Goal: Task Accomplishment & Management: Manage account settings

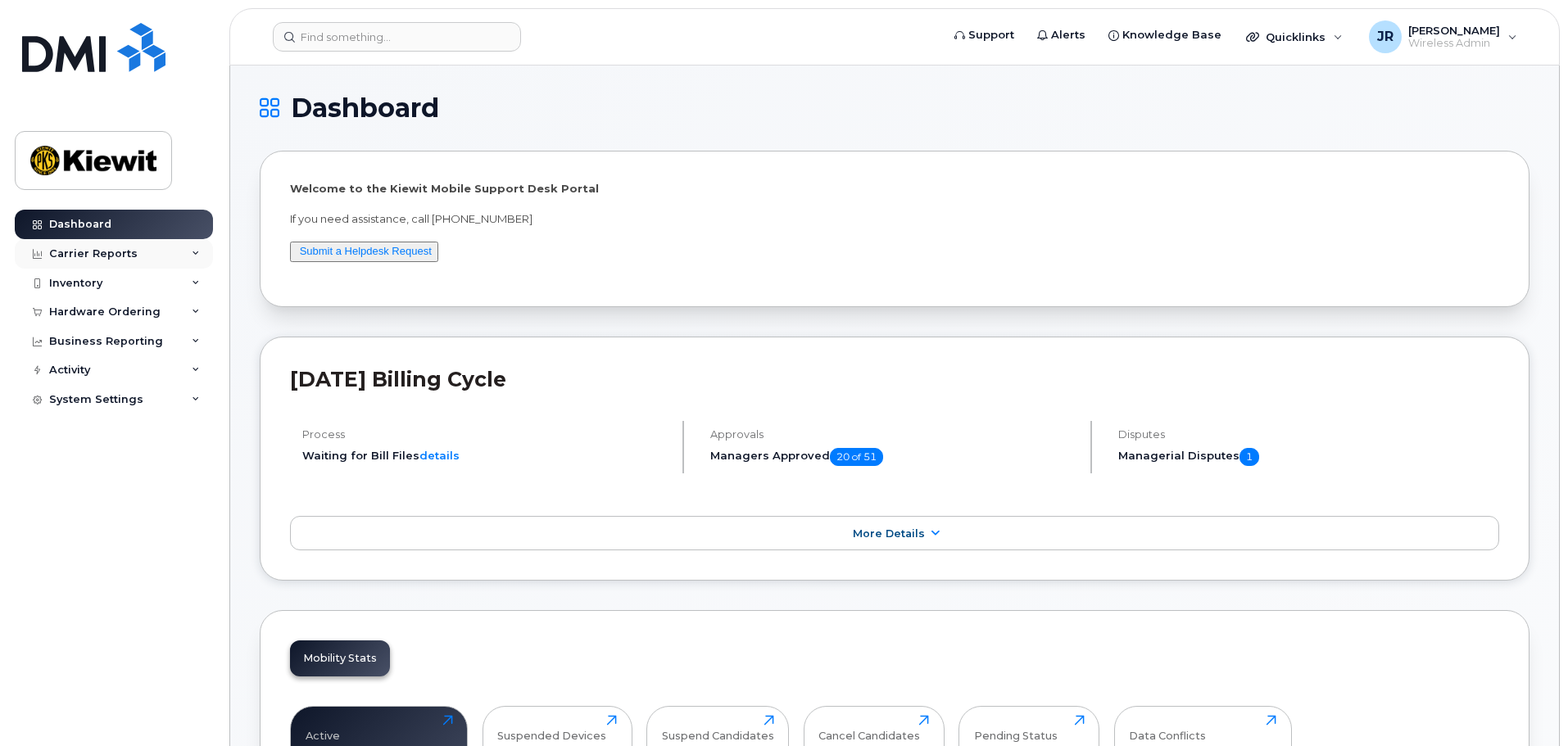
click at [178, 250] on div "Carrier Reports" at bounding box center [113, 253] width 198 height 30
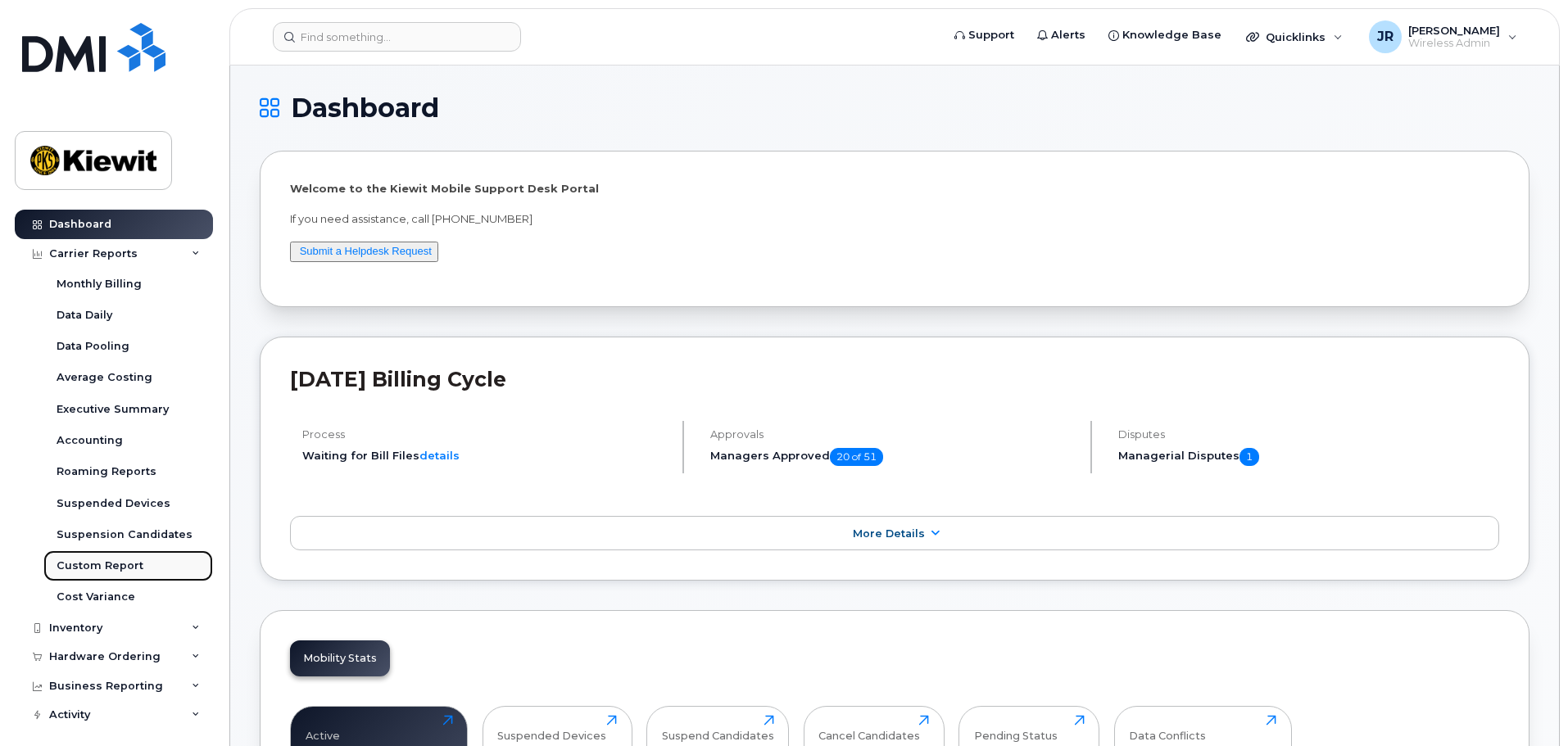
click at [127, 561] on div "Custom Report" at bounding box center [100, 566] width 87 height 14
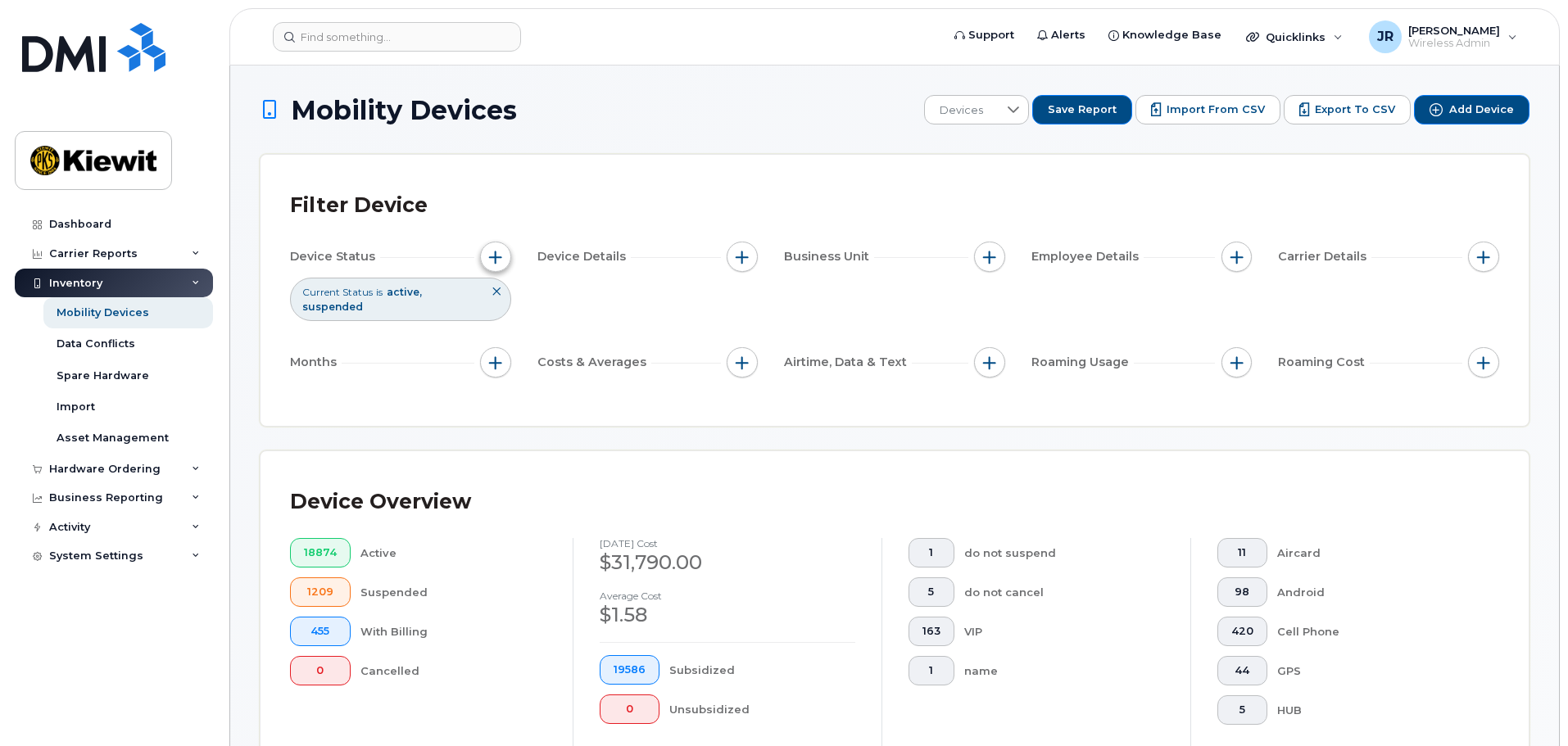
click at [503, 256] on button "button" at bounding box center [495, 257] width 31 height 31
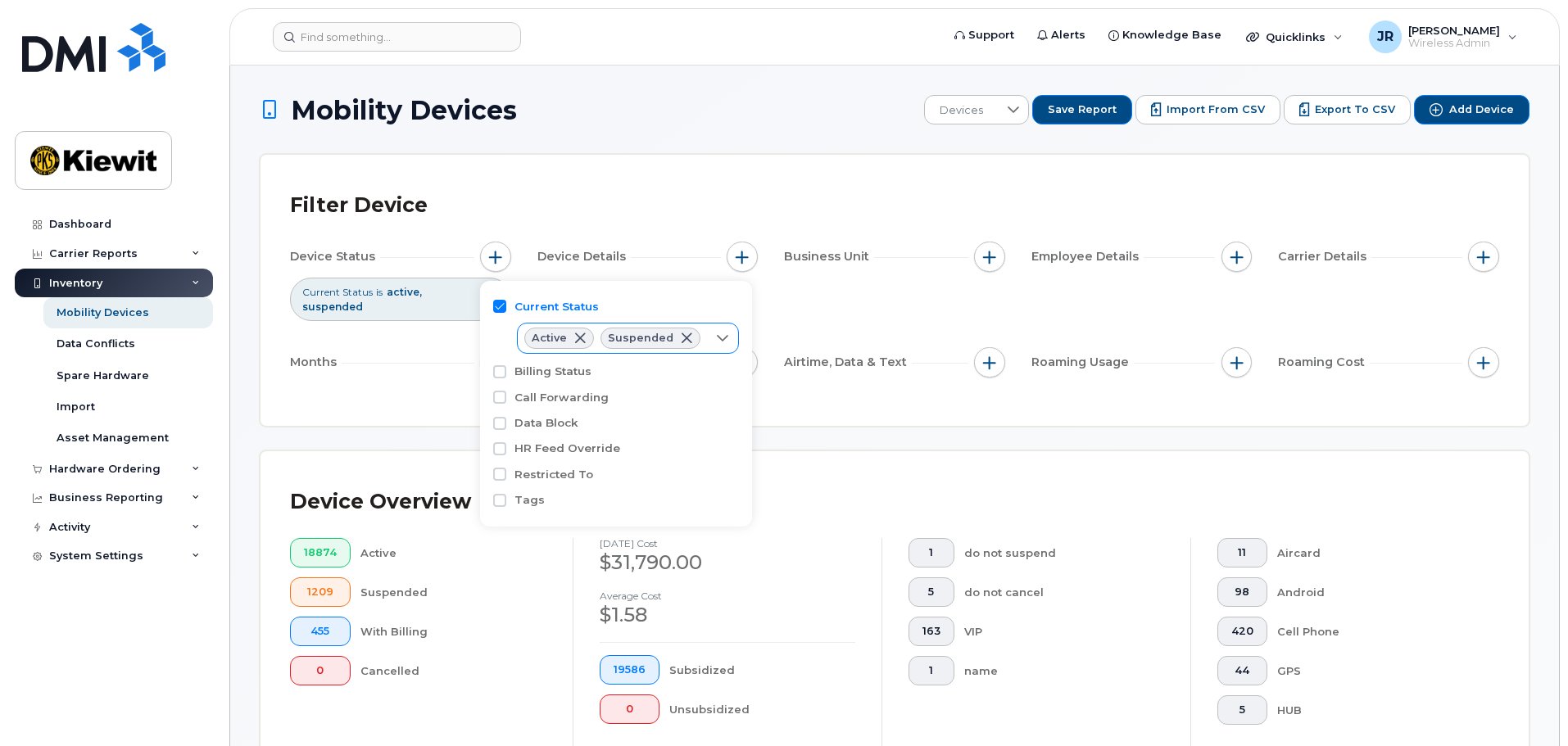
click at [682, 338] on span at bounding box center [687, 338] width 13 height 13
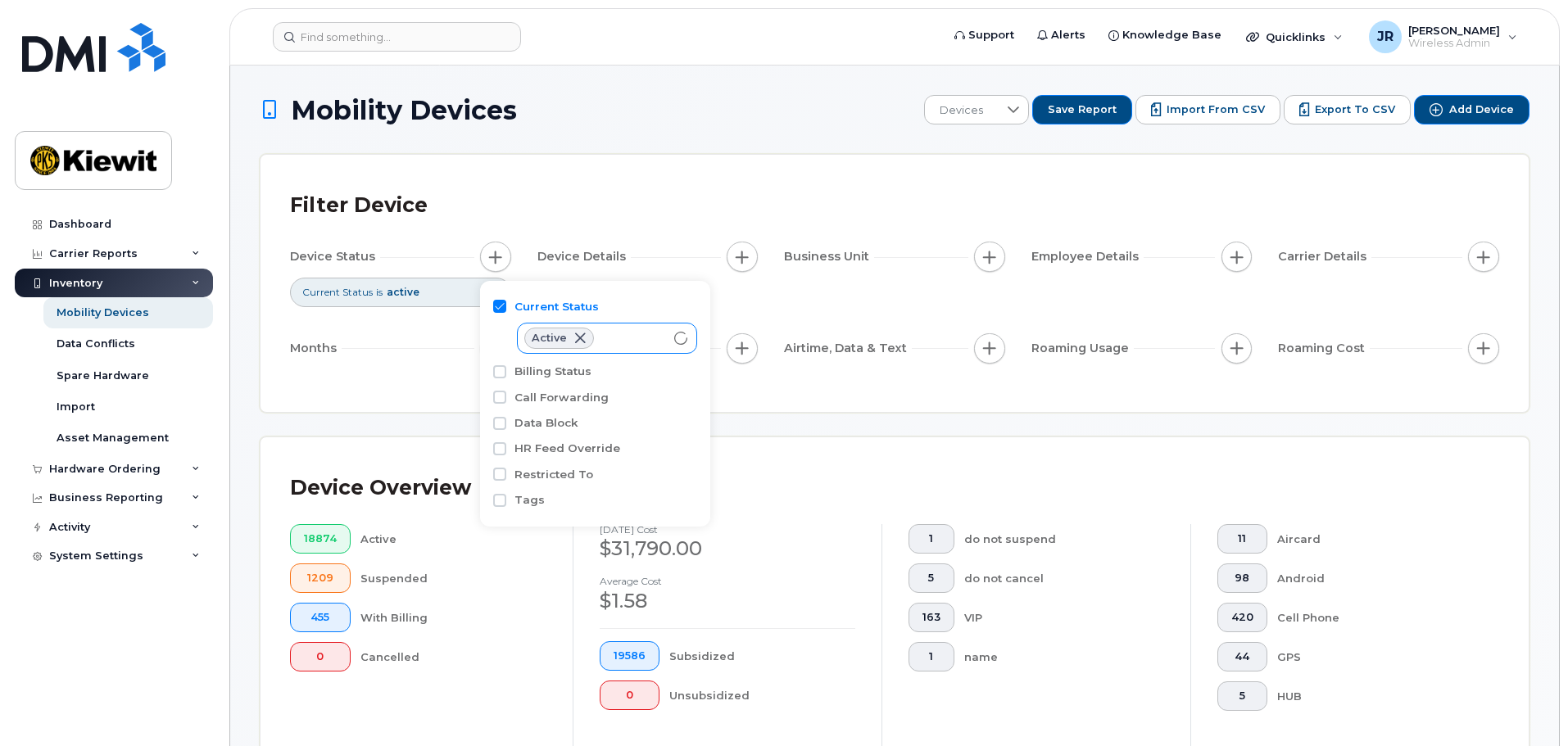
click at [707, 176] on div "Filter Device Device Status Current Status is active Device Details Business Un…" at bounding box center [895, 283] width 1268 height 257
click at [690, 167] on div "Filter Device Device Status Current Status is active Device Details Business Un…" at bounding box center [895, 283] width 1268 height 257
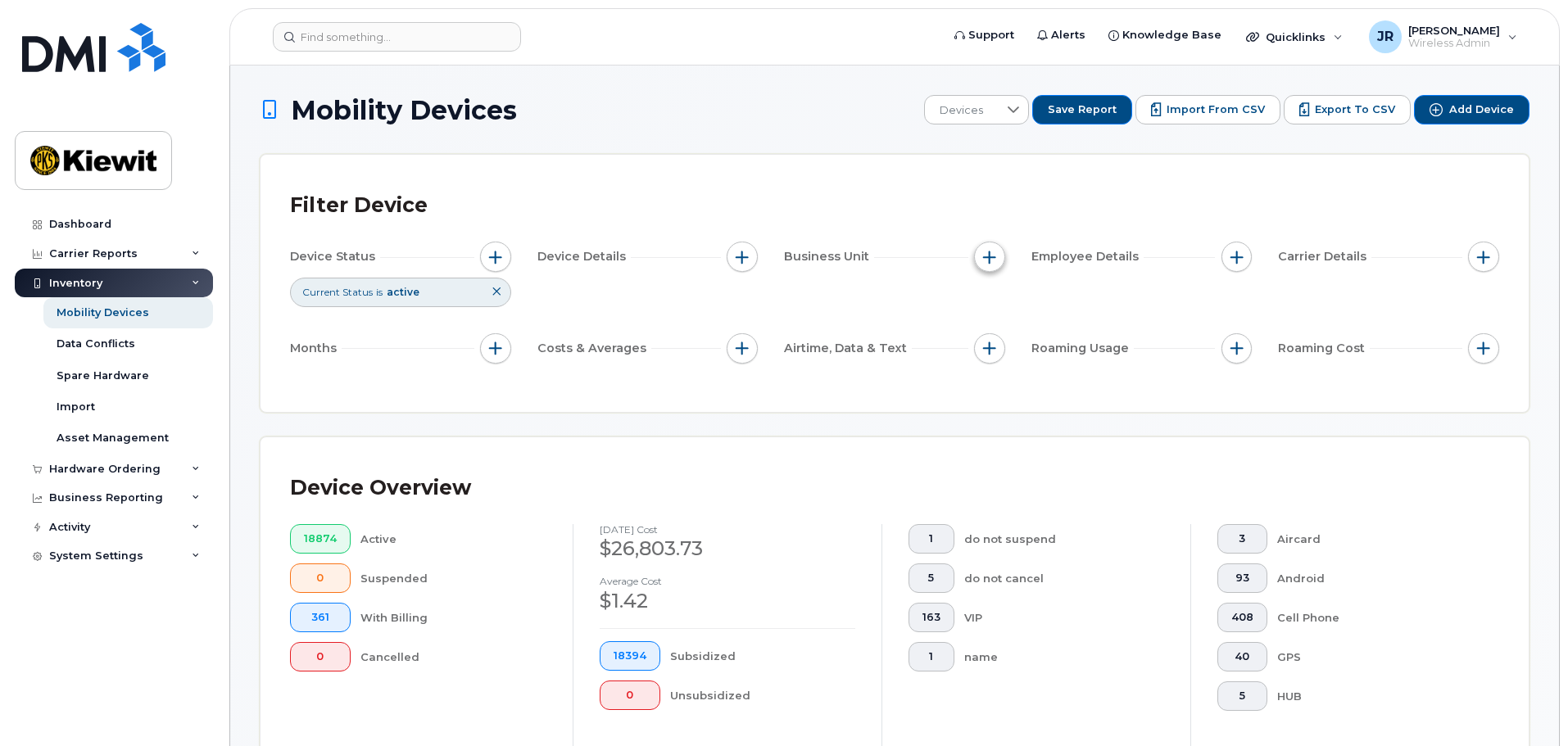
click at [995, 262] on span "button" at bounding box center [989, 257] width 13 height 13
click at [996, 382] on input "WBS Element" at bounding box center [994, 384] width 13 height 13
checkbox input "true"
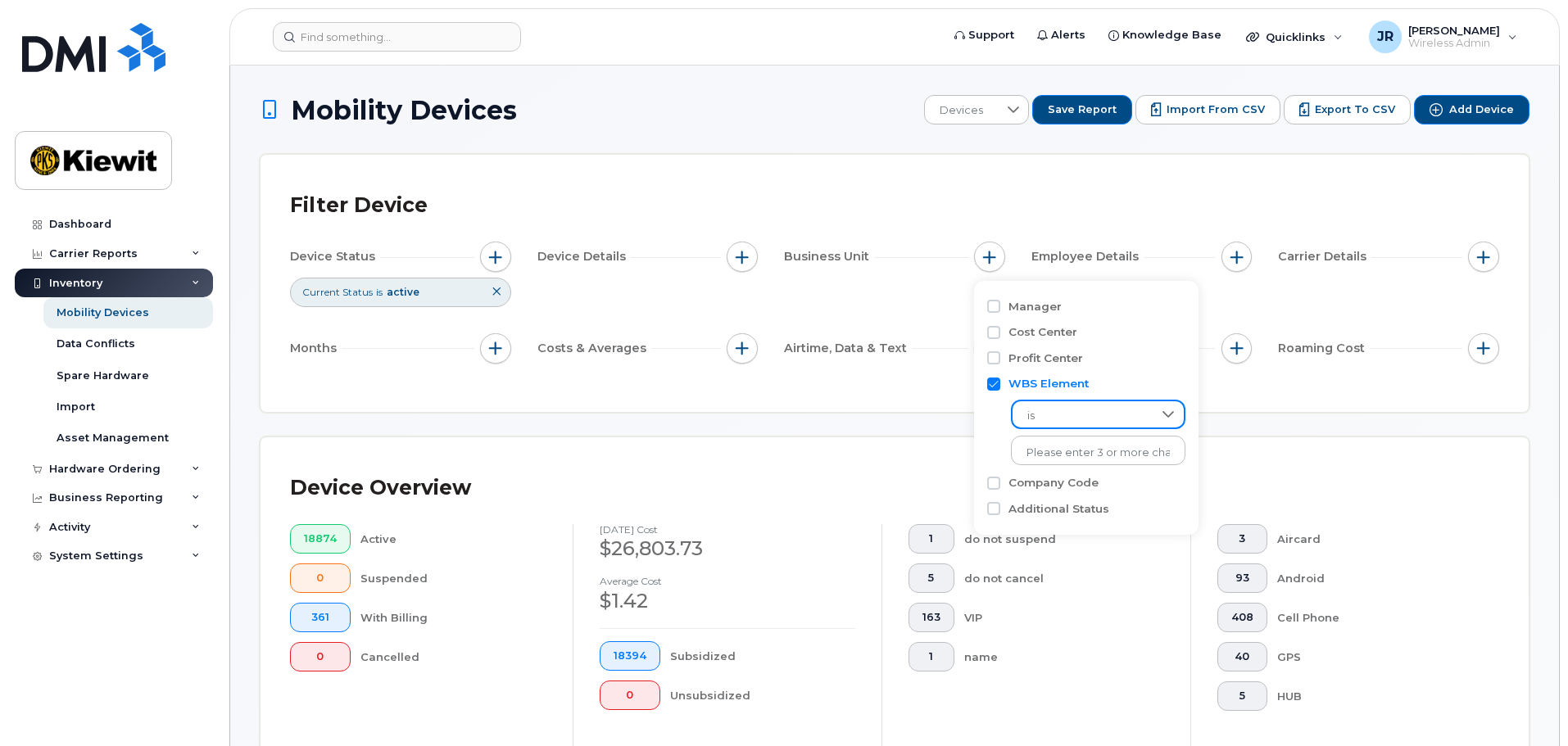
click at [1071, 423] on span "is" at bounding box center [1082, 416] width 140 height 30
click at [1059, 521] on span "contains" at bounding box center [1048, 517] width 47 height 15
click at [1068, 454] on input "text" at bounding box center [1099, 450] width 176 height 30
type input "104978"
click at [954, 201] on div "Filter Device" at bounding box center [894, 206] width 1209 height 43
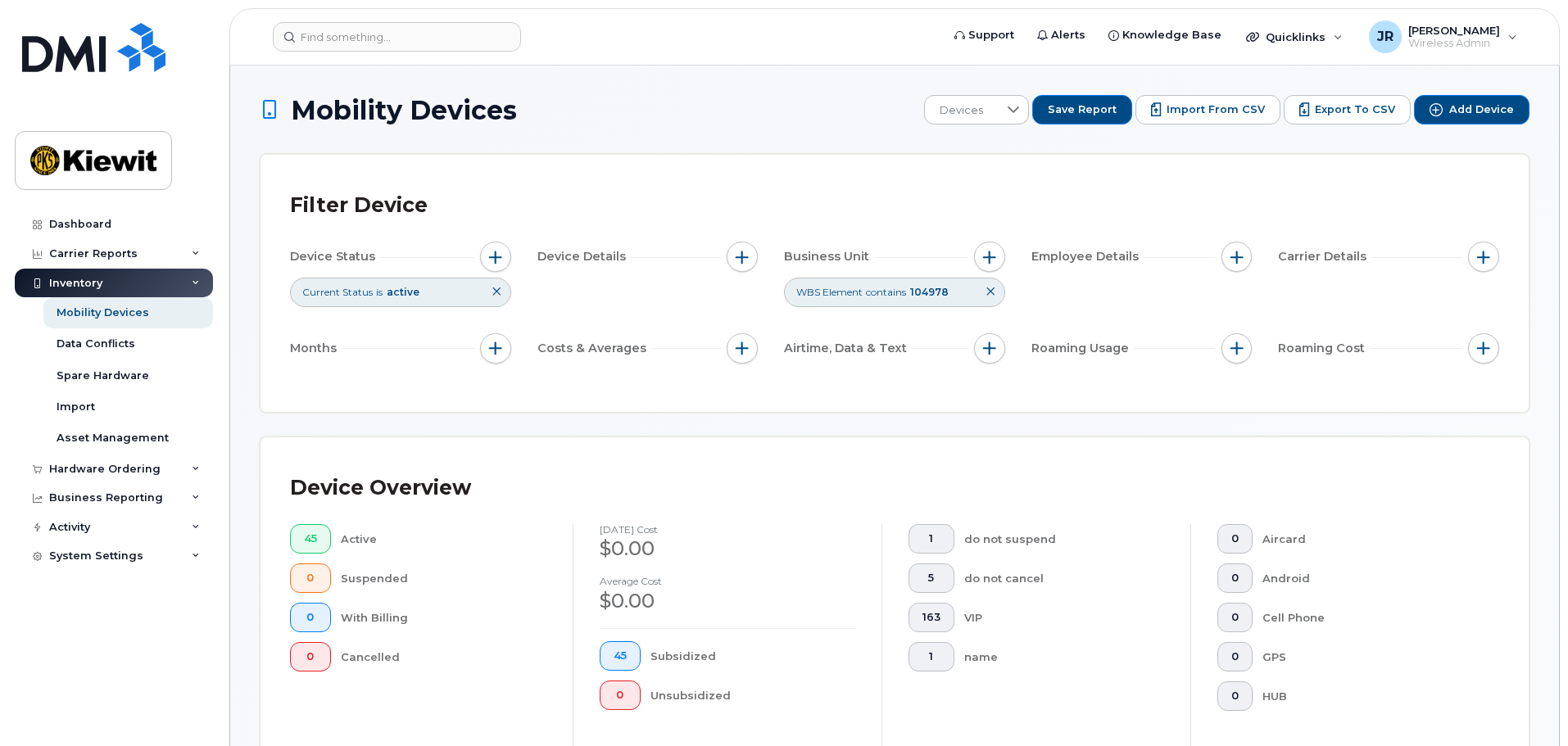
click at [945, 176] on div "Filter Device Device Status Current Status is active Device Details Business Un…" at bounding box center [895, 283] width 1268 height 257
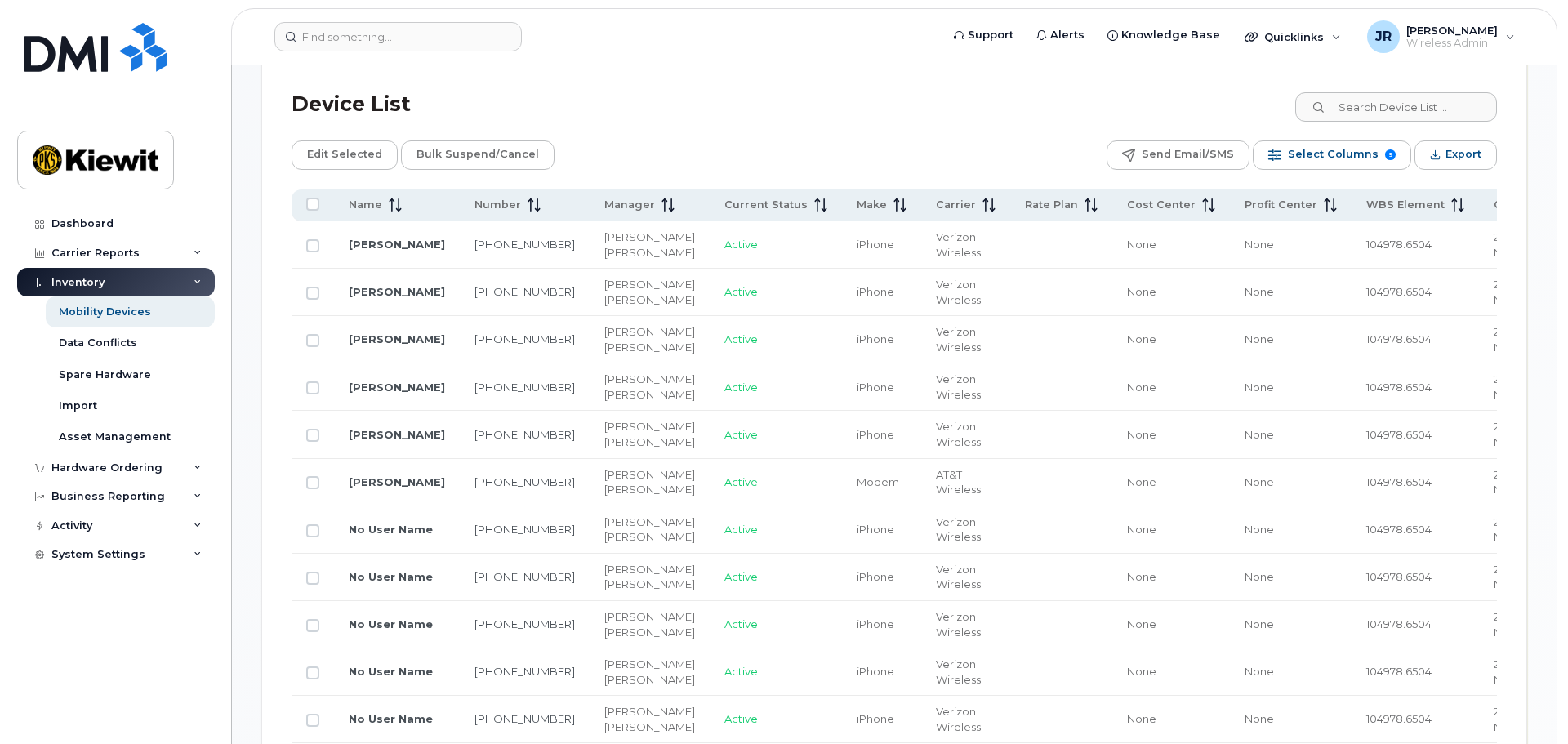
scroll to position [615, 0]
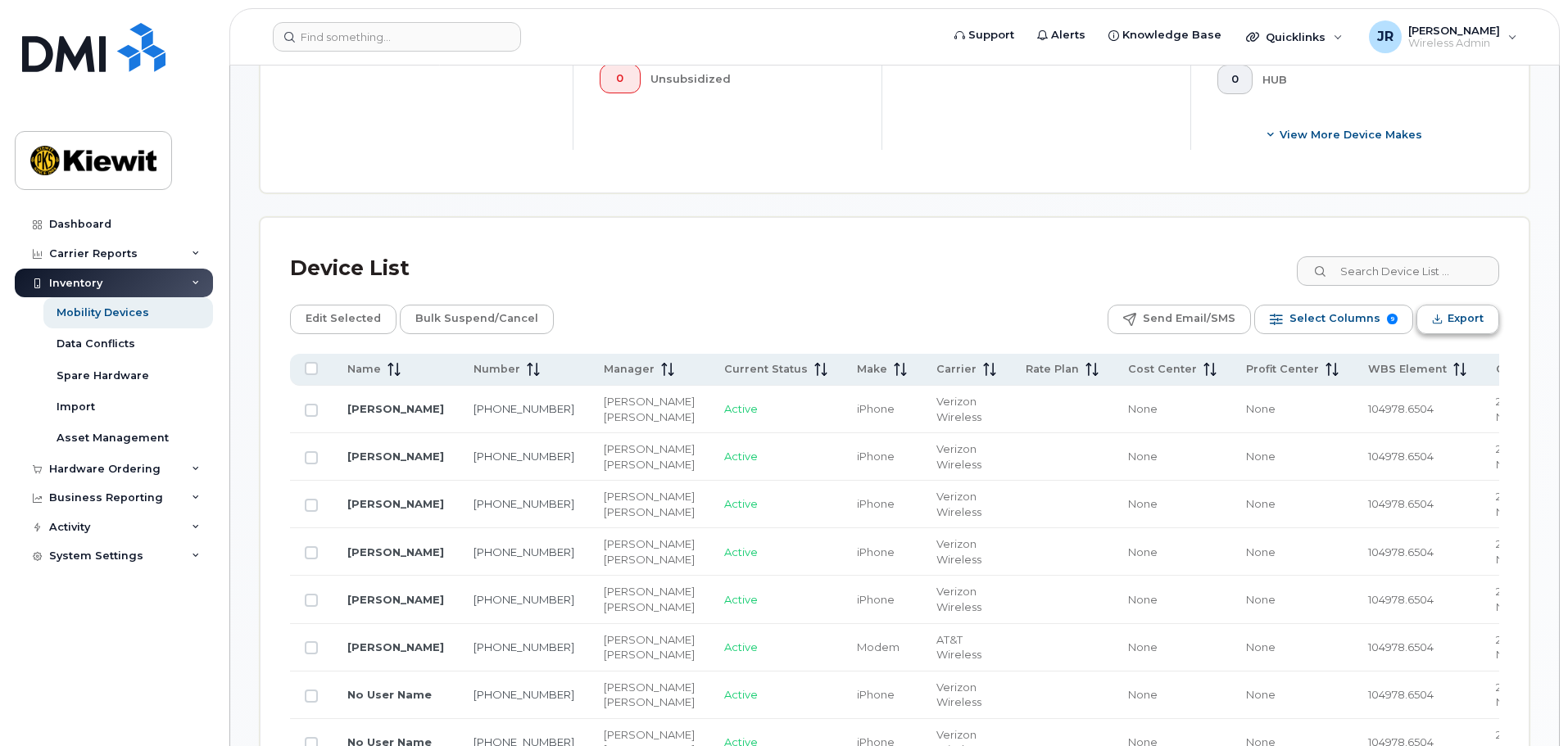
click at [1458, 312] on span "Export" at bounding box center [1466, 318] width 36 height 24
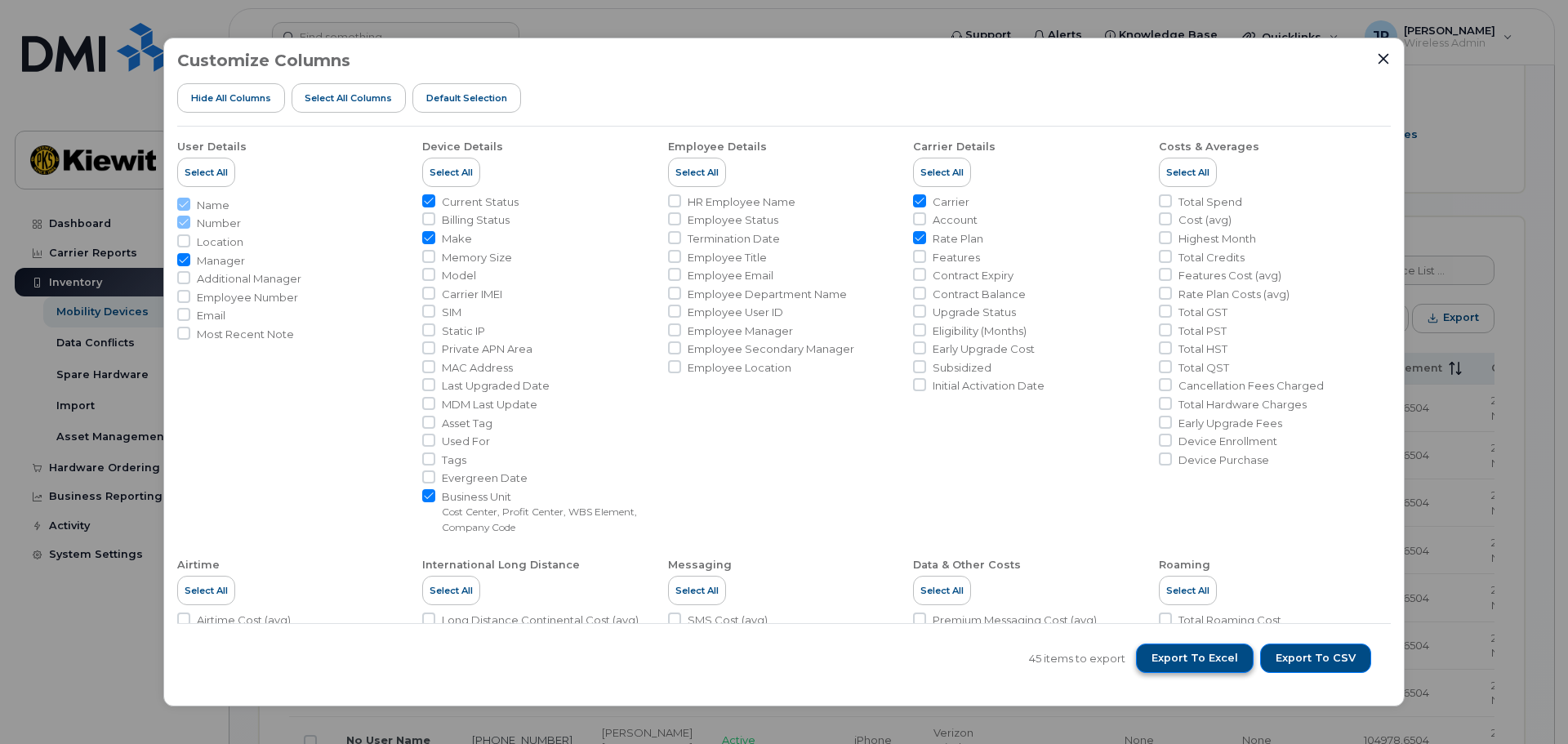
click at [1238, 656] on span "Export to Excel" at bounding box center [1194, 658] width 87 height 14
click at [238, 298] on span "Employee Number" at bounding box center [247, 297] width 101 height 15
click at [190, 298] on input "Employee Number" at bounding box center [183, 296] width 13 height 13
checkbox input "true"
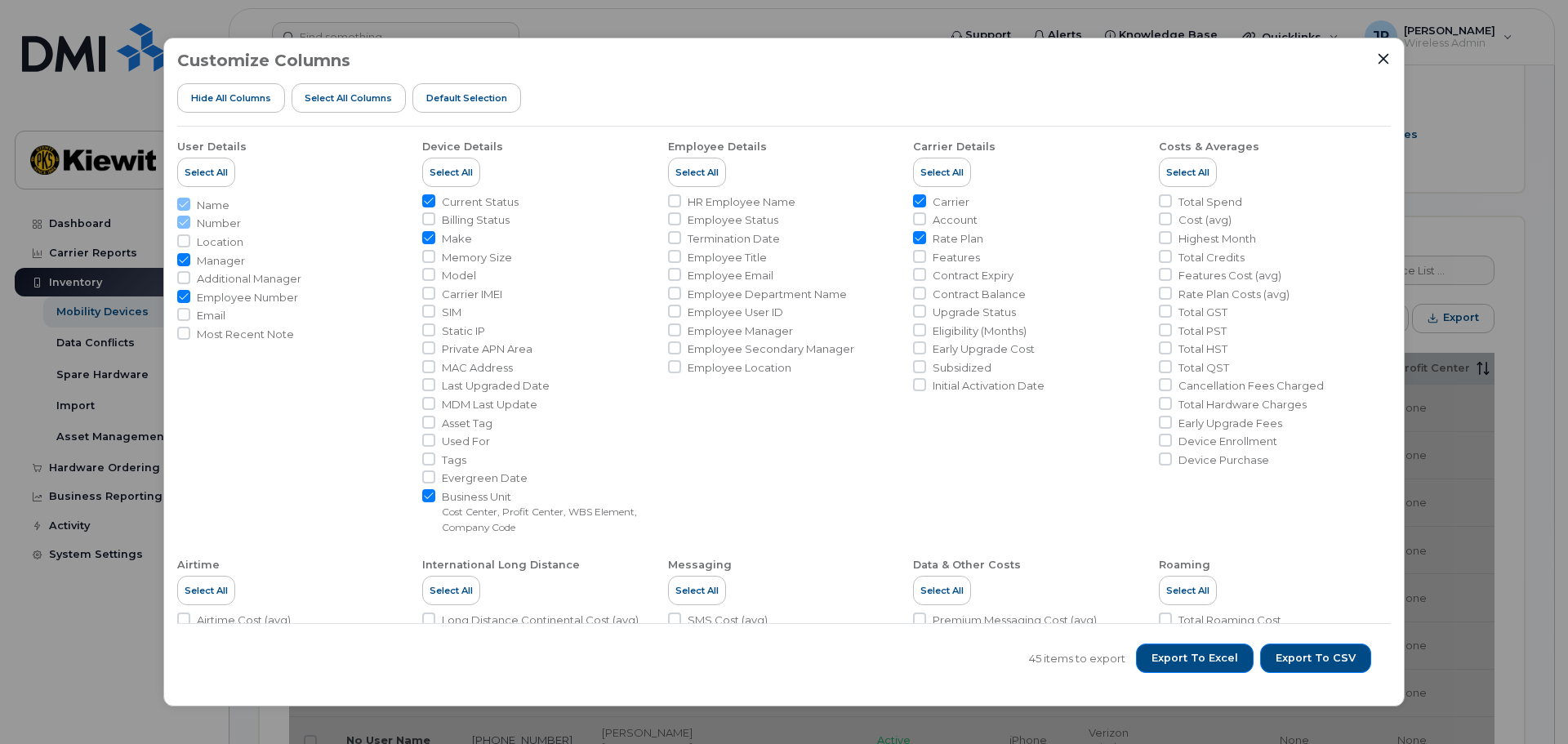
click at [503, 222] on span "Billing Status" at bounding box center [475, 219] width 68 height 15
click at [435, 222] on input "Billing Status" at bounding box center [429, 219] width 13 height 13
checkbox input "true"
click at [767, 275] on span "Employee Email" at bounding box center [730, 275] width 86 height 15
click at [681, 275] on input "Employee Email" at bounding box center [674, 274] width 13 height 13
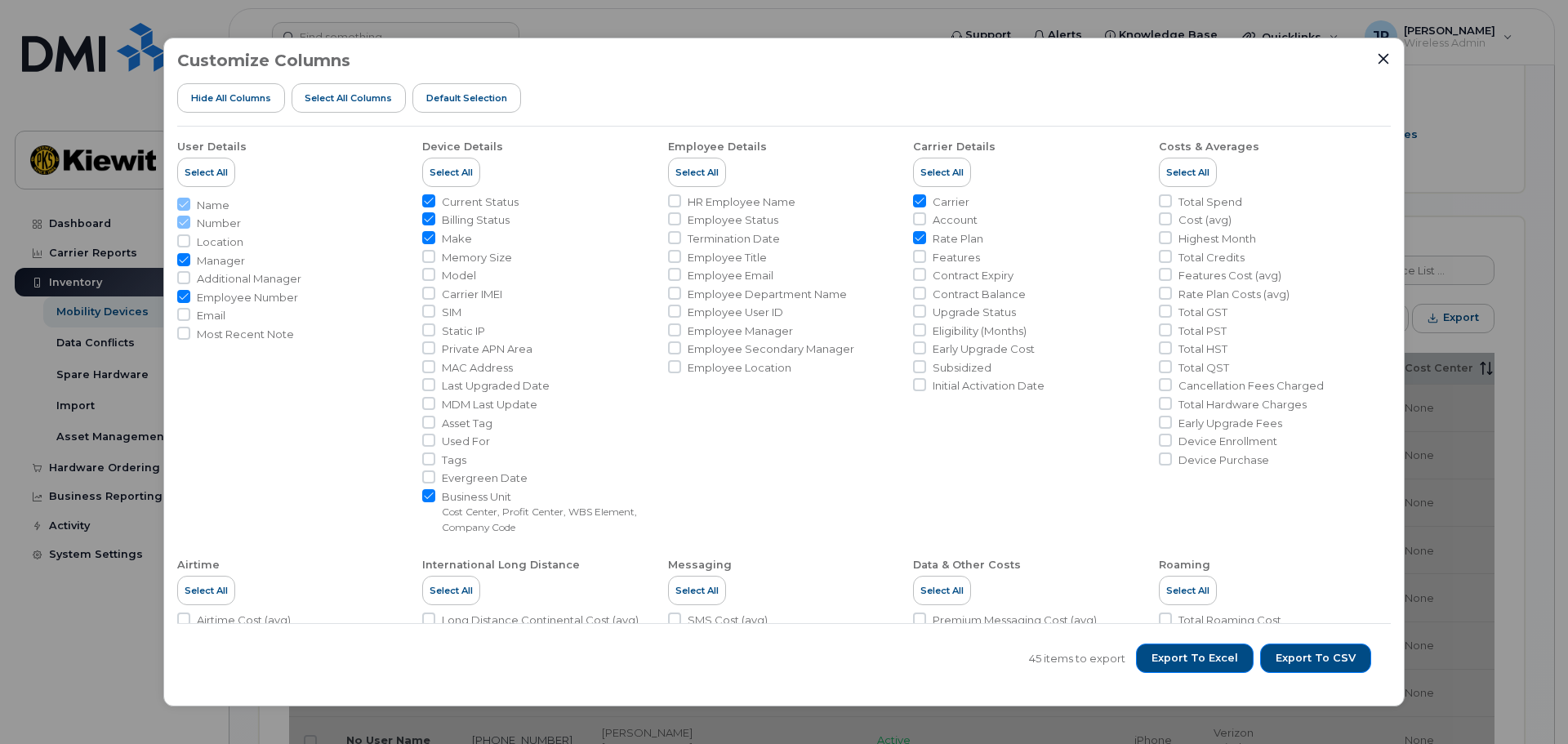
checkbox input "true"
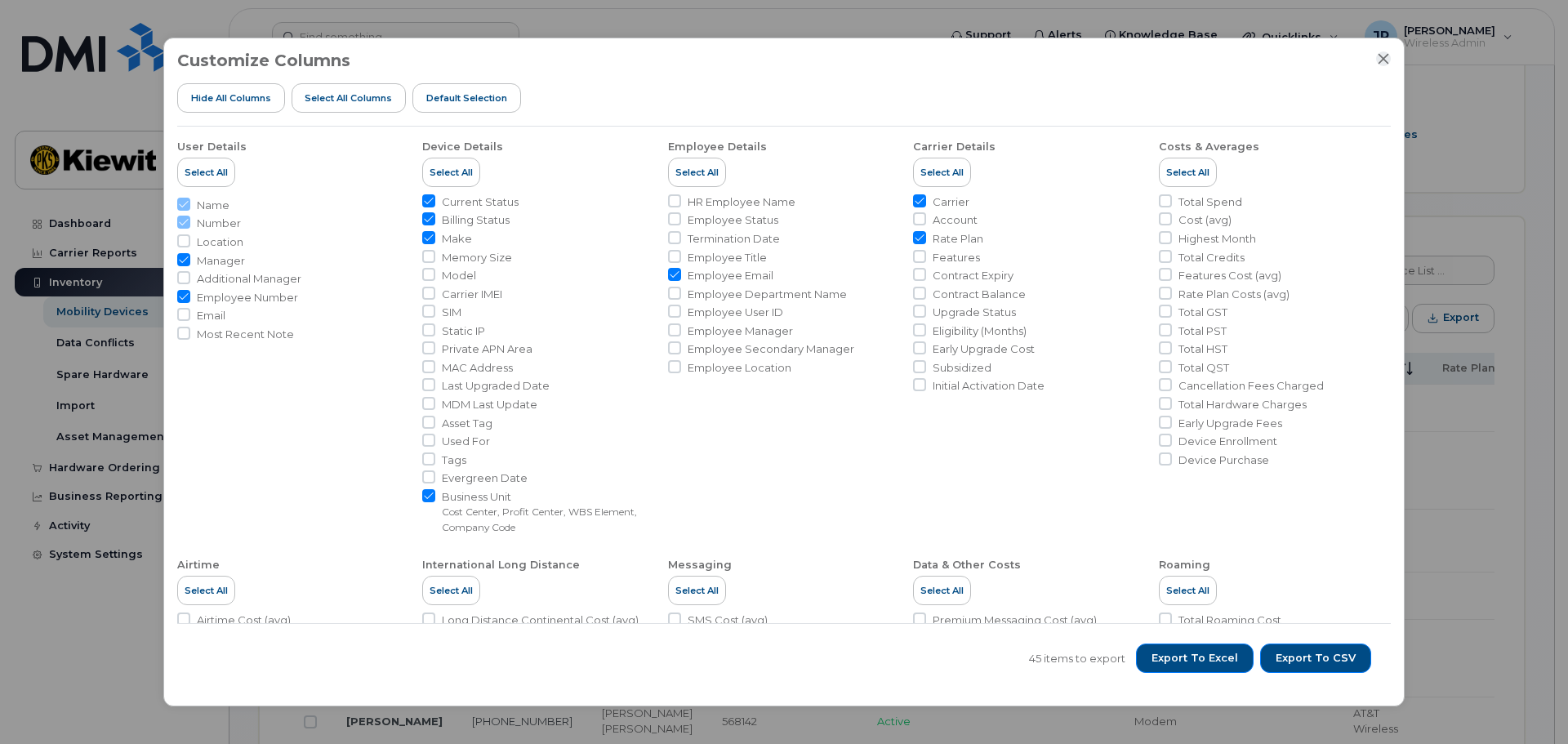
click at [1383, 64] on icon "Close" at bounding box center [1383, 59] width 13 height 13
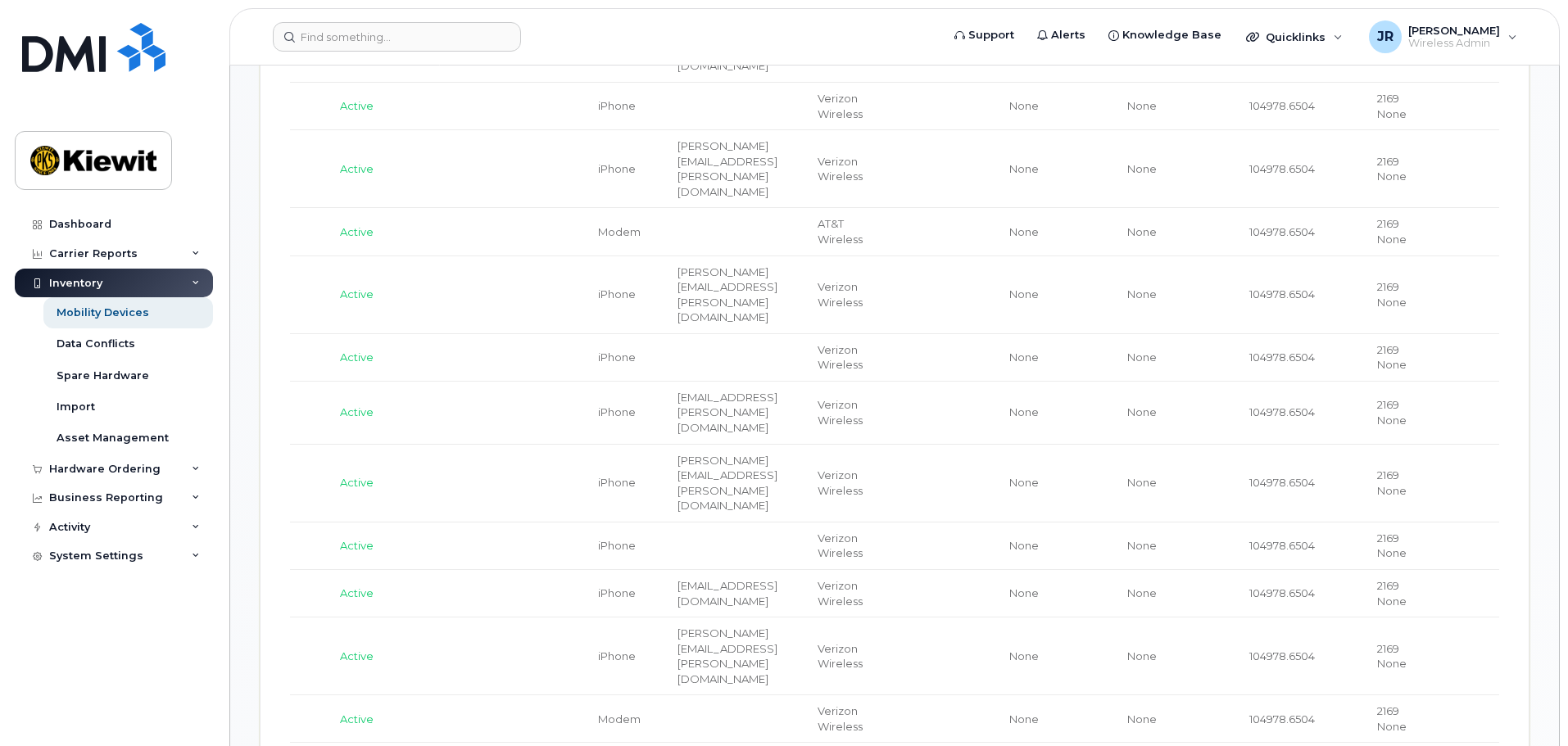
scroll to position [535, 0]
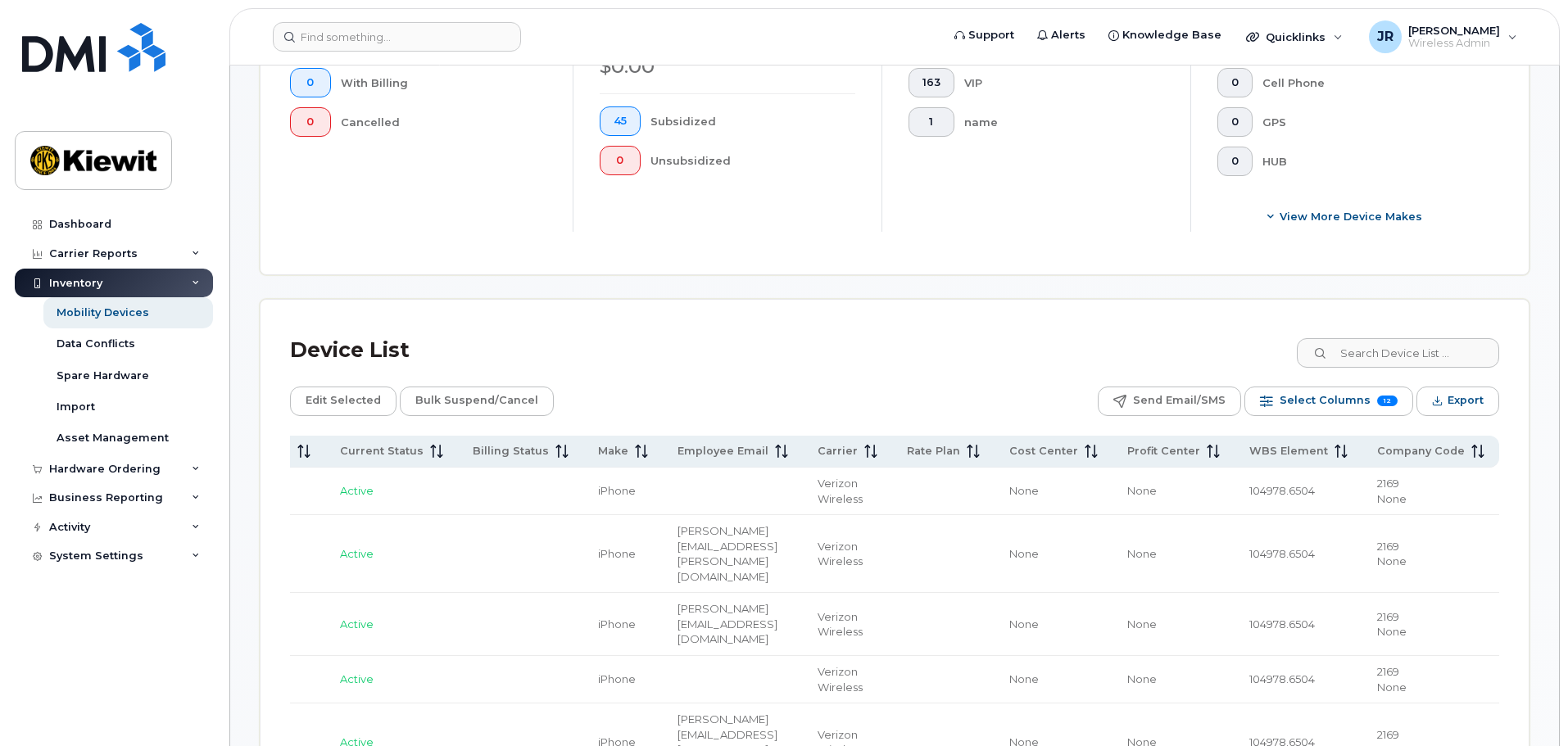
click at [758, 347] on div "Device List" at bounding box center [894, 350] width 1209 height 43
click at [1461, 403] on span "Export" at bounding box center [1466, 400] width 36 height 24
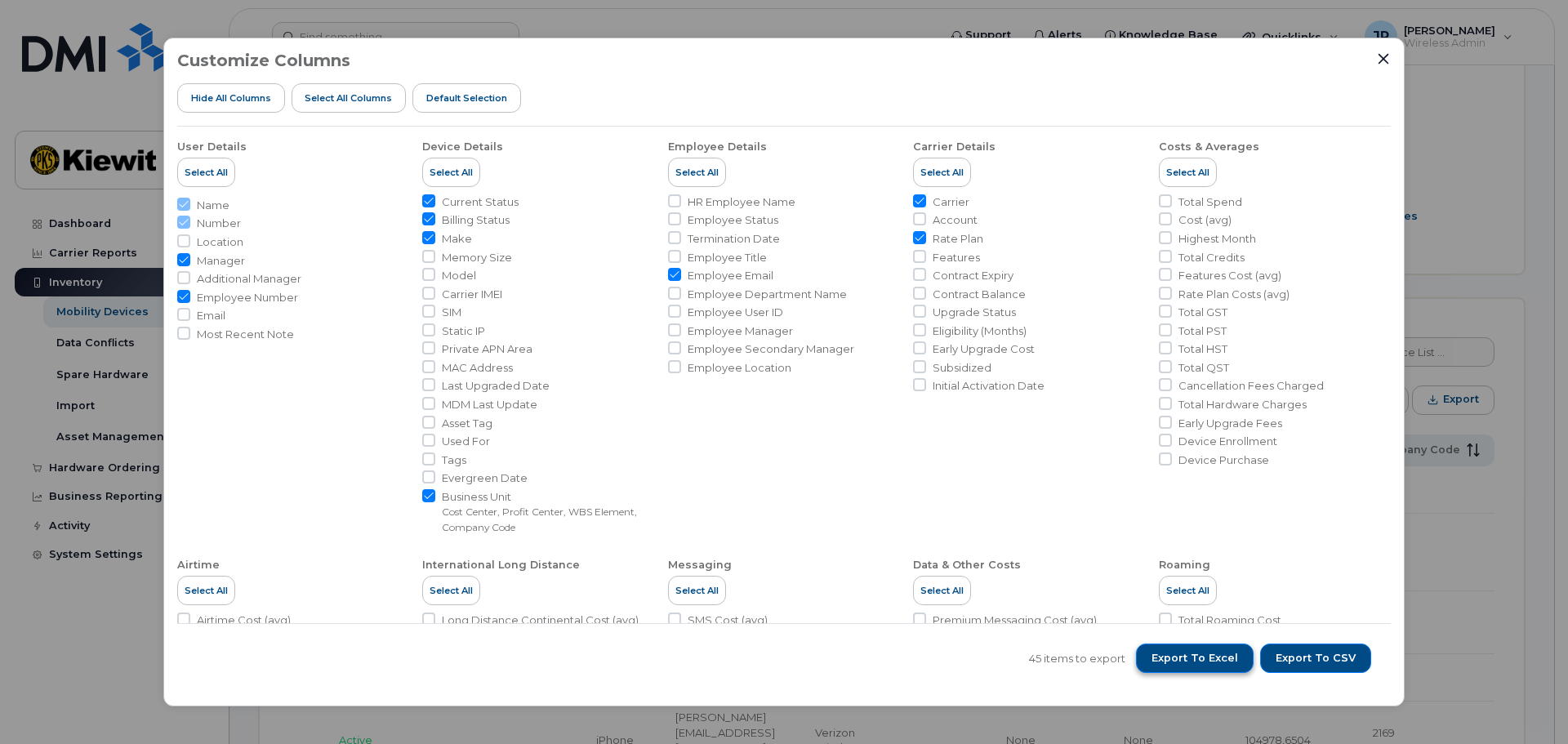
click at [1206, 663] on span "Export to Excel" at bounding box center [1194, 658] width 87 height 14
click at [1387, 61] on icon "Close" at bounding box center [1384, 59] width 11 height 11
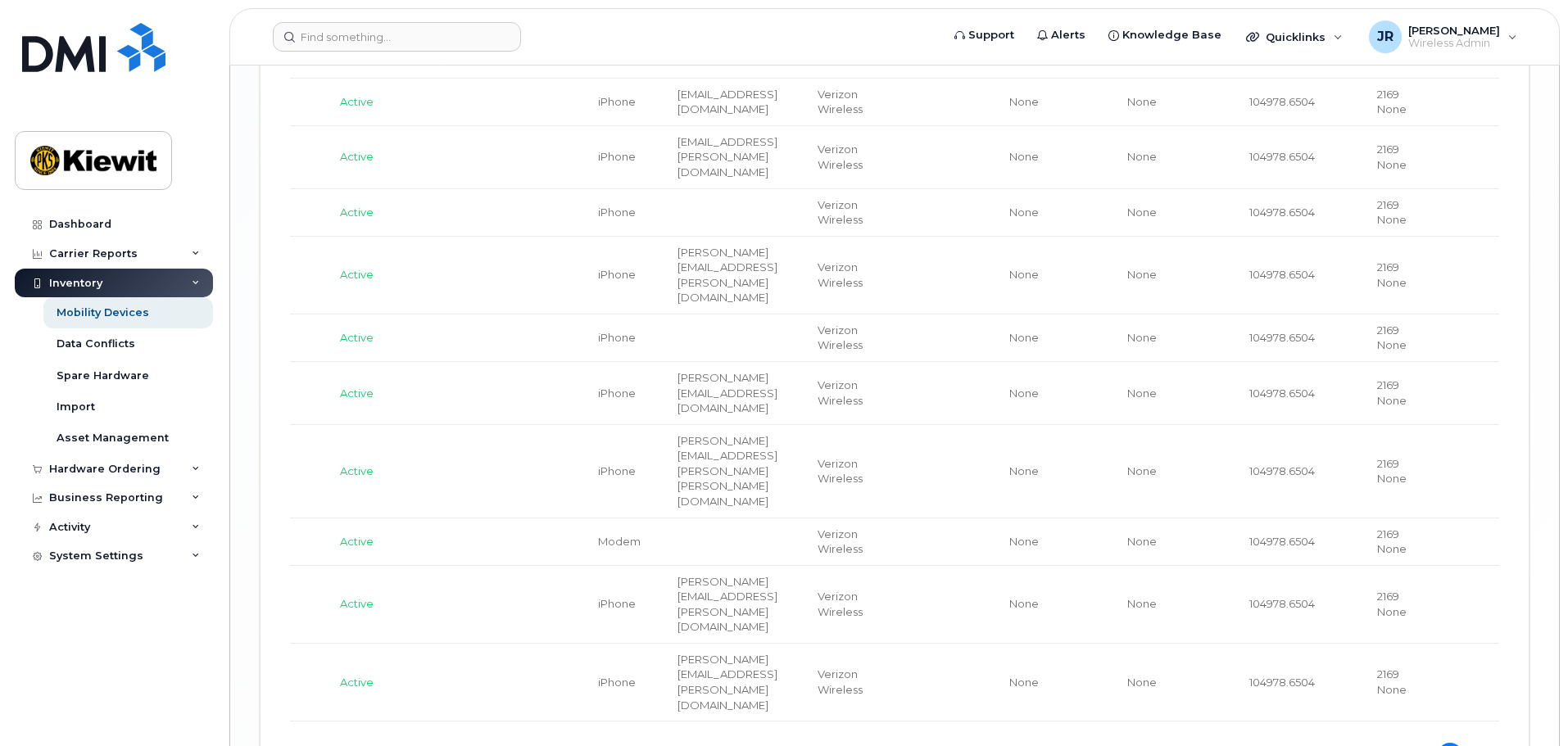
scroll to position [3237, 0]
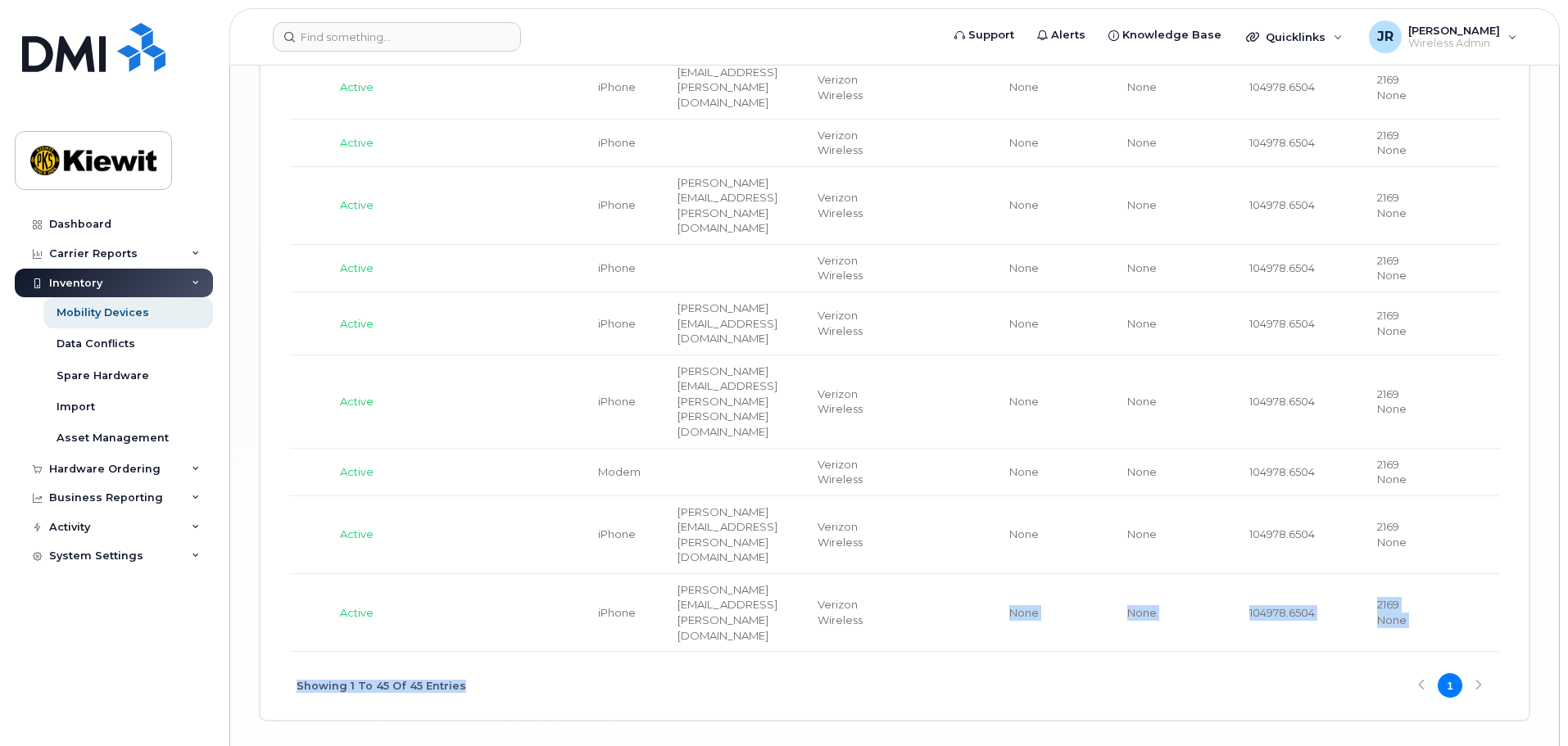
drag, startPoint x: 976, startPoint y: 589, endPoint x: 691, endPoint y: 597, distance: 285.1
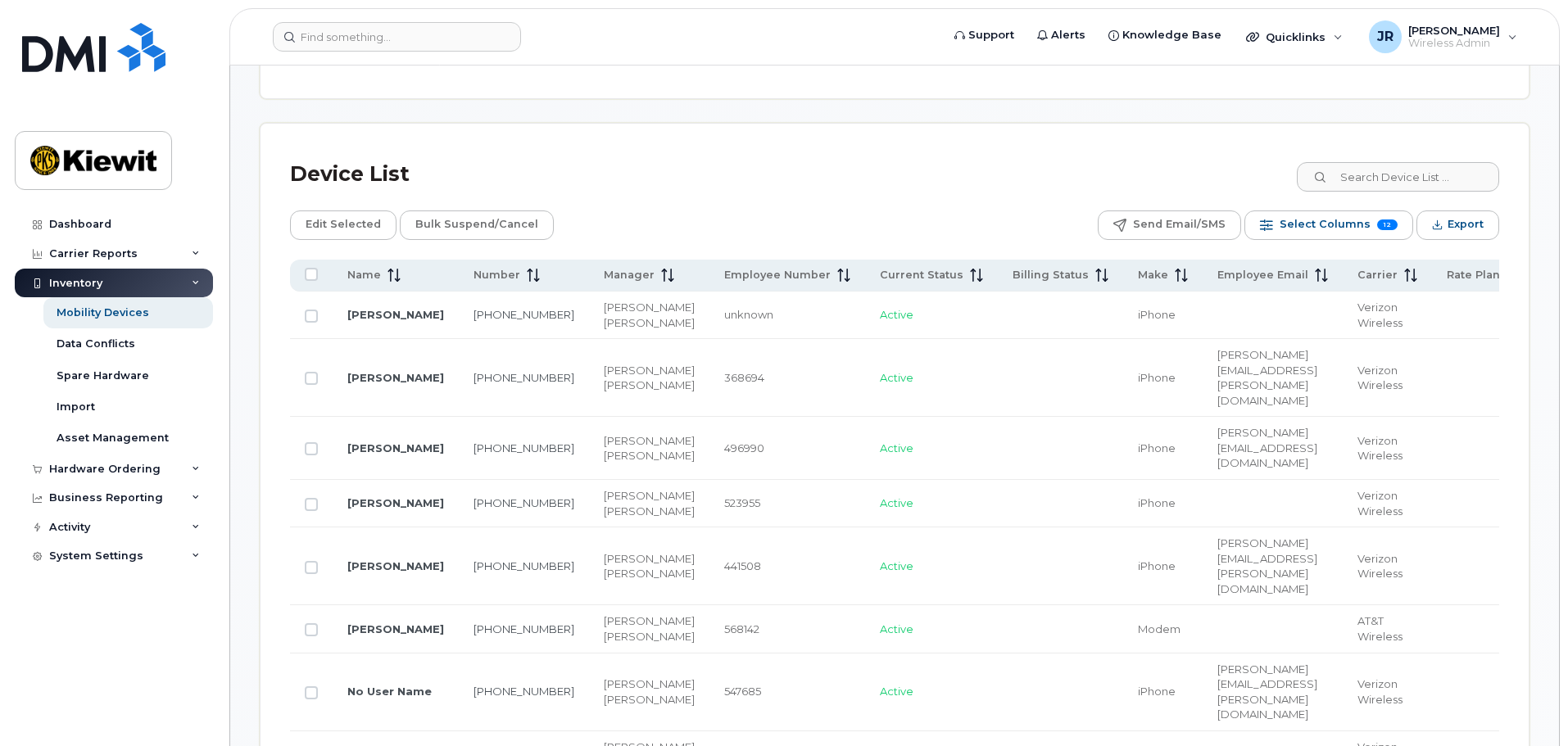
scroll to position [617, 0]
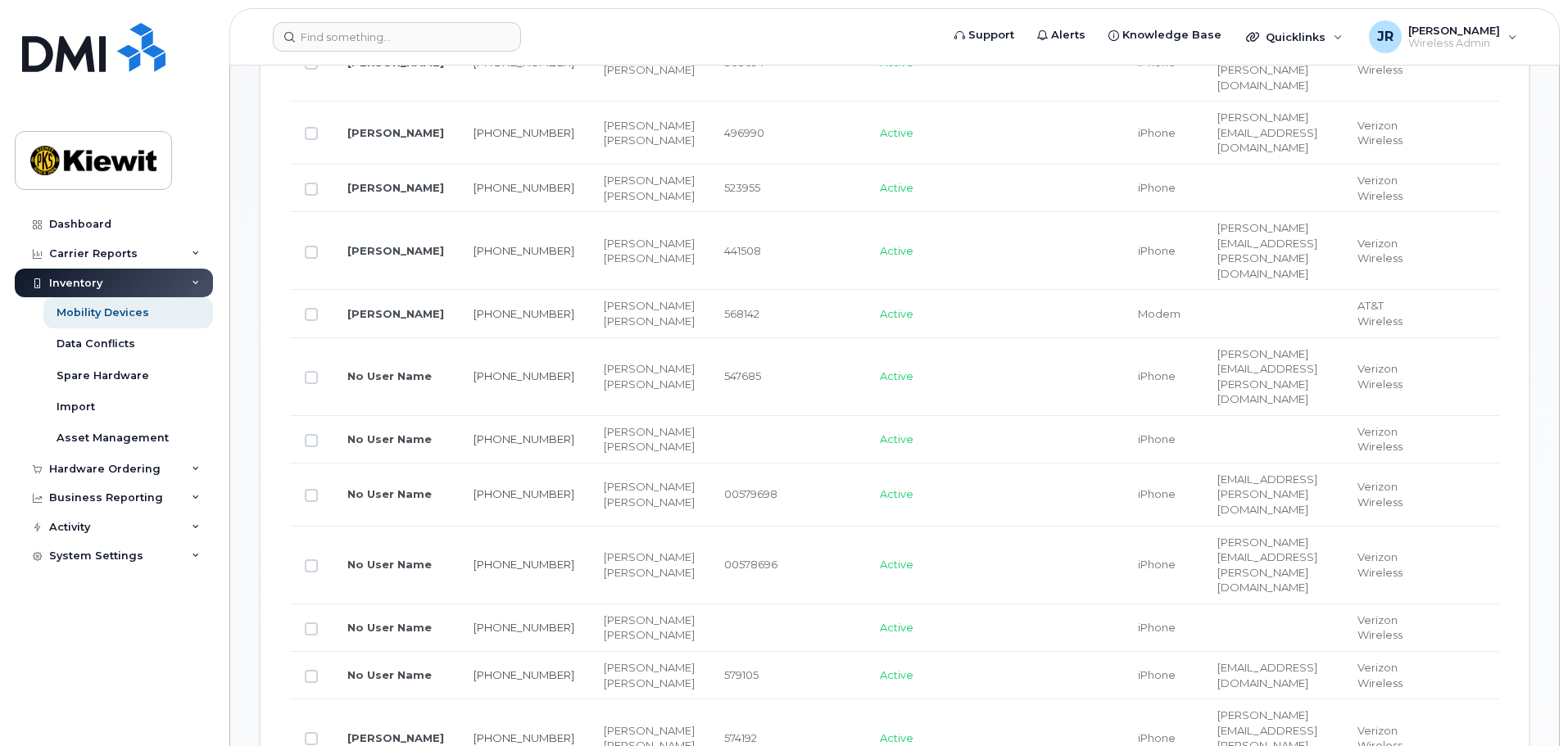
scroll to position [1108, 0]
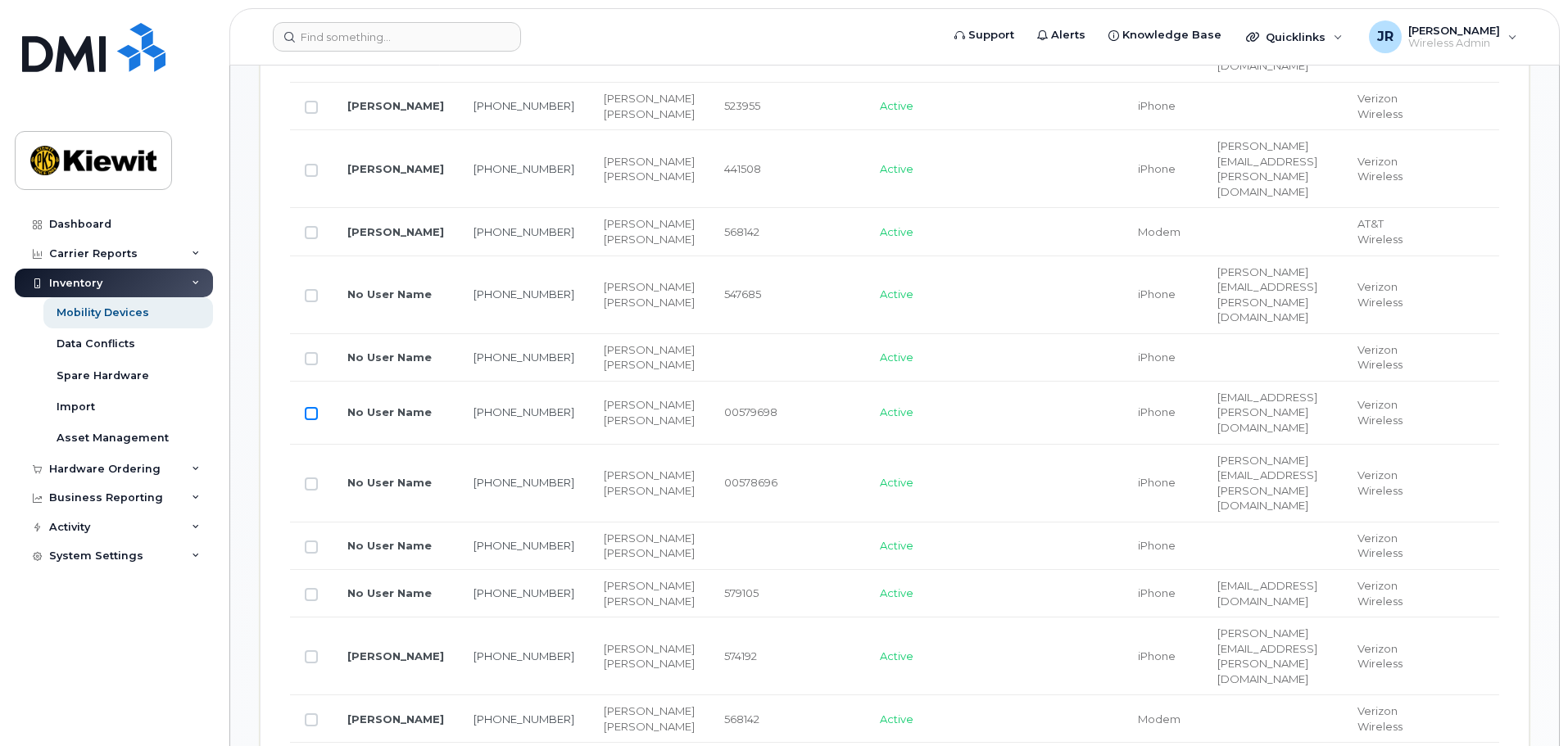
click at [308, 420] on input "Row Unselected" at bounding box center [311, 414] width 13 height 13
checkbox input "true"
click at [312, 491] on input "Row Unselected" at bounding box center [311, 483] width 13 height 13
checkbox input "true"
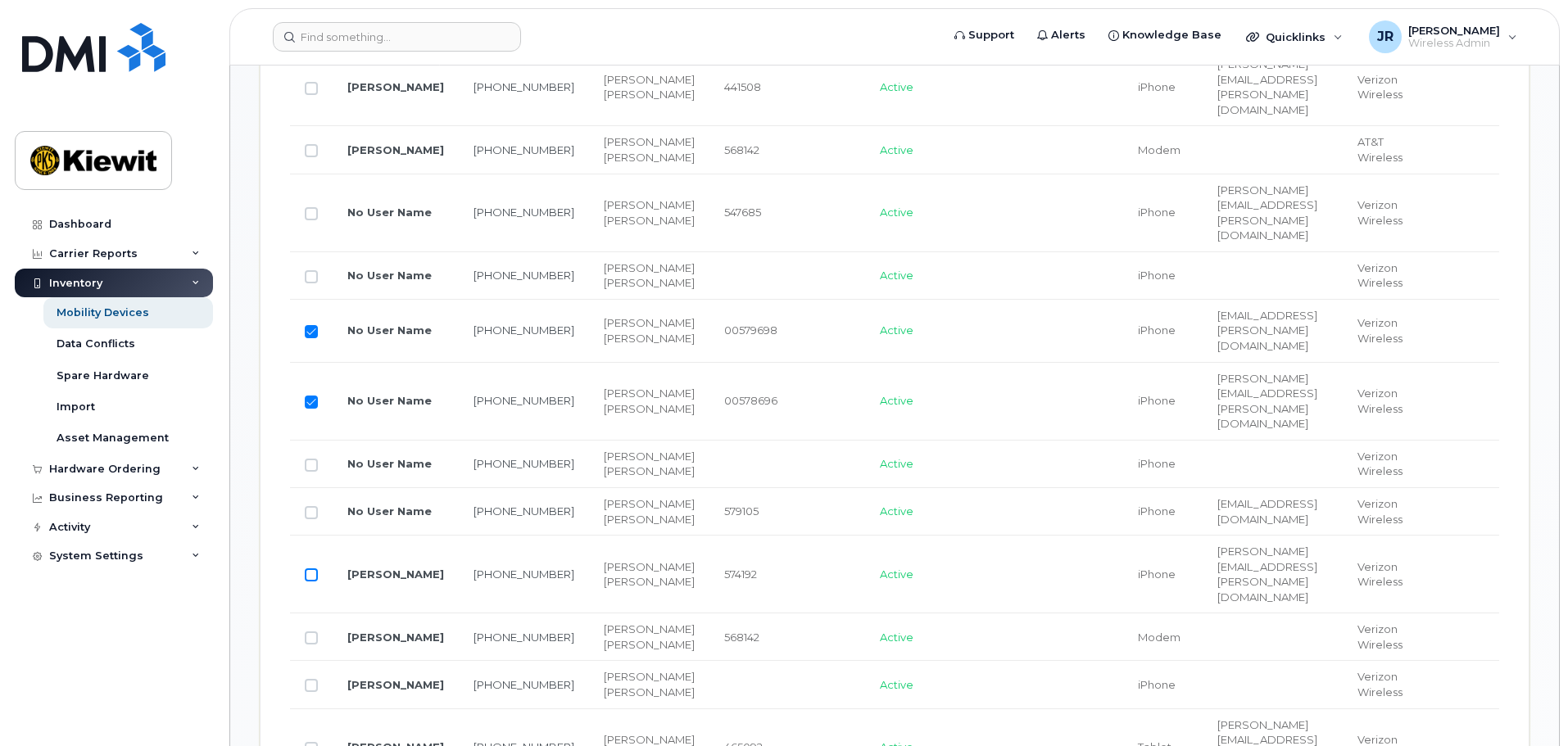
click at [312, 581] on input "Row Unselected" at bounding box center [311, 575] width 13 height 13
checkbox input "true"
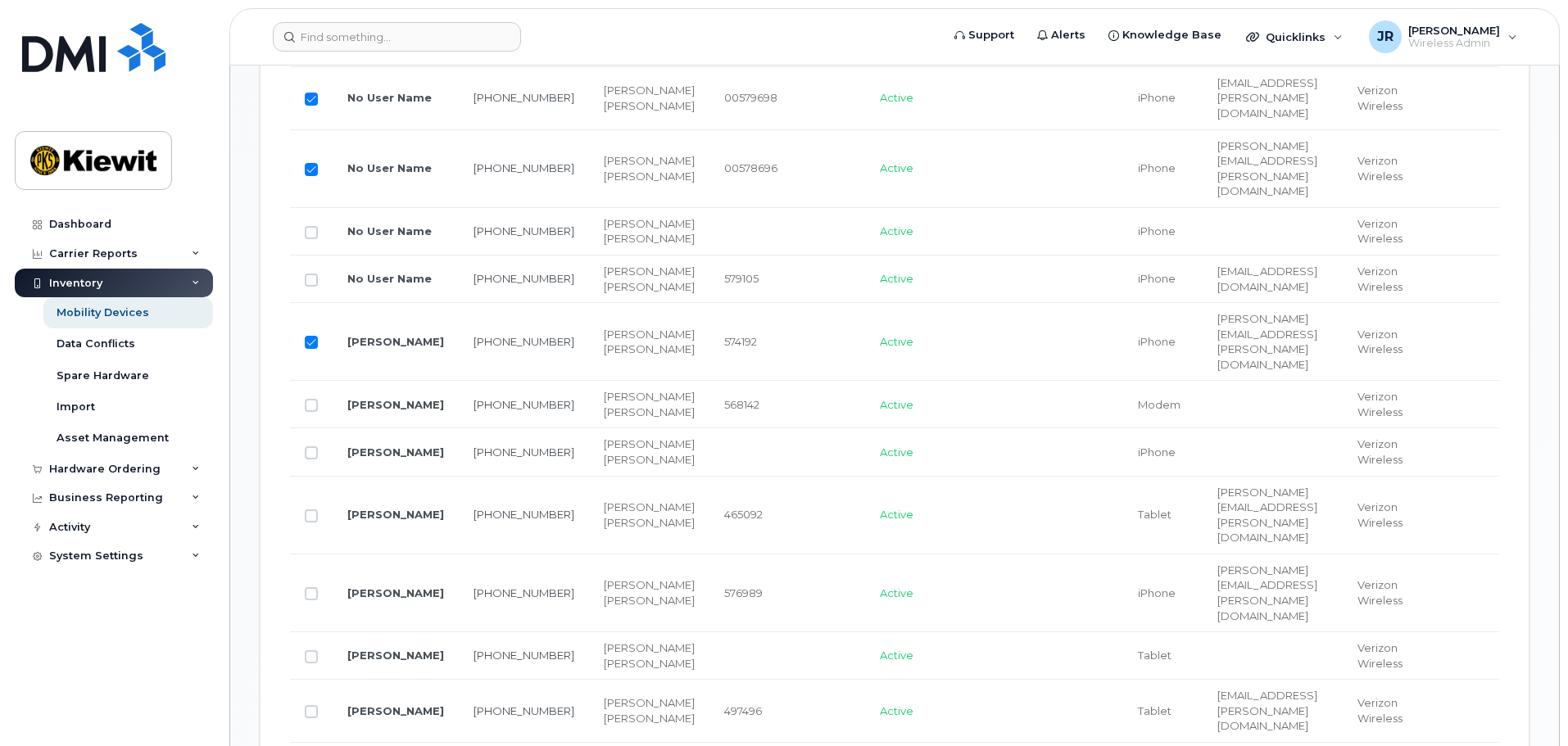
scroll to position [1436, 0]
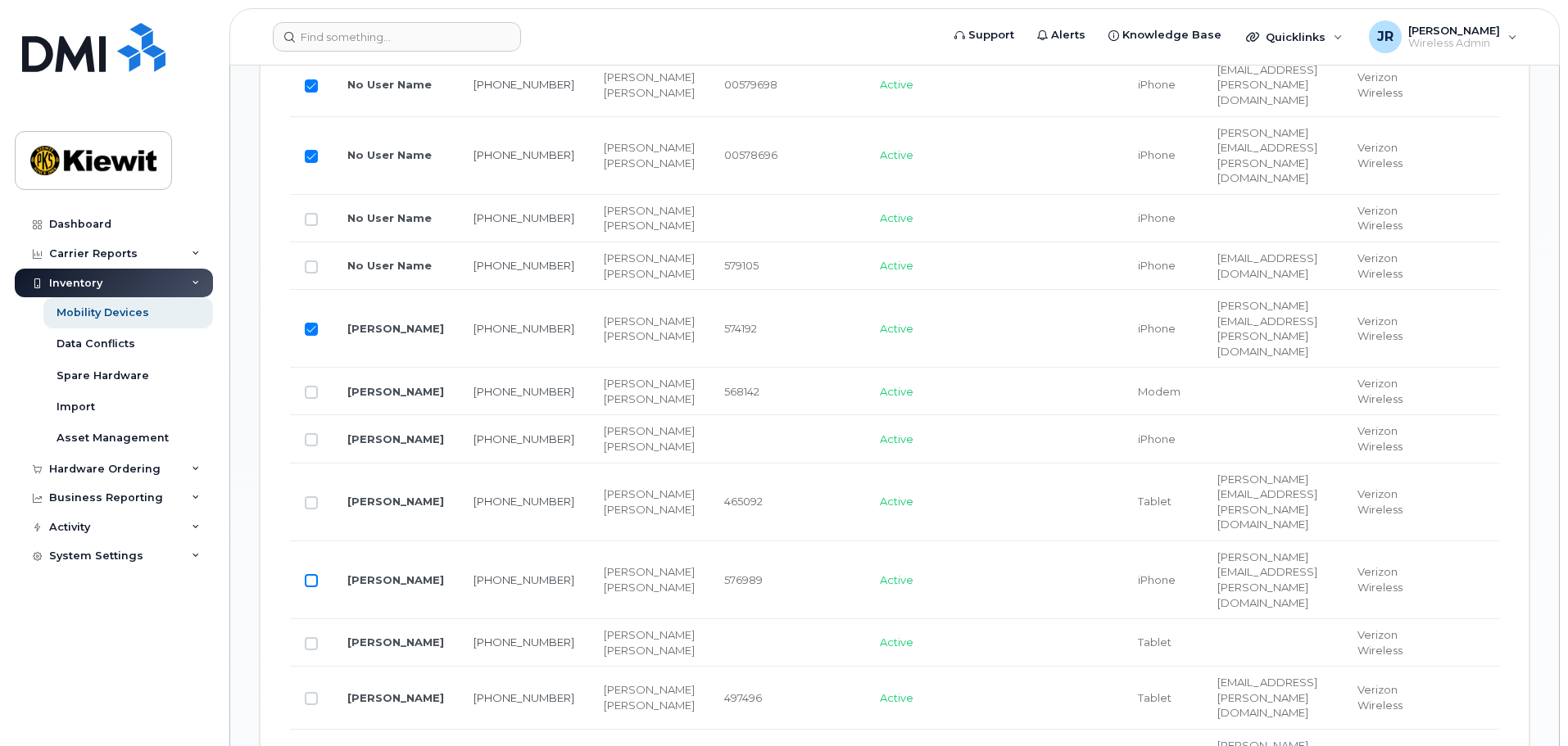
click at [310, 588] on input "Row Unselected" at bounding box center [311, 580] width 13 height 13
checkbox input "true"
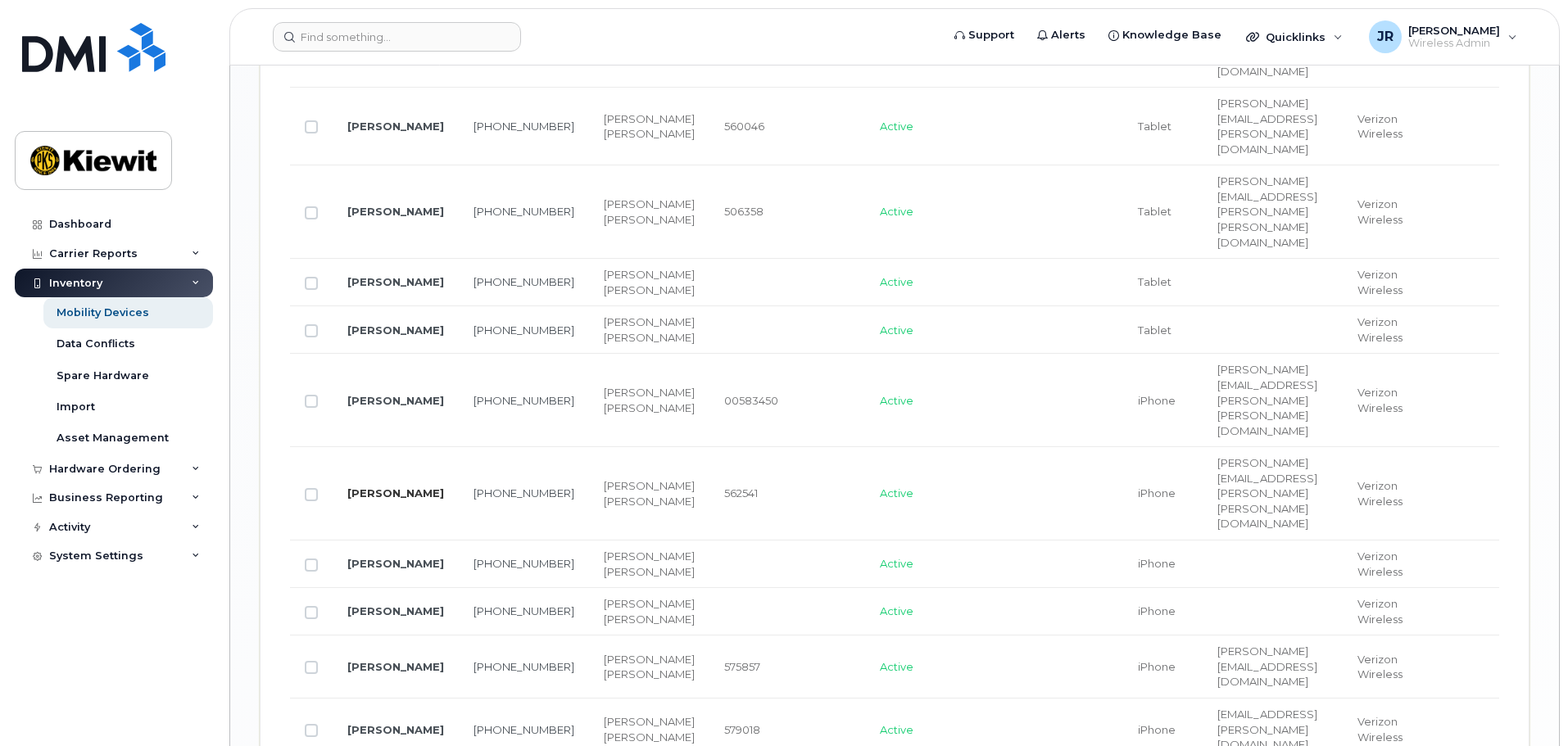
scroll to position [2336, 0]
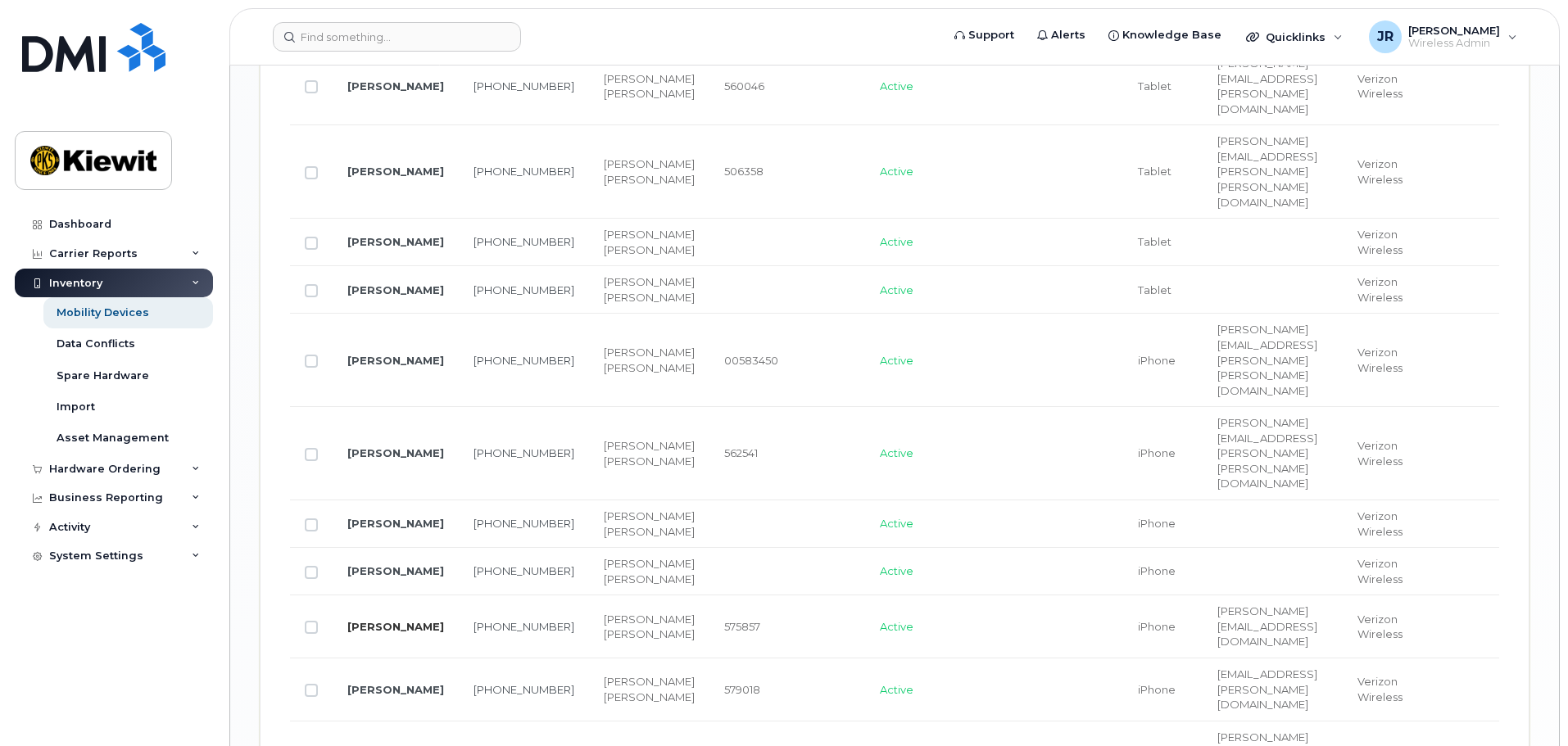
drag, startPoint x: 314, startPoint y: 584, endPoint x: 359, endPoint y: 577, distance: 45.5
click at [314, 621] on input "Row Unselected" at bounding box center [311, 627] width 13 height 13
checkbox input "true"
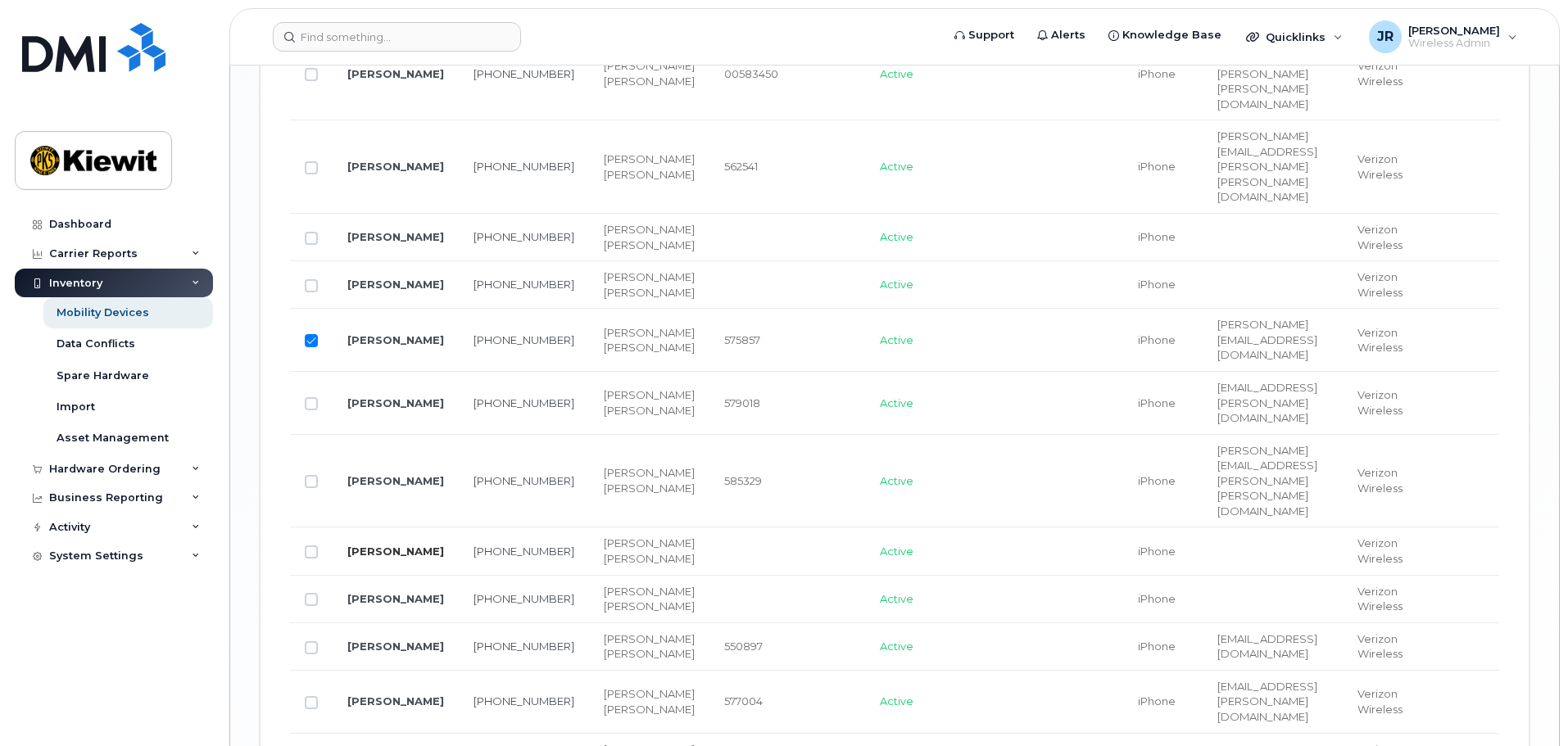
scroll to position [2664, 0]
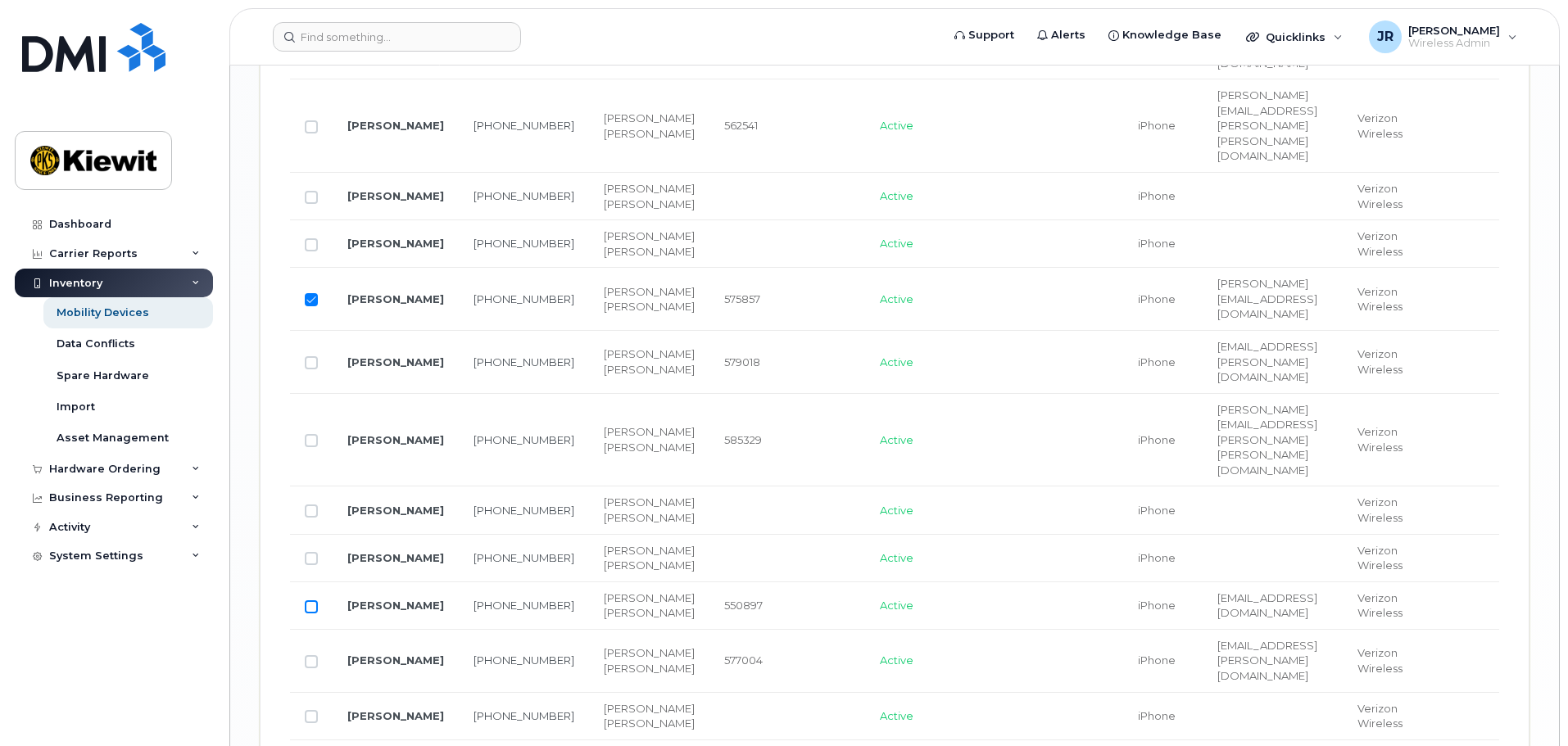
click at [314, 600] on input "Row Unselected" at bounding box center [311, 607] width 13 height 13
checkbox input "true"
click at [313, 655] on input "Row Unselected" at bounding box center [311, 662] width 13 height 13
checkbox input "true"
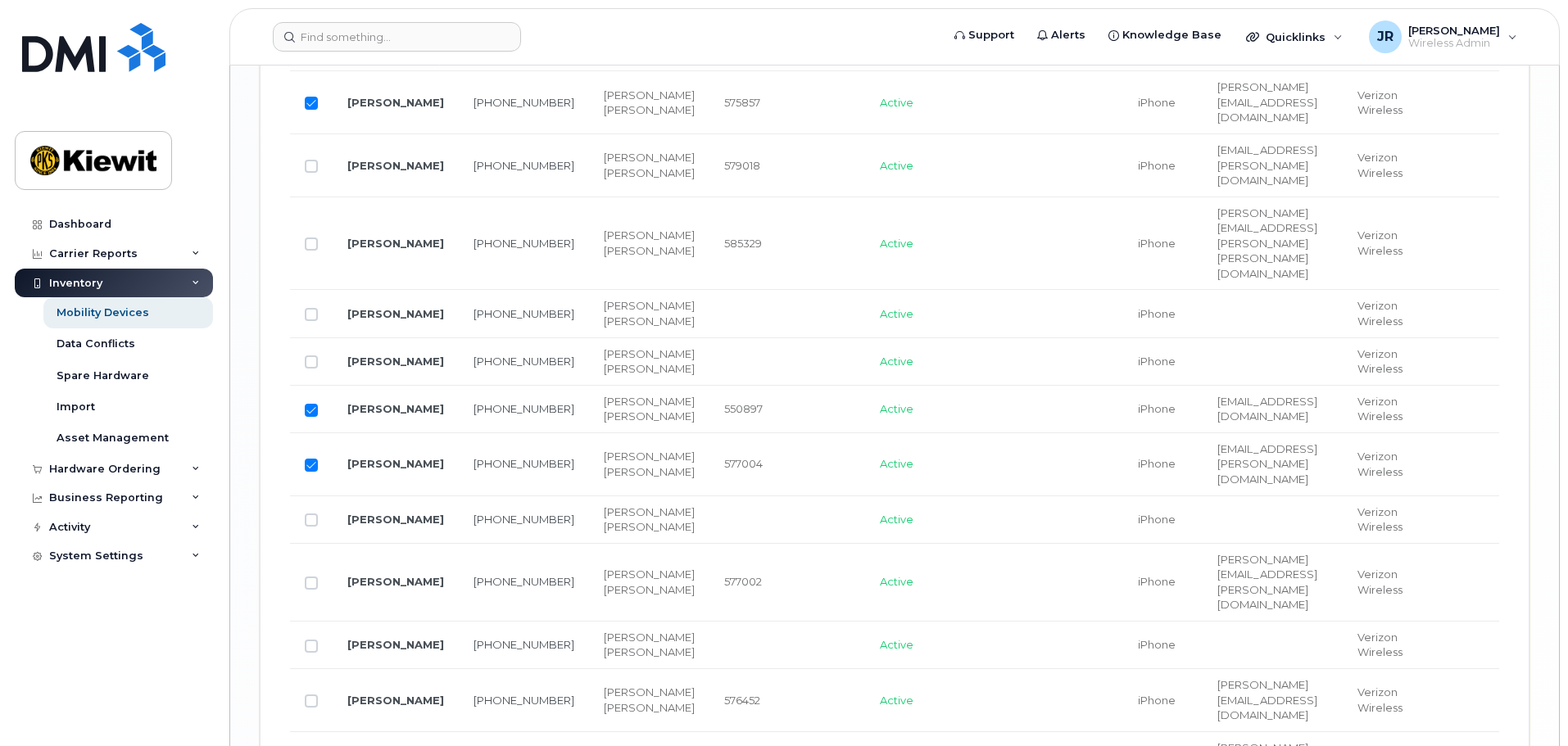
scroll to position [2910, 0]
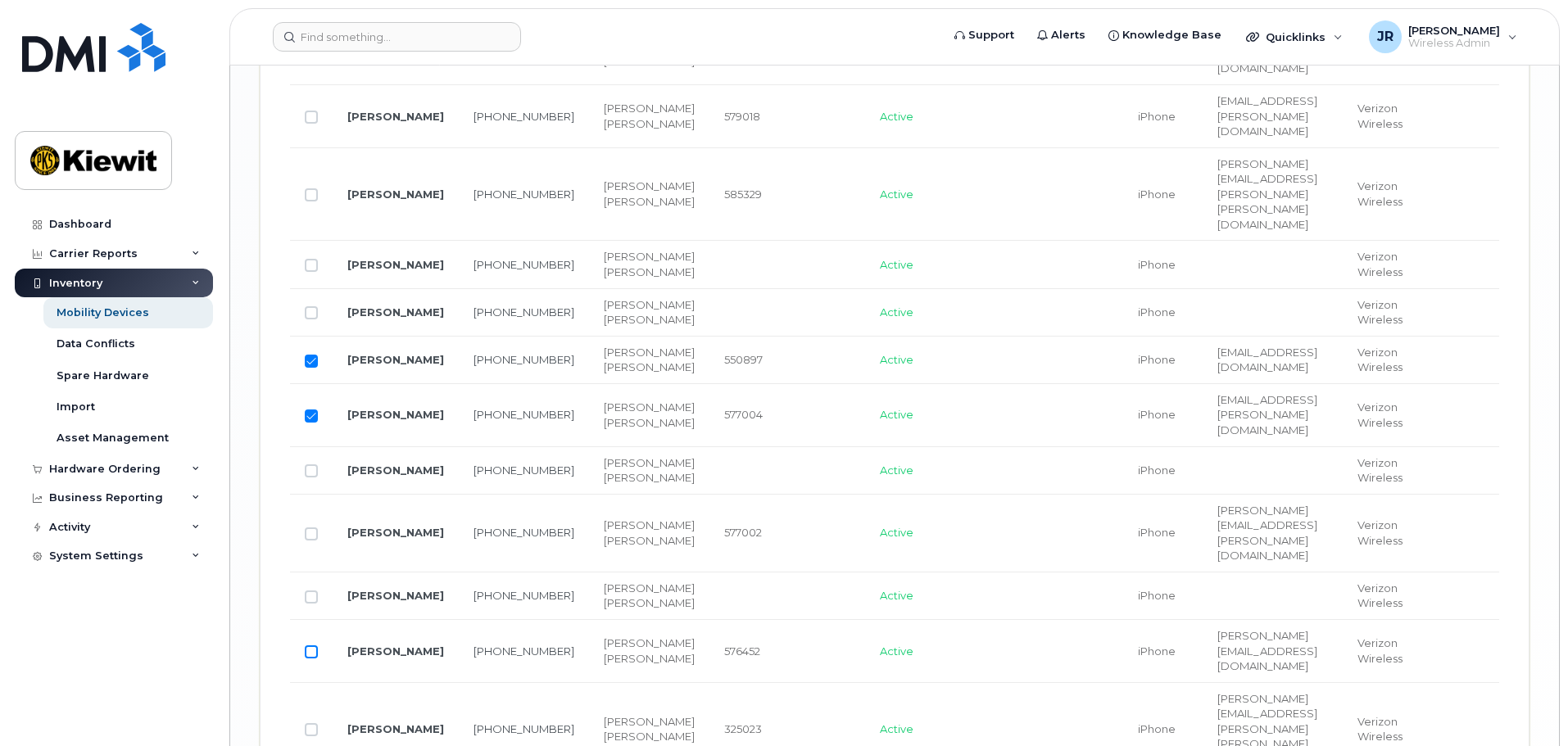
click at [312, 646] on input "Row Unselected" at bounding box center [311, 652] width 13 height 13
checkbox input "true"
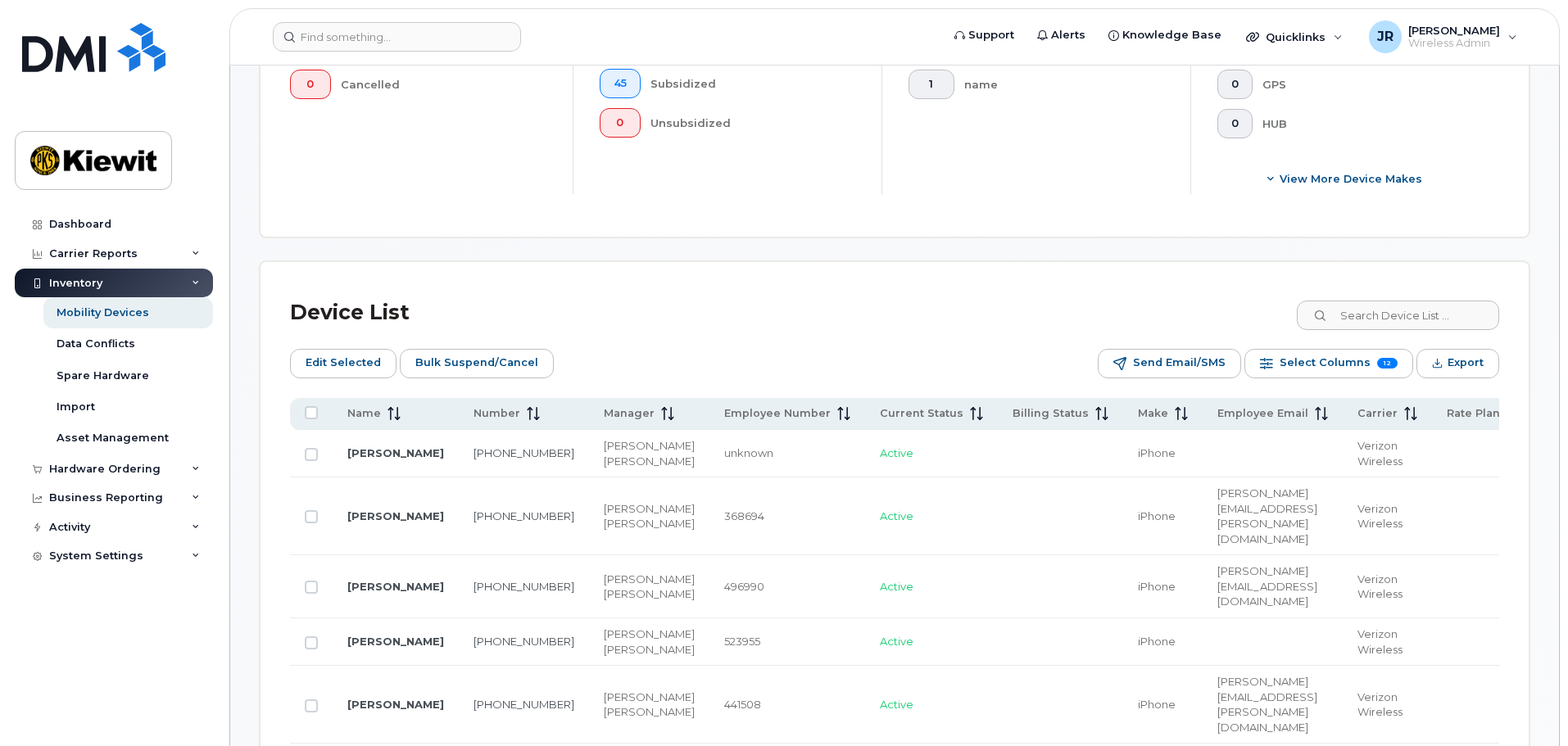
scroll to position [453, 0]
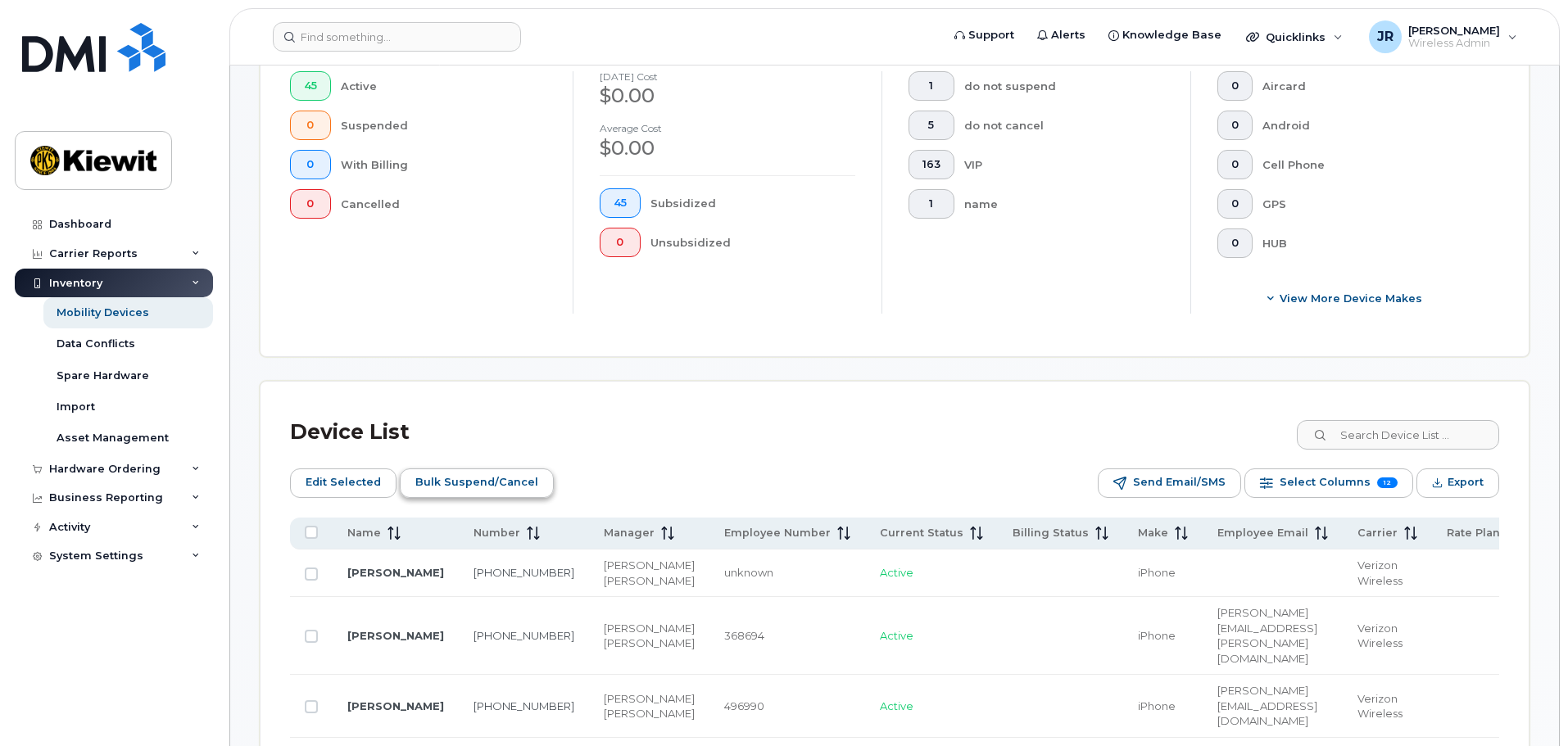
click at [428, 482] on span "Bulk Suspend/Cancel" at bounding box center [477, 482] width 123 height 24
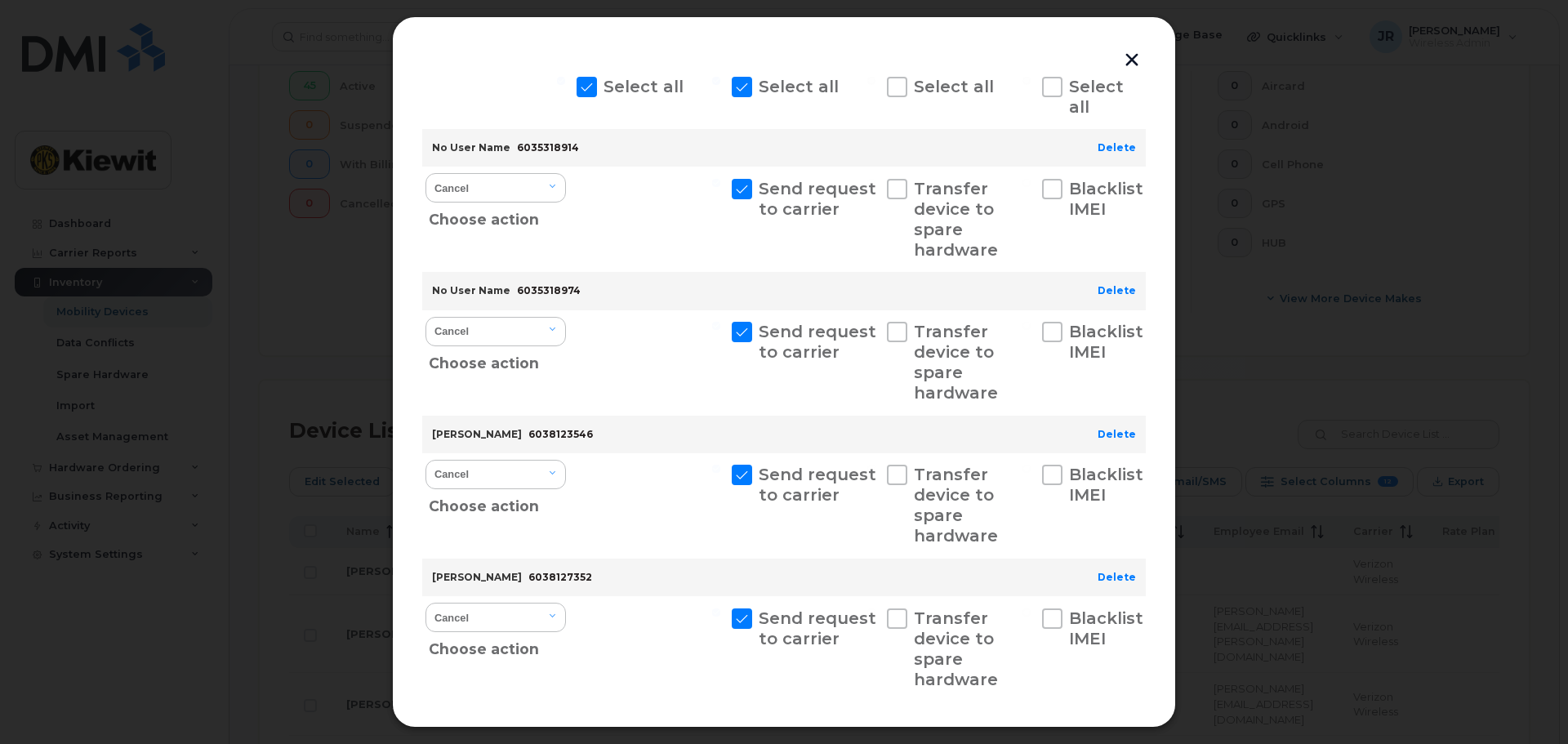
scroll to position [0, 0]
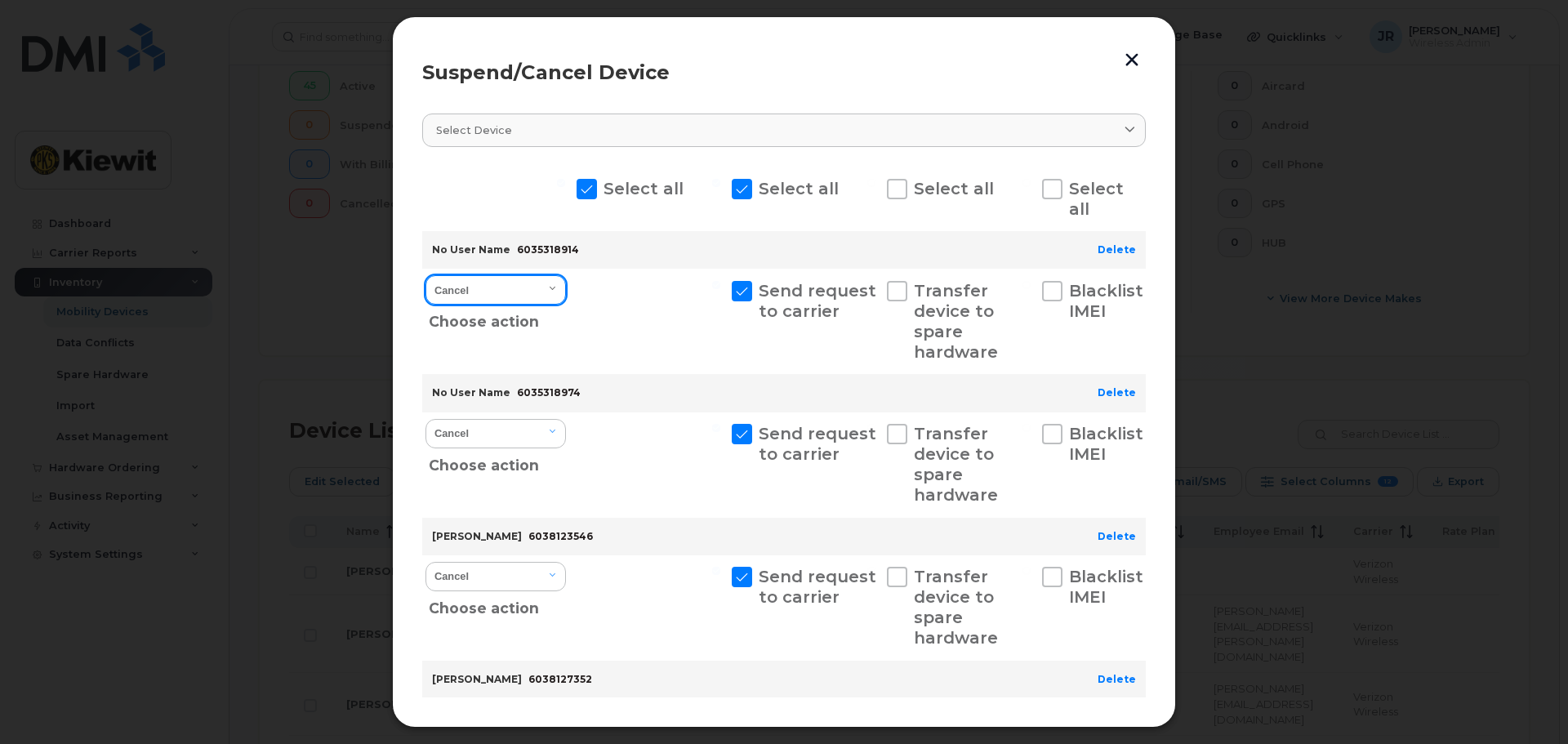
click at [512, 293] on select "Cancel Suspend - Reduced Rate Suspend - Full Rate Suspend - Lost Device/Stolen …" at bounding box center [496, 290] width 141 height 30
click at [425, 275] on select "Cancel Suspend - Reduced Rate Suspend - Full Rate Suspend - Lost Device/Stolen …" at bounding box center [496, 290] width 141 height 30
click at [539, 296] on select "Cancel Suspend - Reduced Rate Suspend - Full Rate Suspend - Lost Device/Stolen …" at bounding box center [496, 290] width 141 height 30
click at [425, 275] on select "Cancel Suspend - Reduced Rate Suspend - Full Rate Suspend - Lost Device/Stolen …" at bounding box center [496, 290] width 141 height 30
click at [542, 281] on select "Cancel Suspend - Reduced Rate Suspend - Full Rate Suspend - Lost Device/Stolen …" at bounding box center [496, 290] width 141 height 30
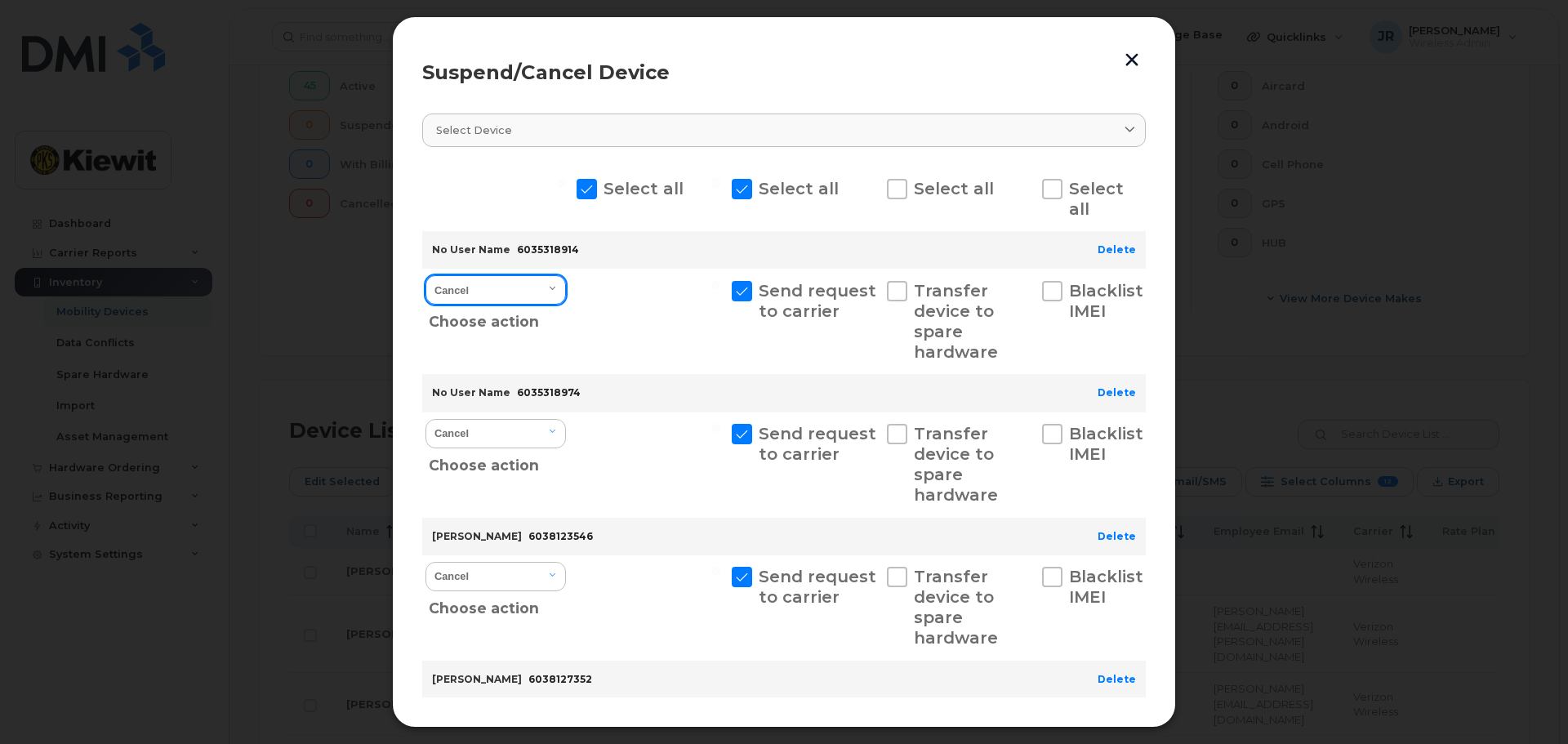
select select "[object Object]"
click at [425, 275] on select "Cancel Suspend - Reduced Rate Suspend - Full Rate Suspend - Lost Device/Stolen …" at bounding box center [496, 290] width 141 height 30
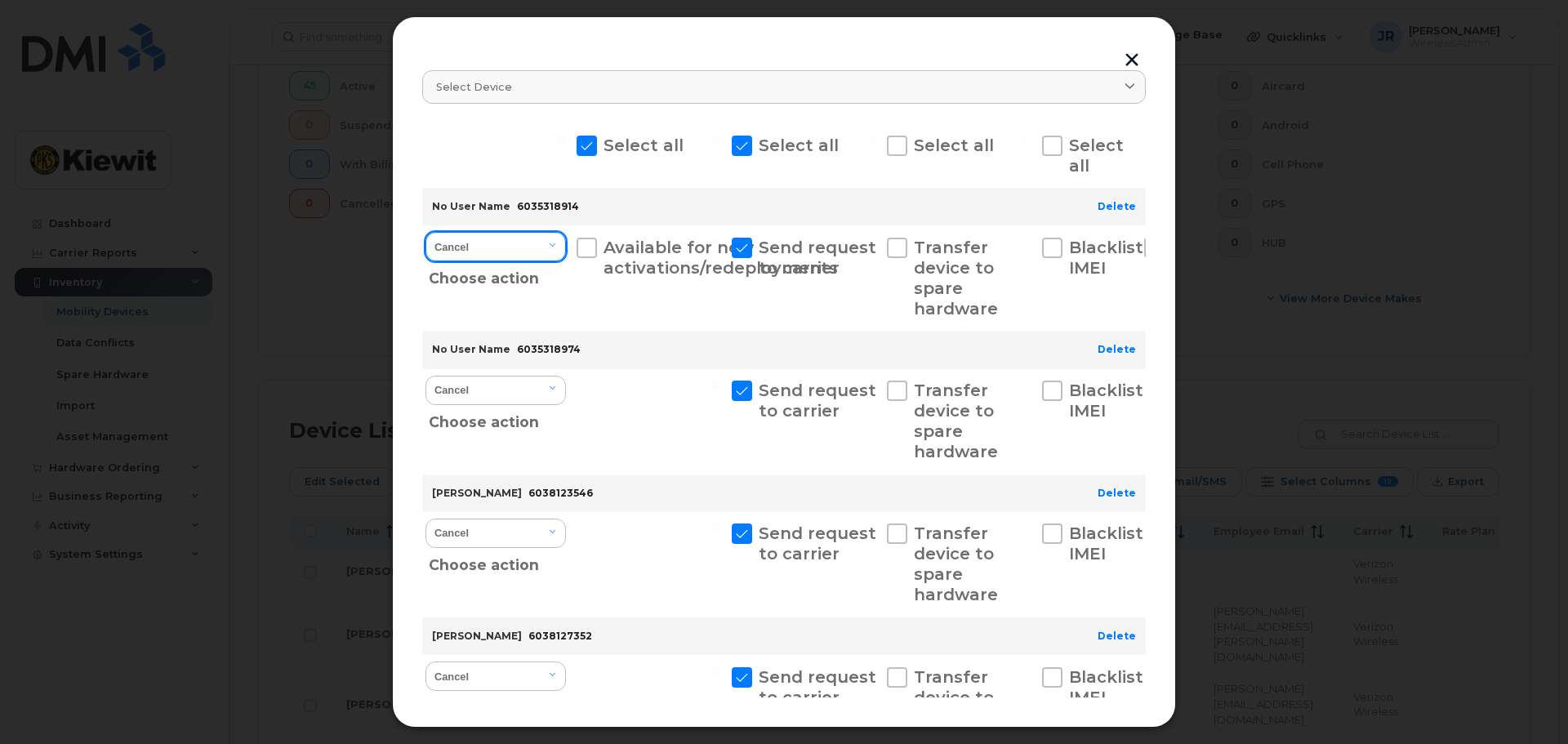
scroll to position [81, 0]
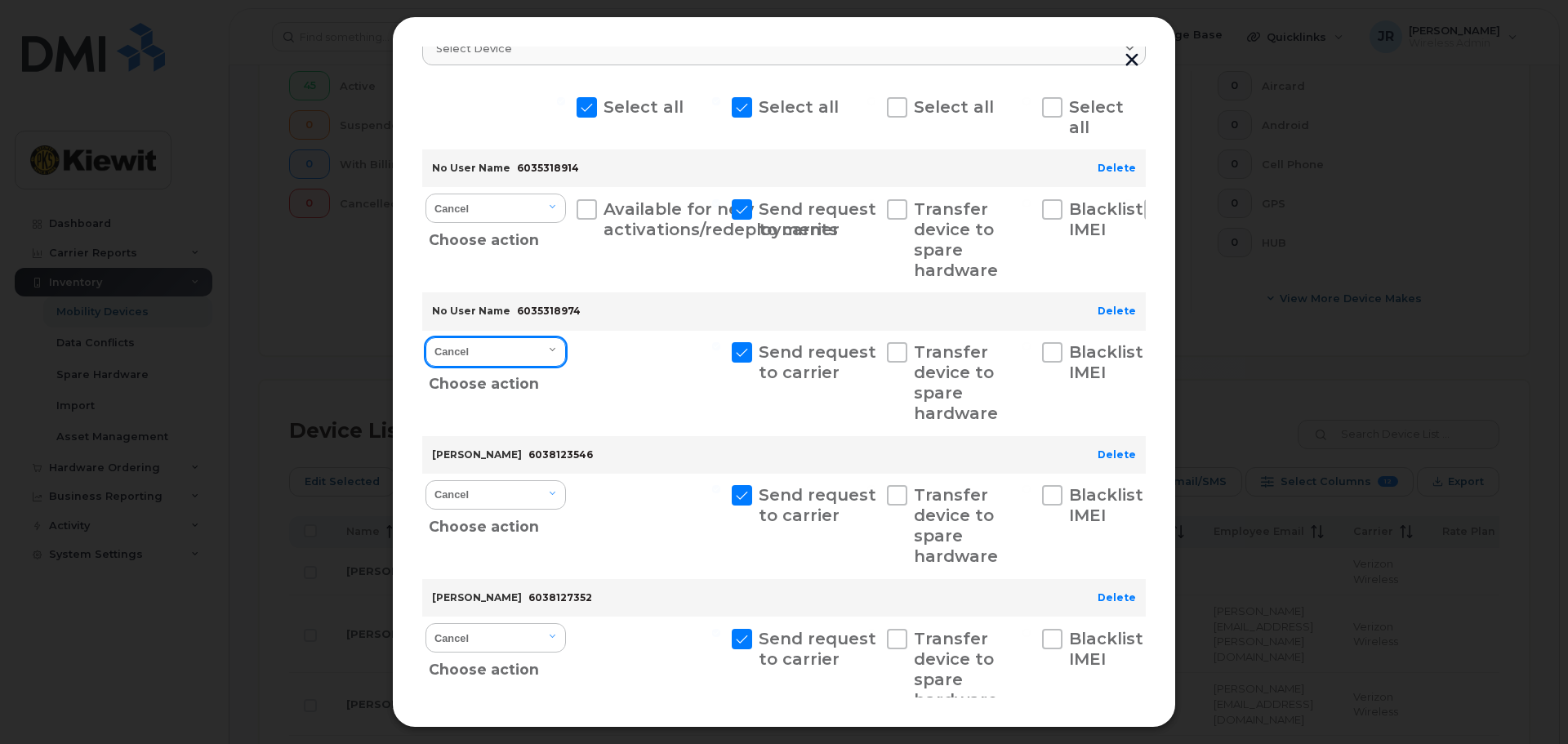
click at [551, 354] on select "Cancel Suspend - Reduced Rate Suspend - Full Rate Suspend - Lost Device/Stolen …" at bounding box center [496, 352] width 141 height 30
select select "[object Object]"
click at [425, 338] on select "Cancel Suspend - Reduced Rate Suspend - Full Rate Suspend - Lost Device/Stolen …" at bounding box center [496, 352] width 141 height 30
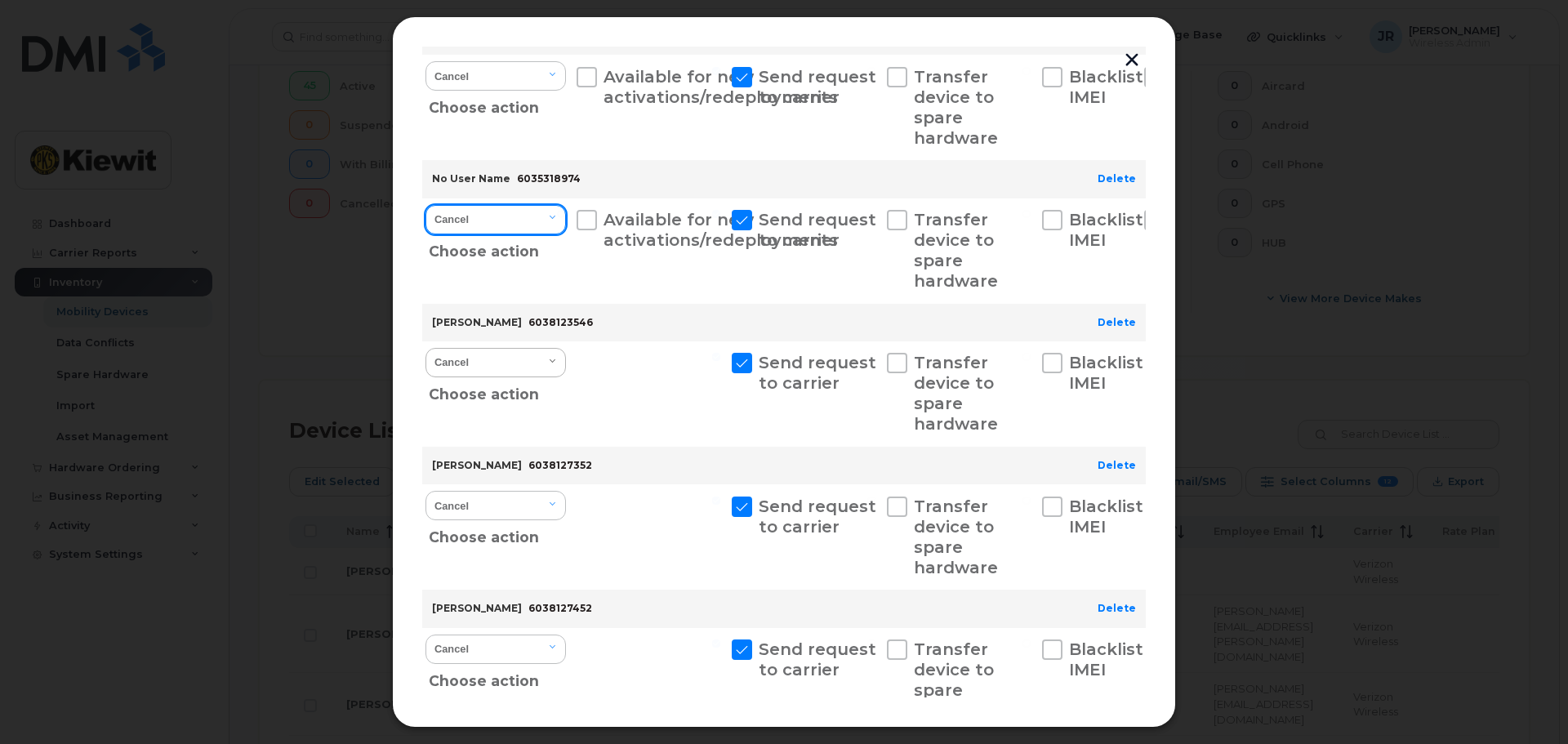
scroll to position [245, 0]
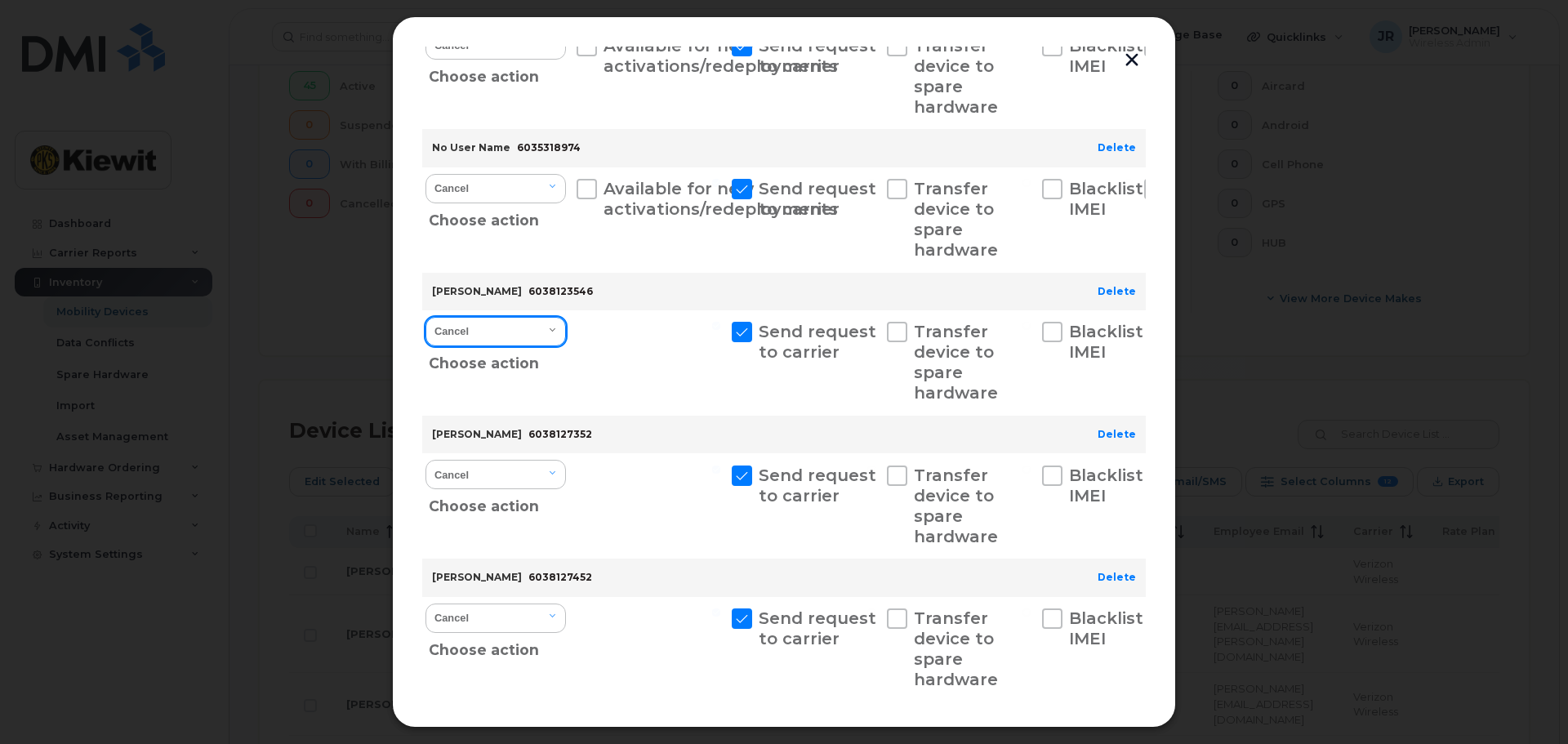
click at [546, 325] on select "Cancel Suspend - Reduced Rate Suspend - Full Rate Suspend - Lost Device/Stolen …" at bounding box center [496, 331] width 141 height 30
select select "[object Object]"
click at [425, 317] on select "Cancel Suspend - Reduced Rate Suspend - Full Rate Suspend - Lost Device/Stolen …" at bounding box center [496, 331] width 141 height 30
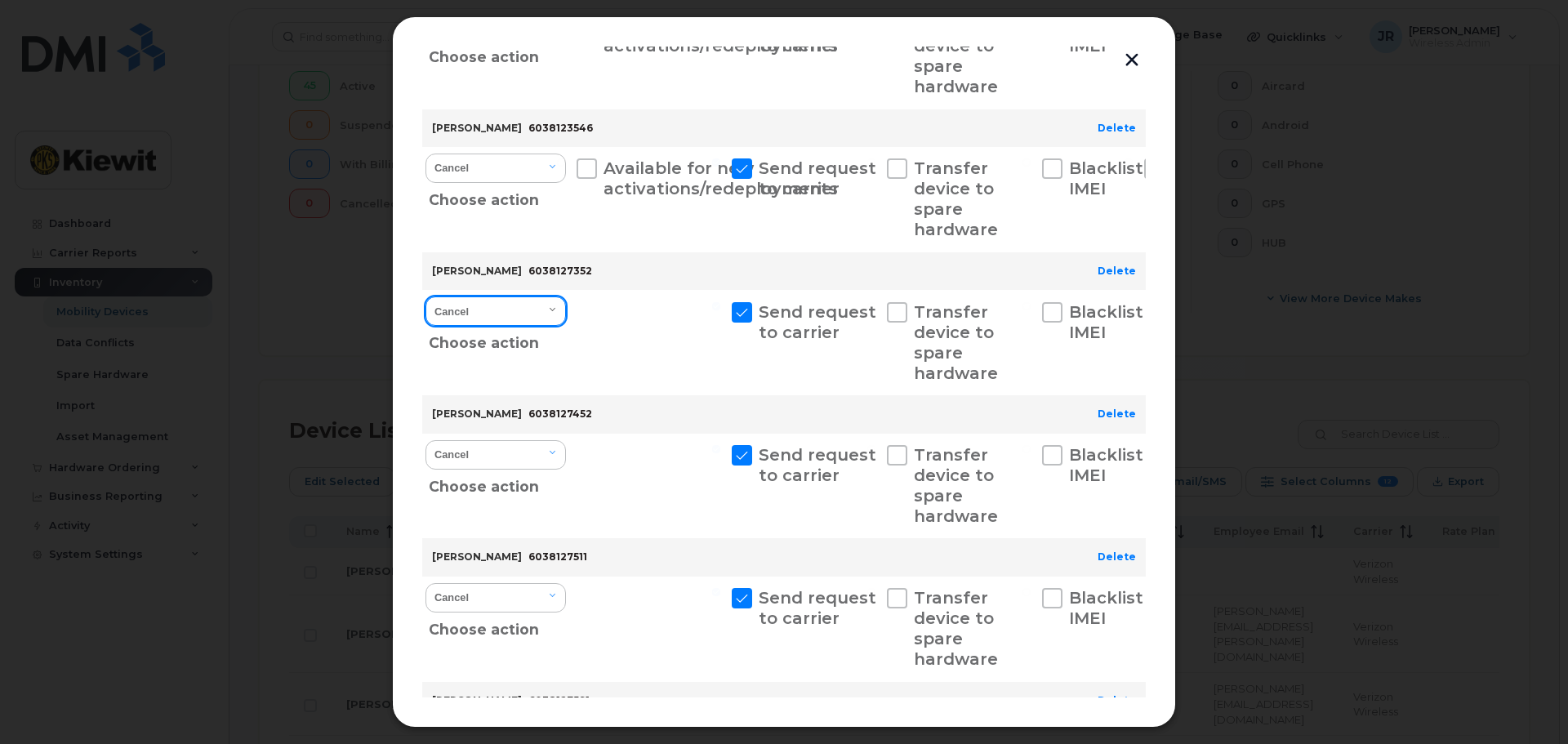
click at [536, 321] on select "Cancel Suspend - Reduced Rate Suspend - Full Rate Suspend - Lost Device/Stolen …" at bounding box center [496, 311] width 141 height 30
select select "[object Object]"
click at [425, 296] on select "Cancel Suspend - Reduced Rate Suspend - Full Rate Suspend - Lost Device/Stolen …" at bounding box center [496, 311] width 141 height 30
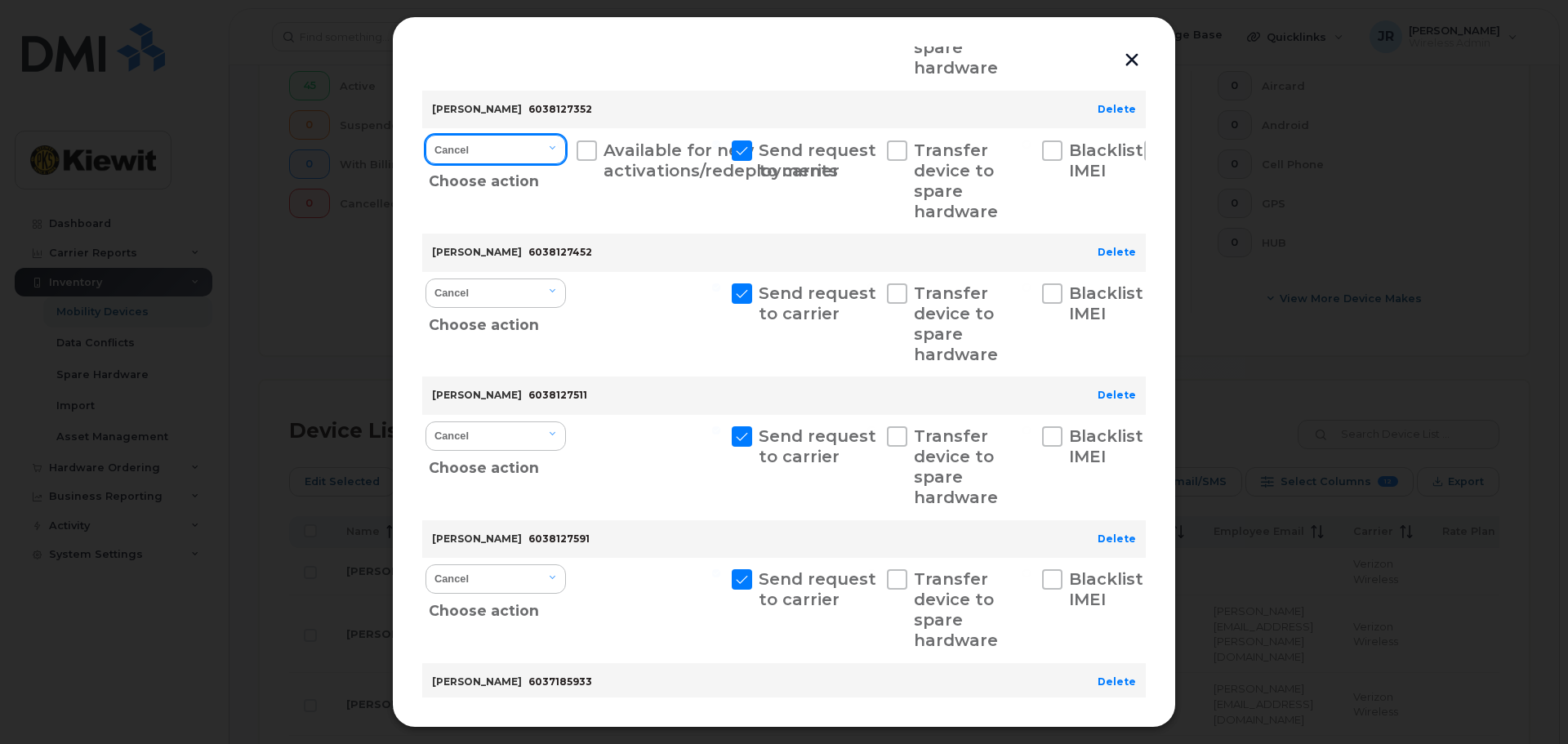
scroll to position [572, 0]
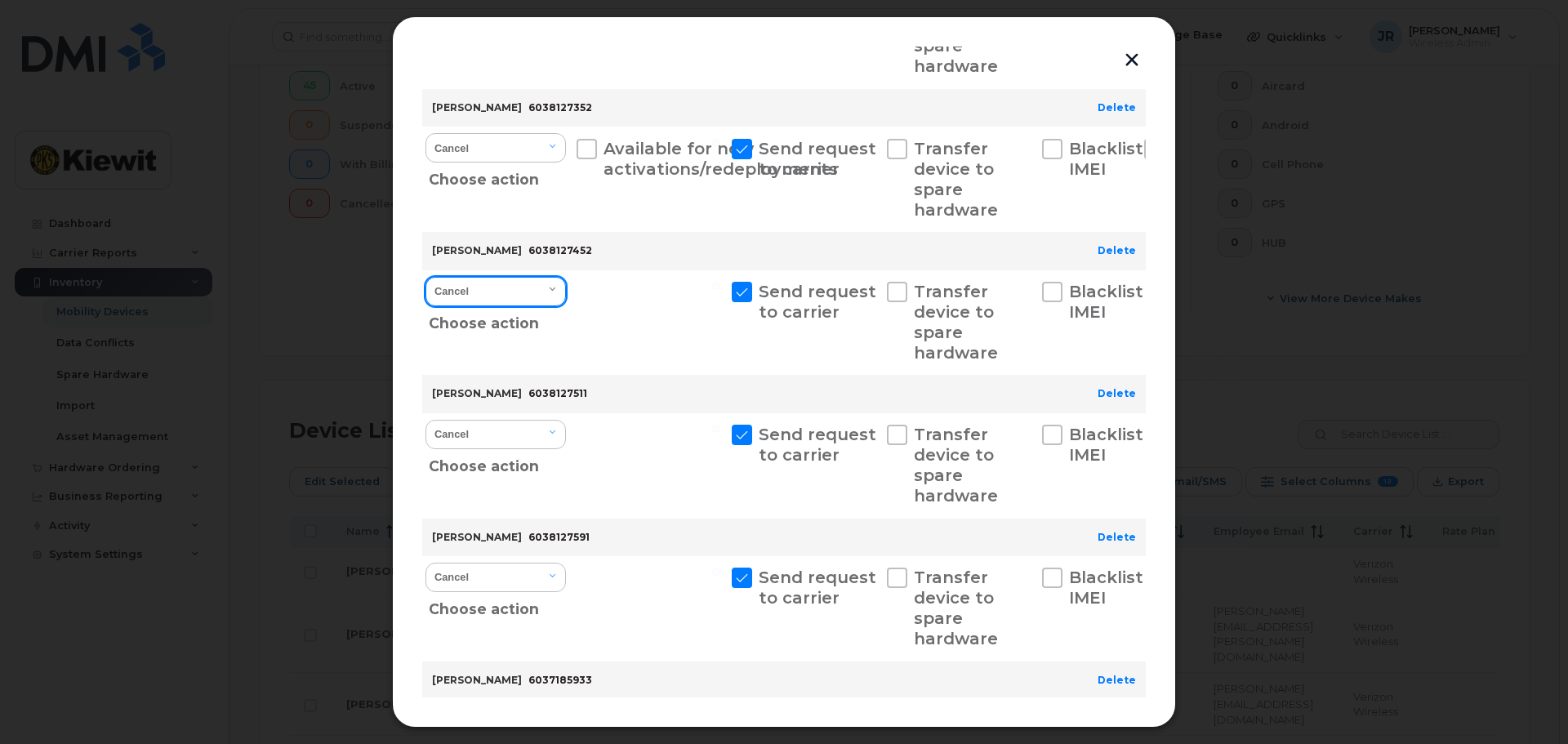
click at [549, 300] on select "Cancel Suspend - Reduced Rate Suspend - Full Rate Suspend - Lost Device/Stolen …" at bounding box center [496, 292] width 141 height 30
select select "[object Object]"
click at [425, 277] on select "Cancel Suspend - Reduced Rate Suspend - Full Rate Suspend - Lost Device/Stolen …" at bounding box center [496, 292] width 141 height 30
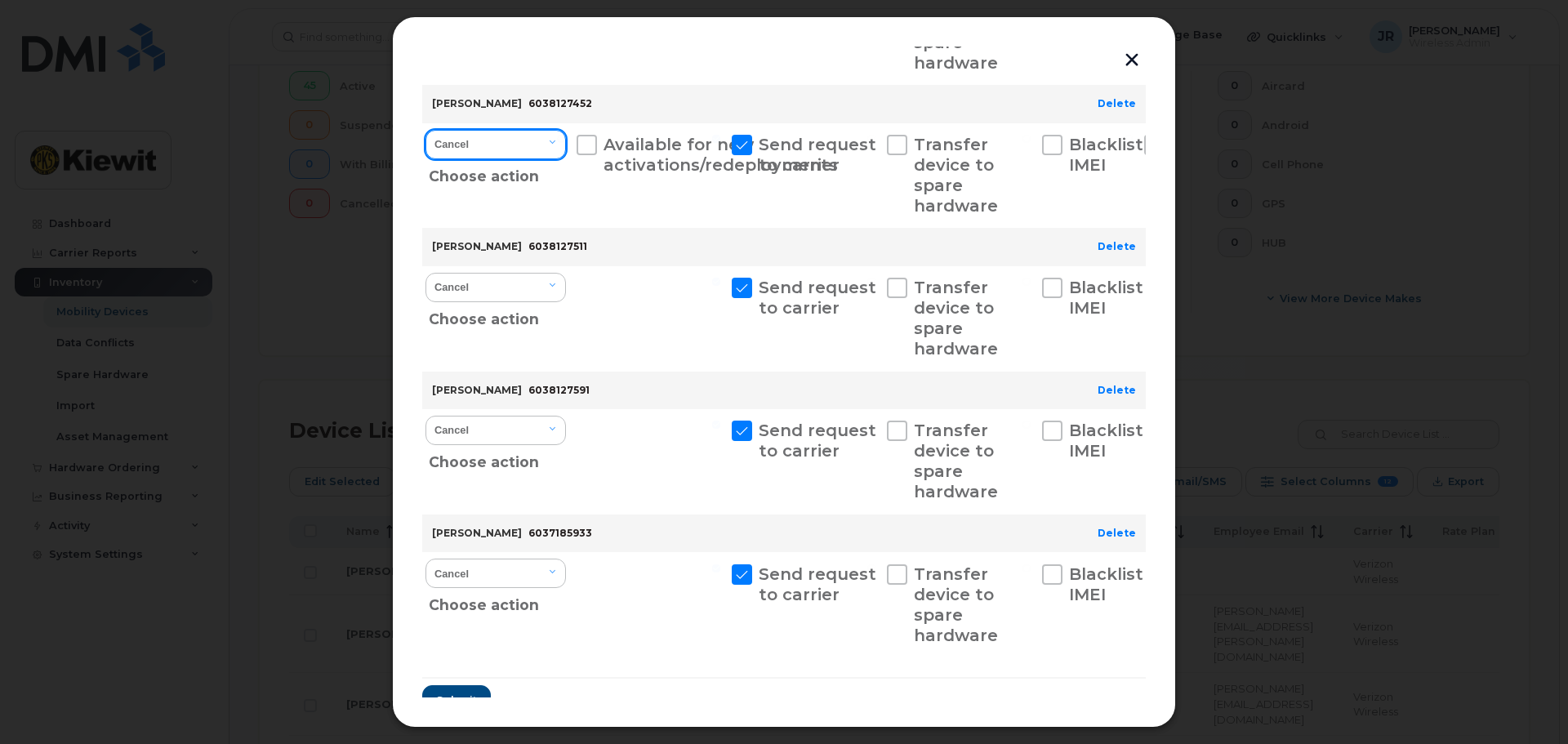
scroll to position [735, 0]
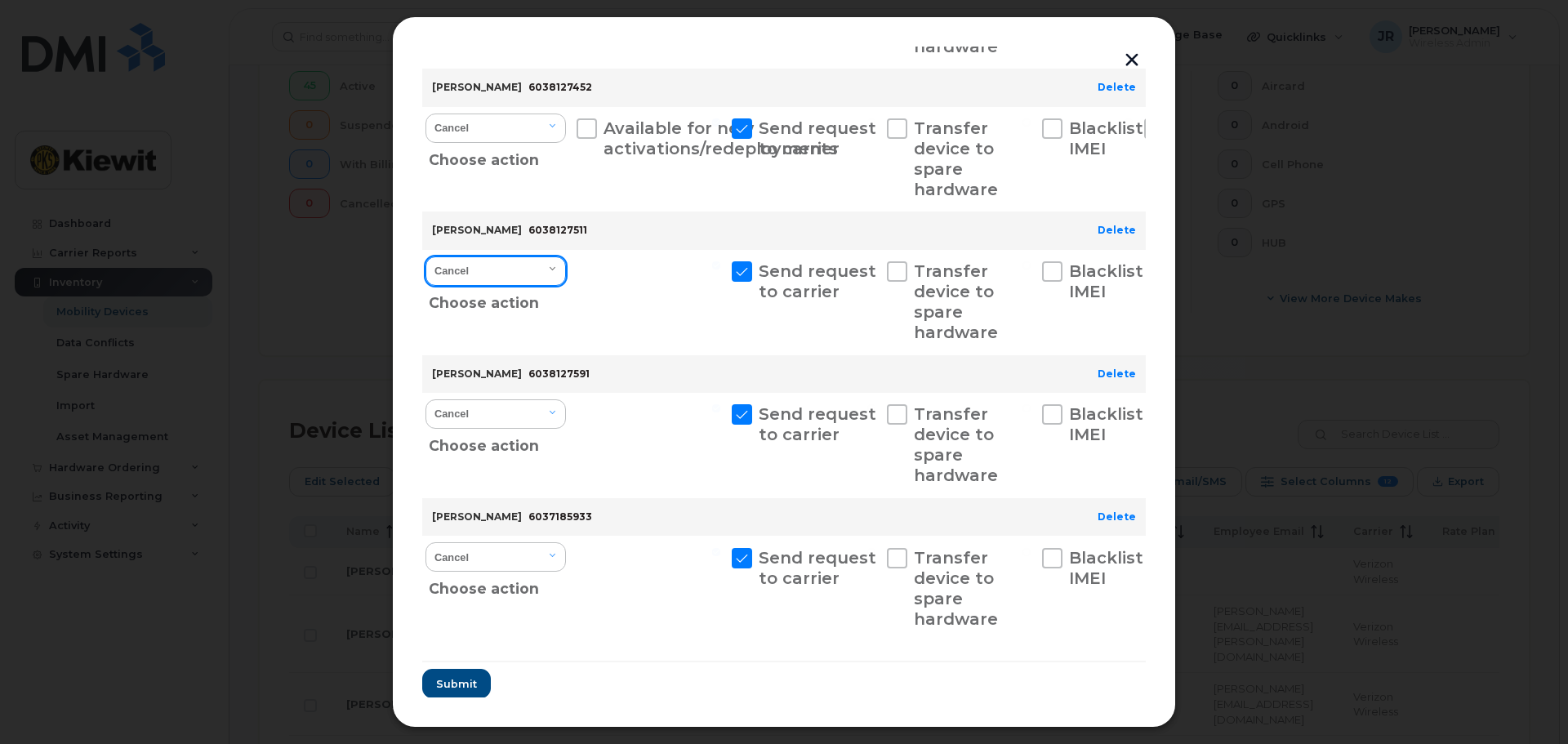
click at [533, 276] on select "Cancel Suspend - Reduced Rate Suspend - Full Rate Suspend - Lost Device/Stolen …" at bounding box center [496, 271] width 141 height 30
select select "[object Object]"
click at [425, 256] on select "Cancel Suspend - Reduced Rate Suspend - Full Rate Suspend - Lost Device/Stolen …" at bounding box center [496, 271] width 141 height 30
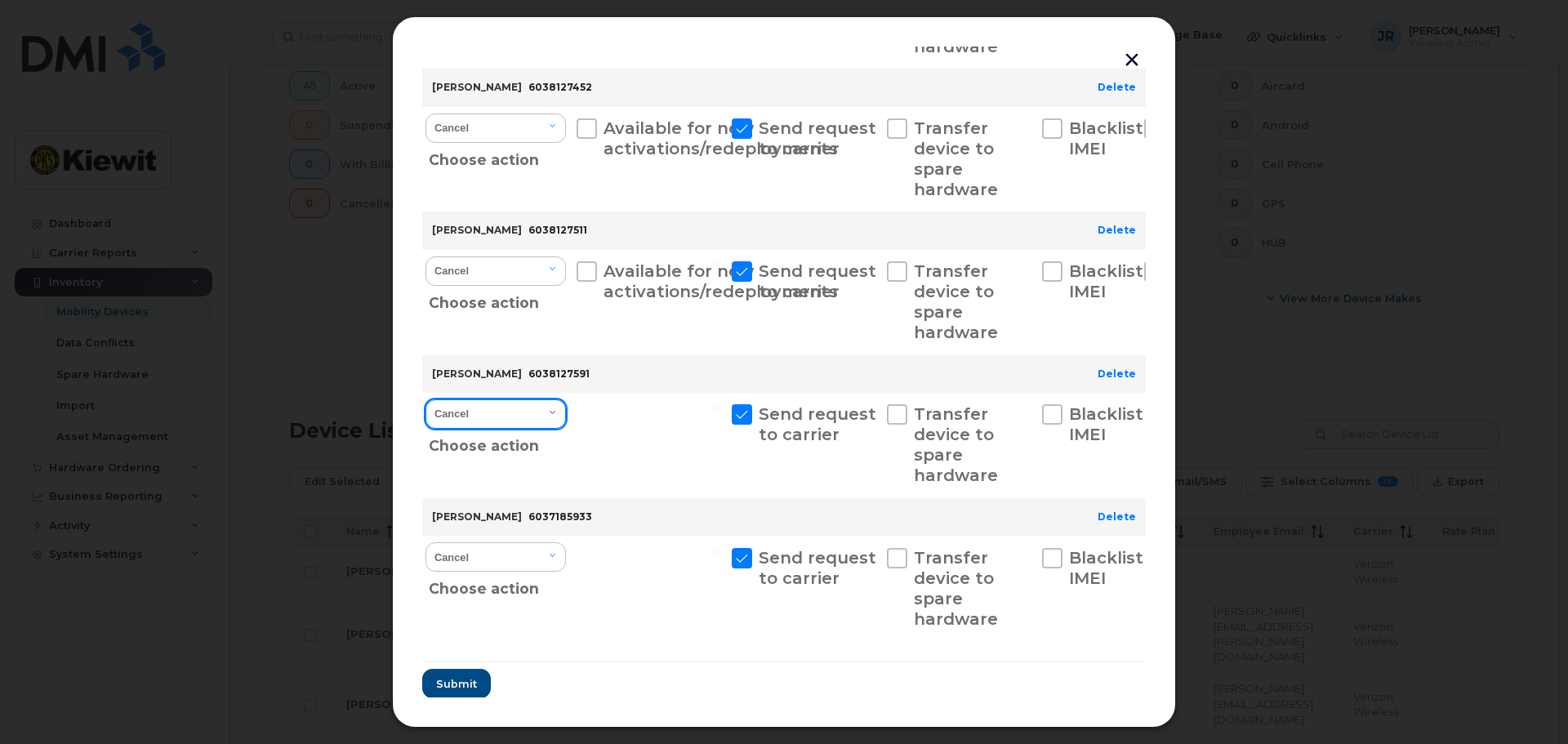
click at [540, 408] on select "Cancel Suspend - Reduced Rate Suspend - Full Rate Suspend - Lost Device/Stolen …" at bounding box center [496, 414] width 141 height 30
select select "[object Object]"
click at [425, 399] on select "Cancel Suspend - Reduced Rate Suspend - Full Rate Suspend - Lost Device/Stolen …" at bounding box center [496, 414] width 141 height 30
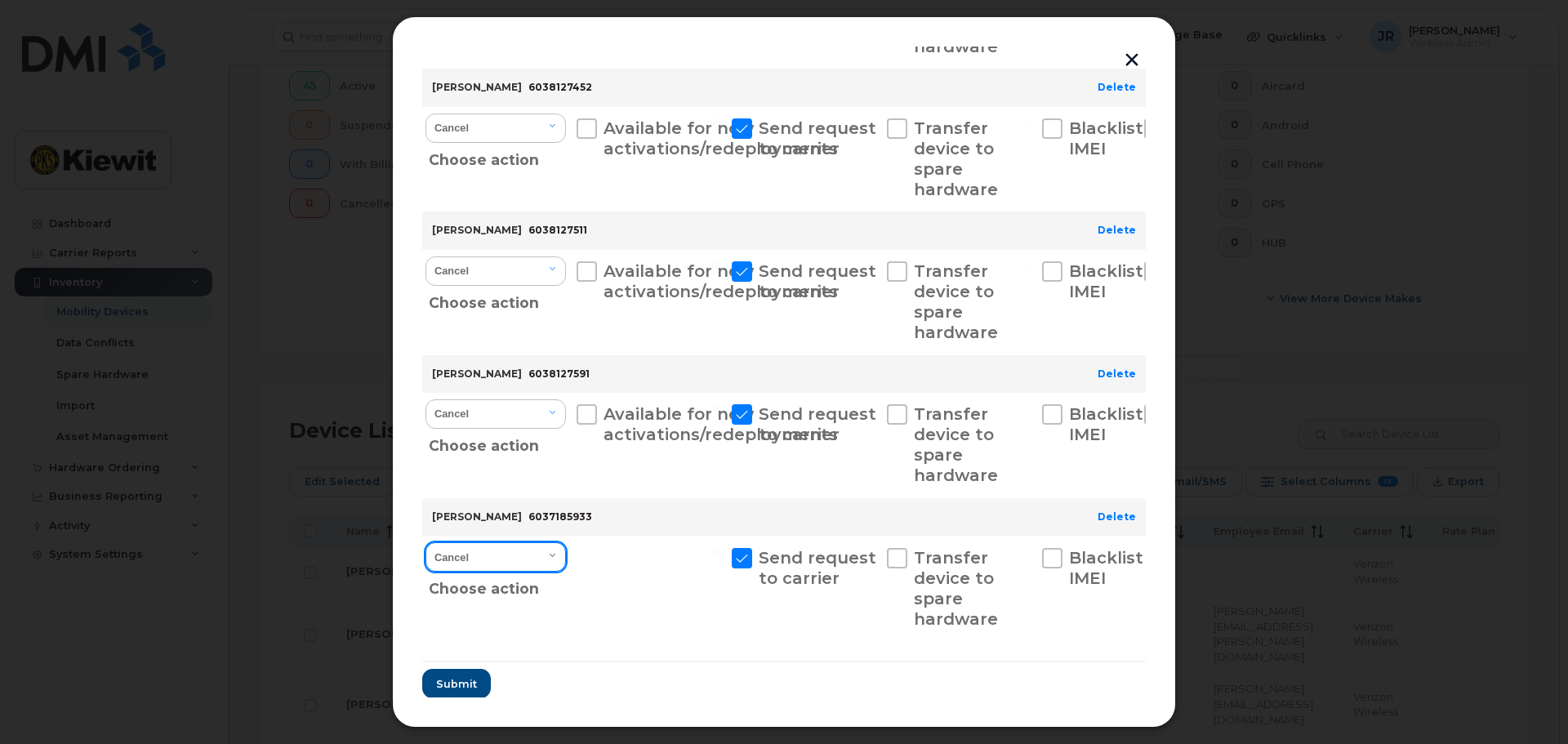
click at [547, 546] on select "Cancel Suspend - Reduced Rate Suspend - Full Rate Suspend - Lost Device/Stolen …" at bounding box center [496, 557] width 141 height 30
select select "[object Object]"
click at [425, 543] on select "Cancel Suspend - Reduced Rate Suspend - Full Rate Suspend - Lost Device/Stolen …" at bounding box center [496, 557] width 141 height 30
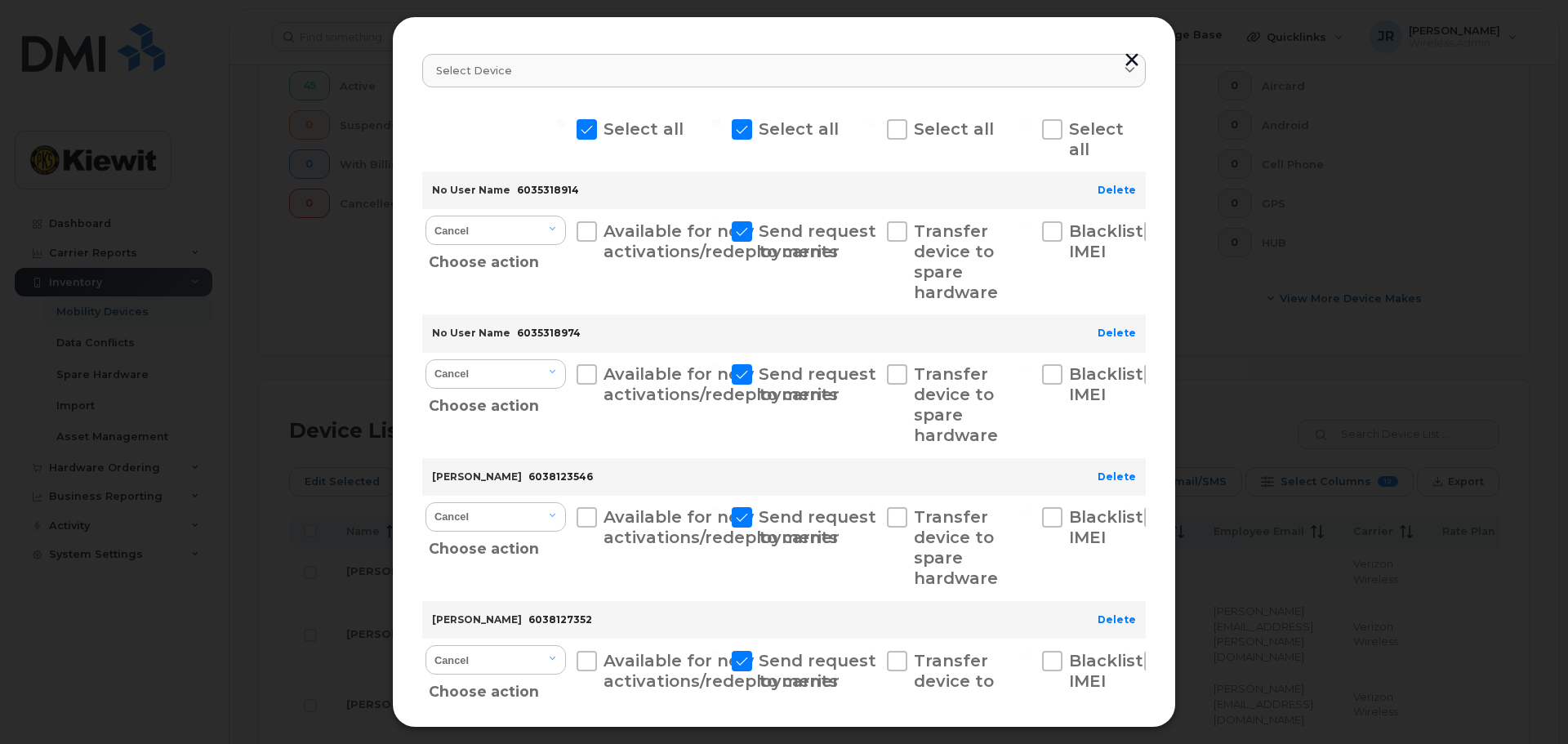
scroll to position [0, 0]
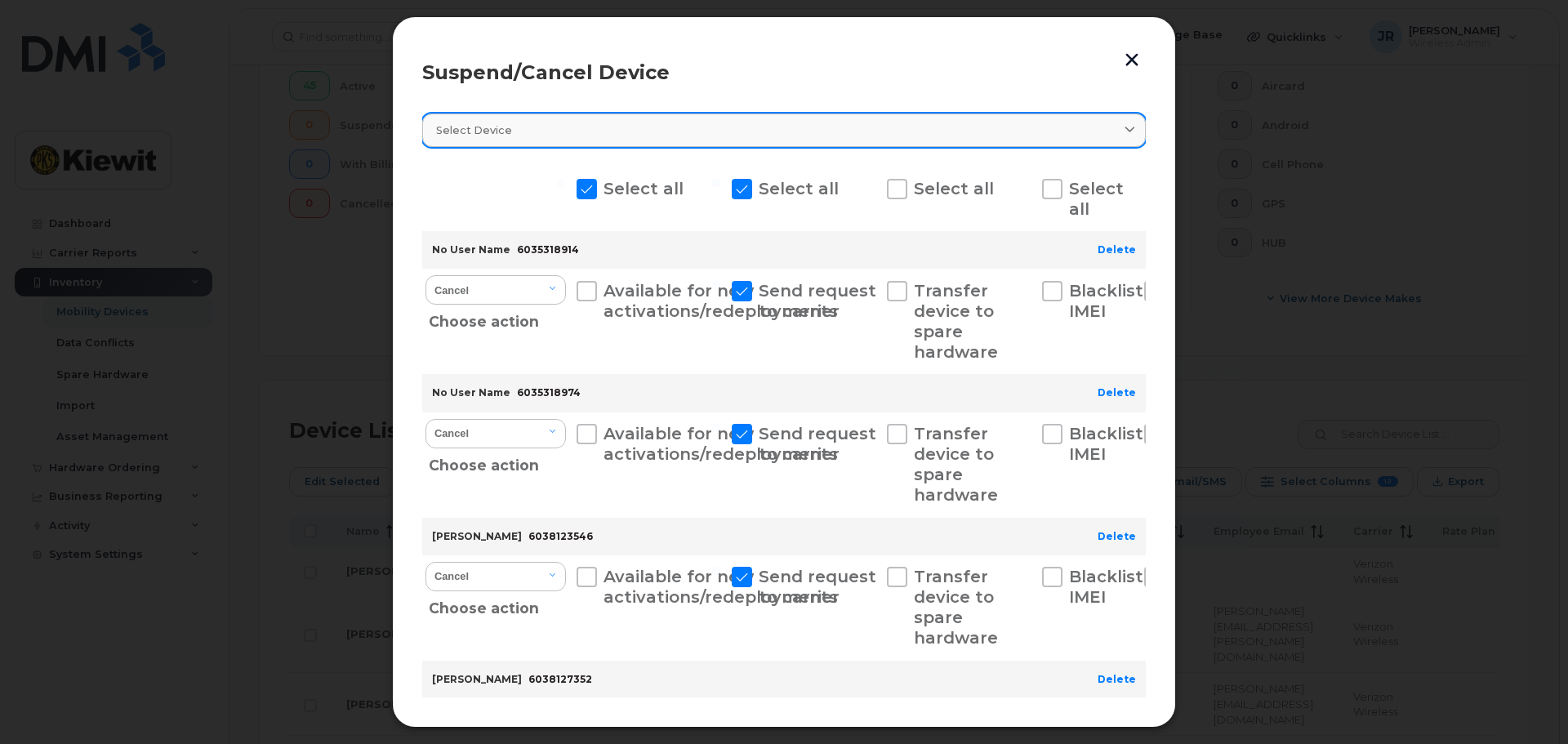
click at [510, 133] on div "Select device" at bounding box center [784, 130] width 696 height 15
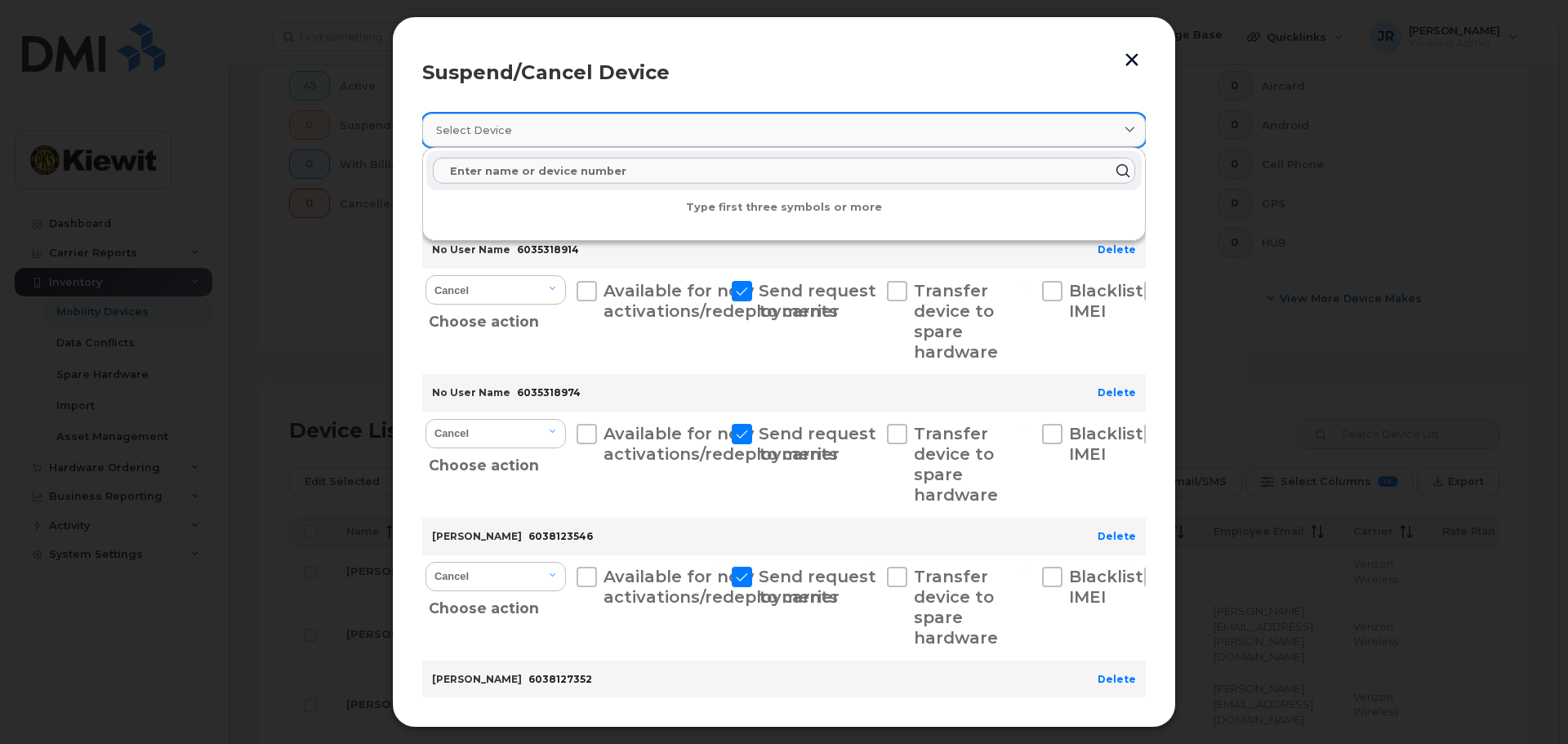
click at [524, 131] on div "Select device" at bounding box center [784, 130] width 696 height 15
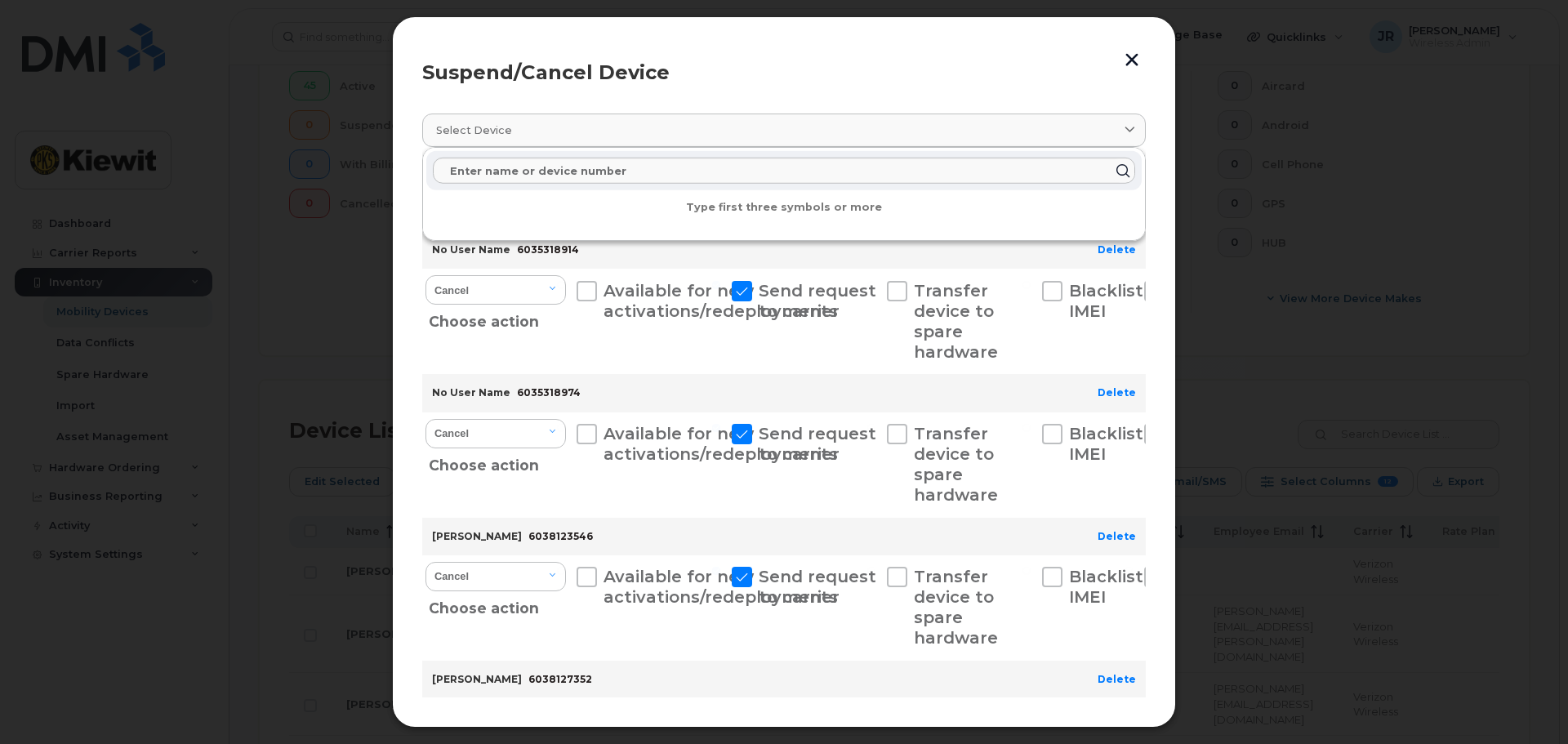
click at [747, 70] on div "Suspend/Cancel Device" at bounding box center [784, 73] width 723 height 20
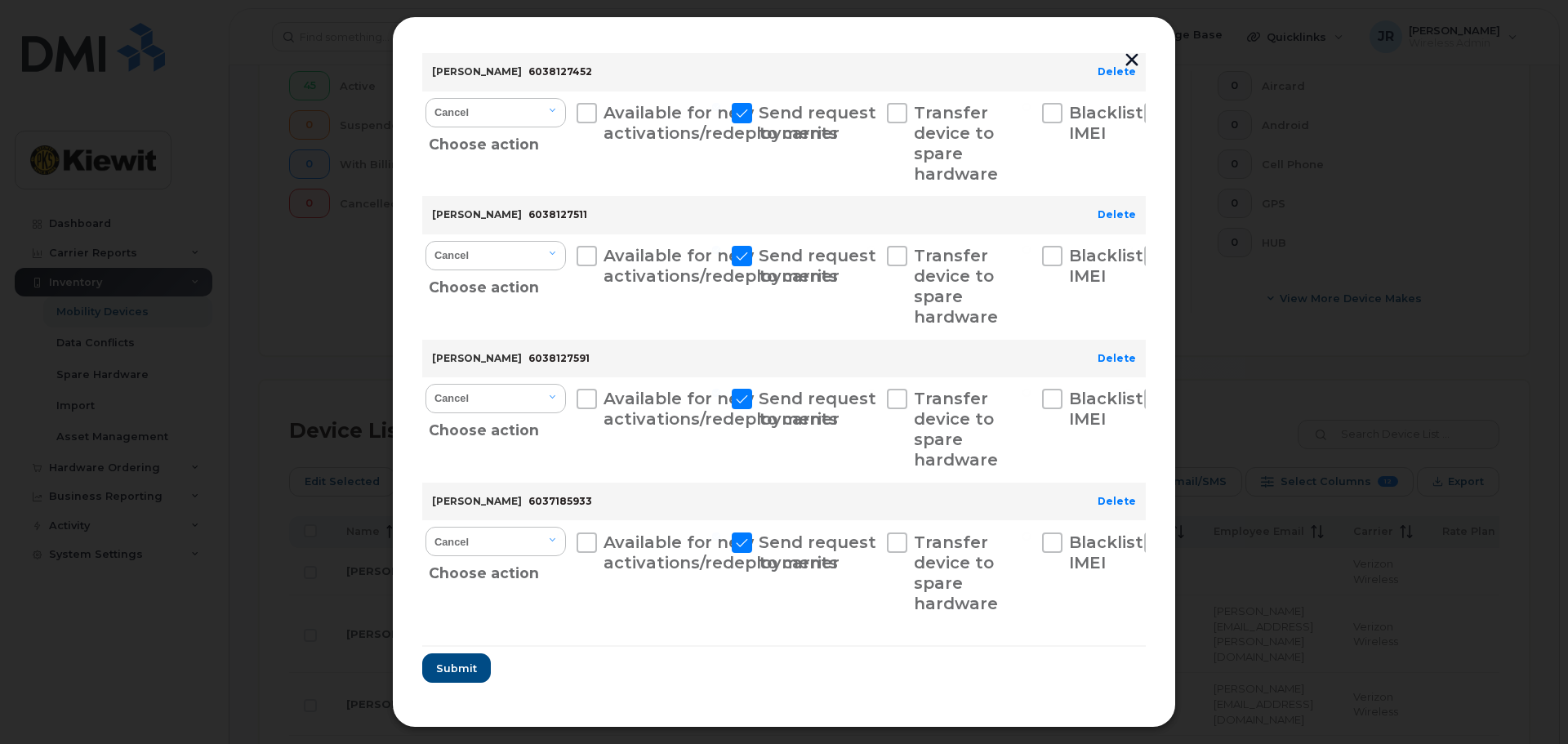
scroll to position [756, 0]
click at [457, 665] on span "Submit" at bounding box center [455, 668] width 41 height 15
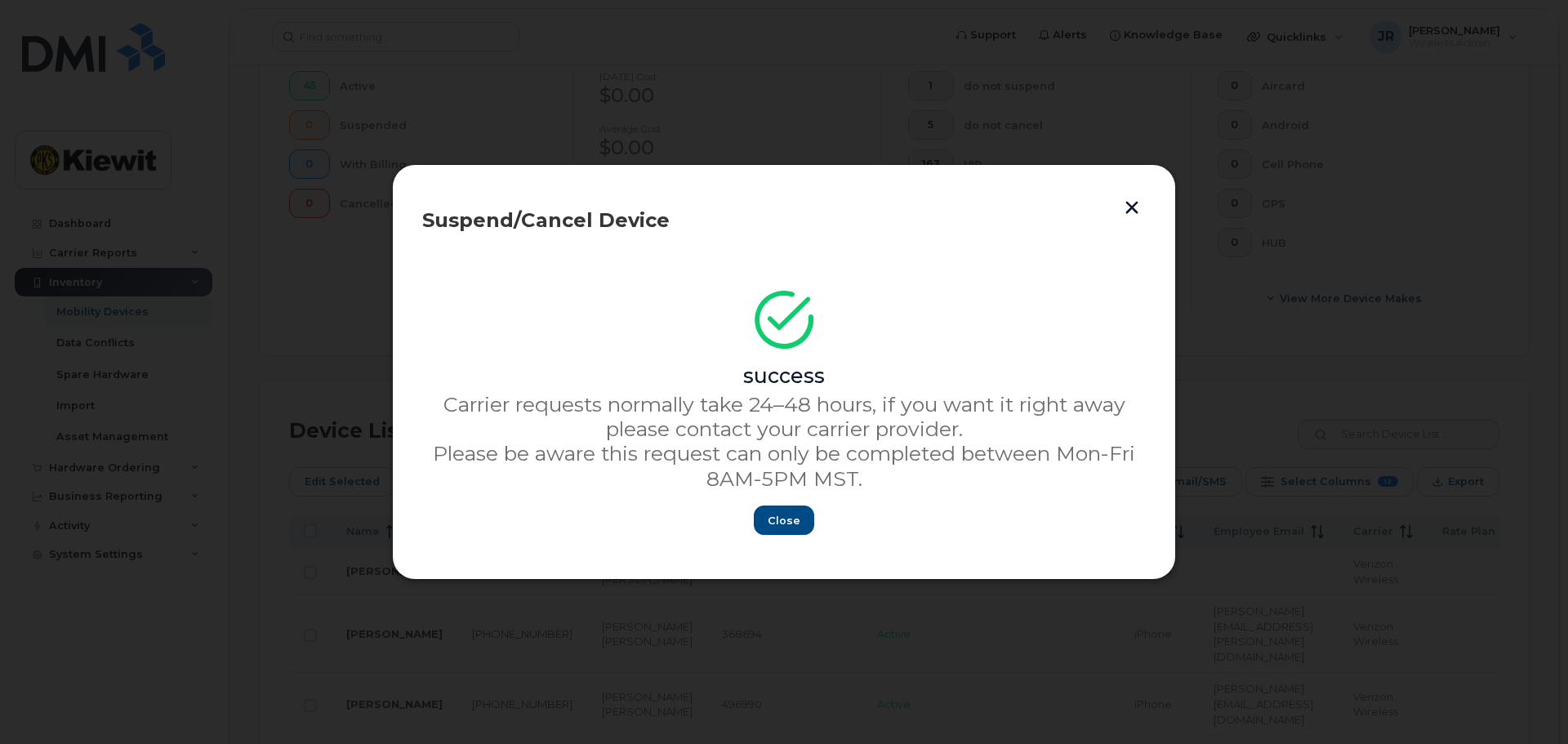
scroll to position [0, 0]
click at [794, 528] on span "Close" at bounding box center [784, 520] width 32 height 15
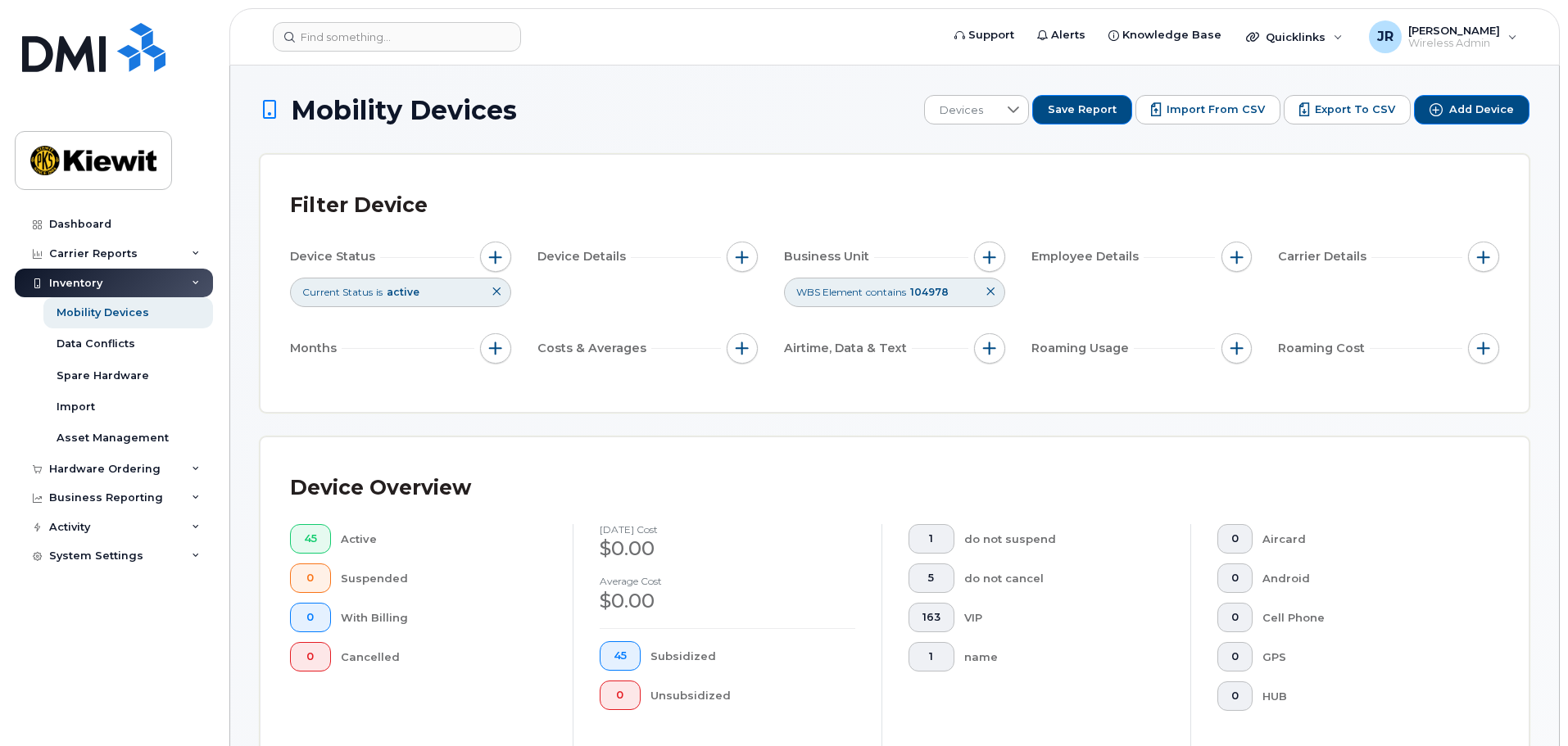
click at [987, 292] on icon at bounding box center [990, 292] width 10 height 10
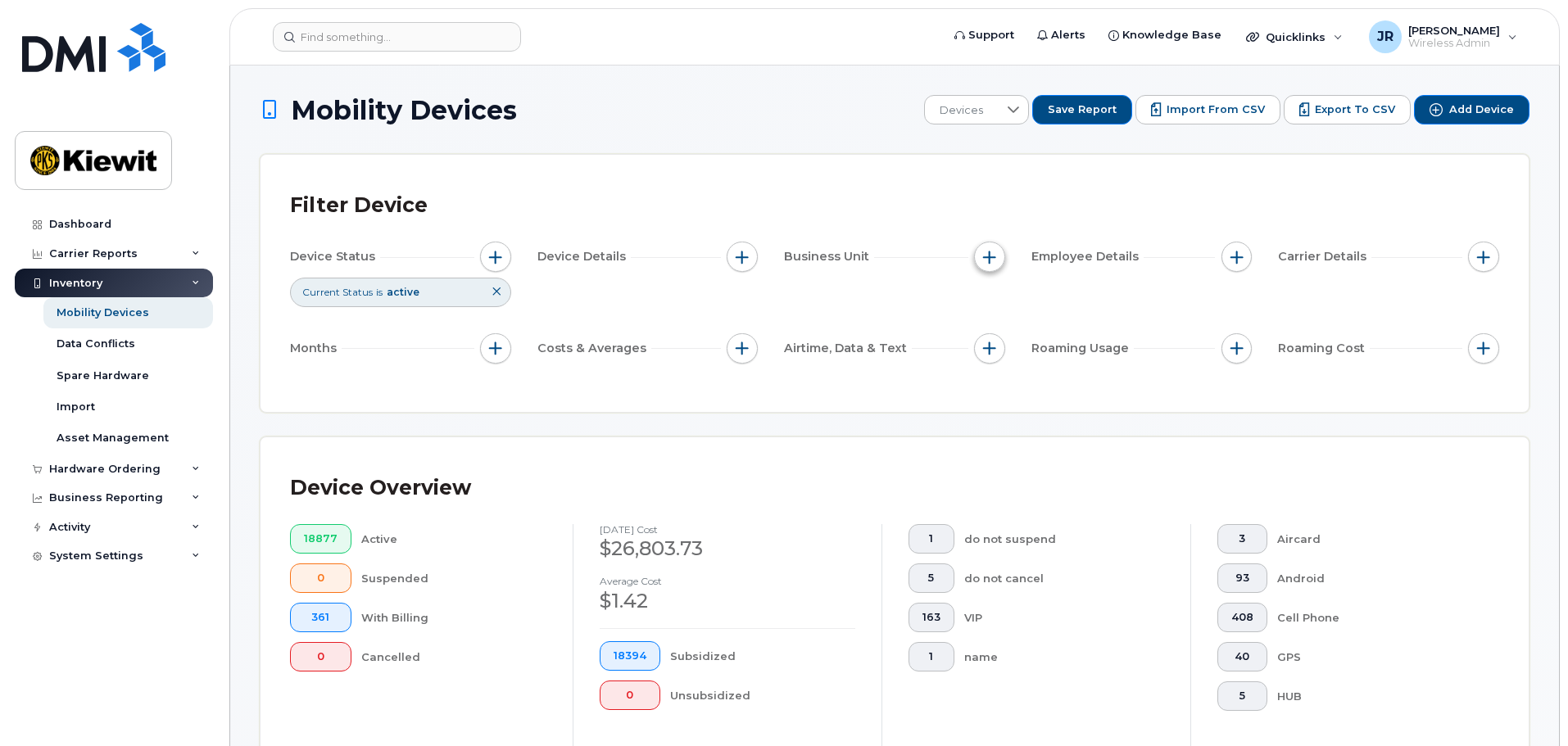
click at [984, 263] on button "button" at bounding box center [989, 257] width 31 height 31
click at [996, 330] on input "Cost Center" at bounding box center [994, 332] width 13 height 13
checkbox input "false"
click at [999, 381] on input "WBS Element" at bounding box center [994, 384] width 13 height 13
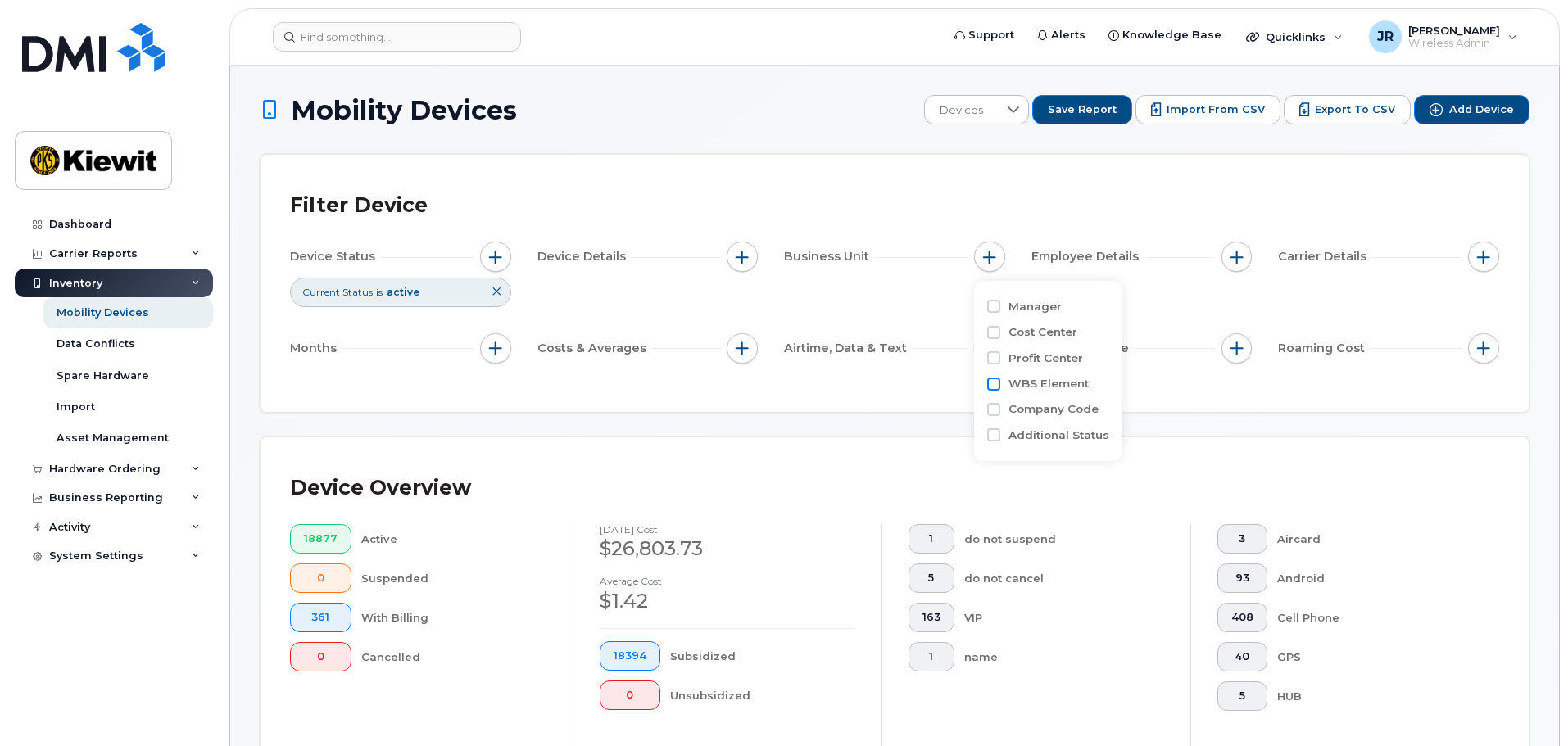
checkbox input "true"
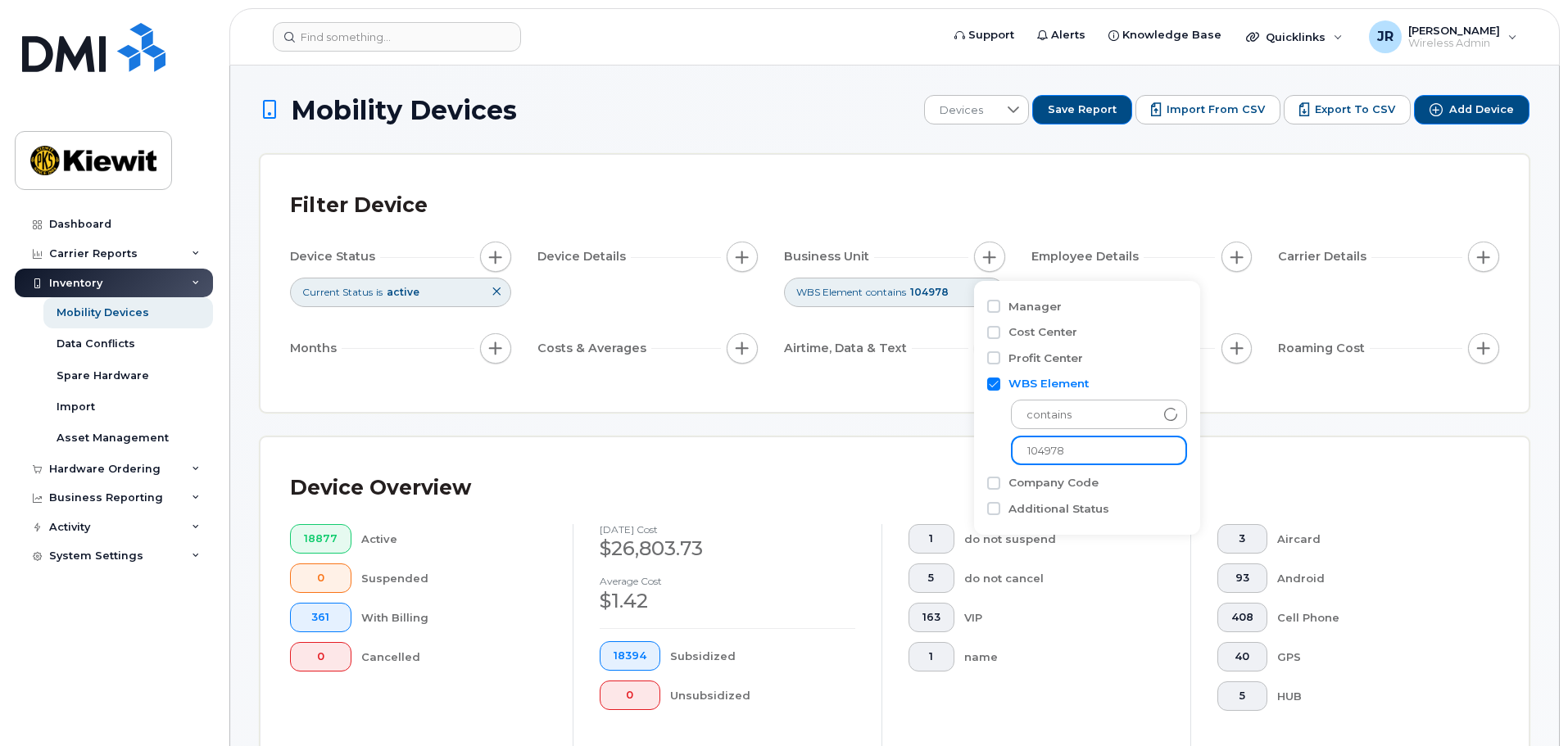
click at [1085, 454] on input "104978" at bounding box center [1099, 450] width 176 height 30
type input "104956"
click at [1075, 181] on div "Filter Device Device Status Current Status is active Device Details Business Un…" at bounding box center [895, 283] width 1268 height 257
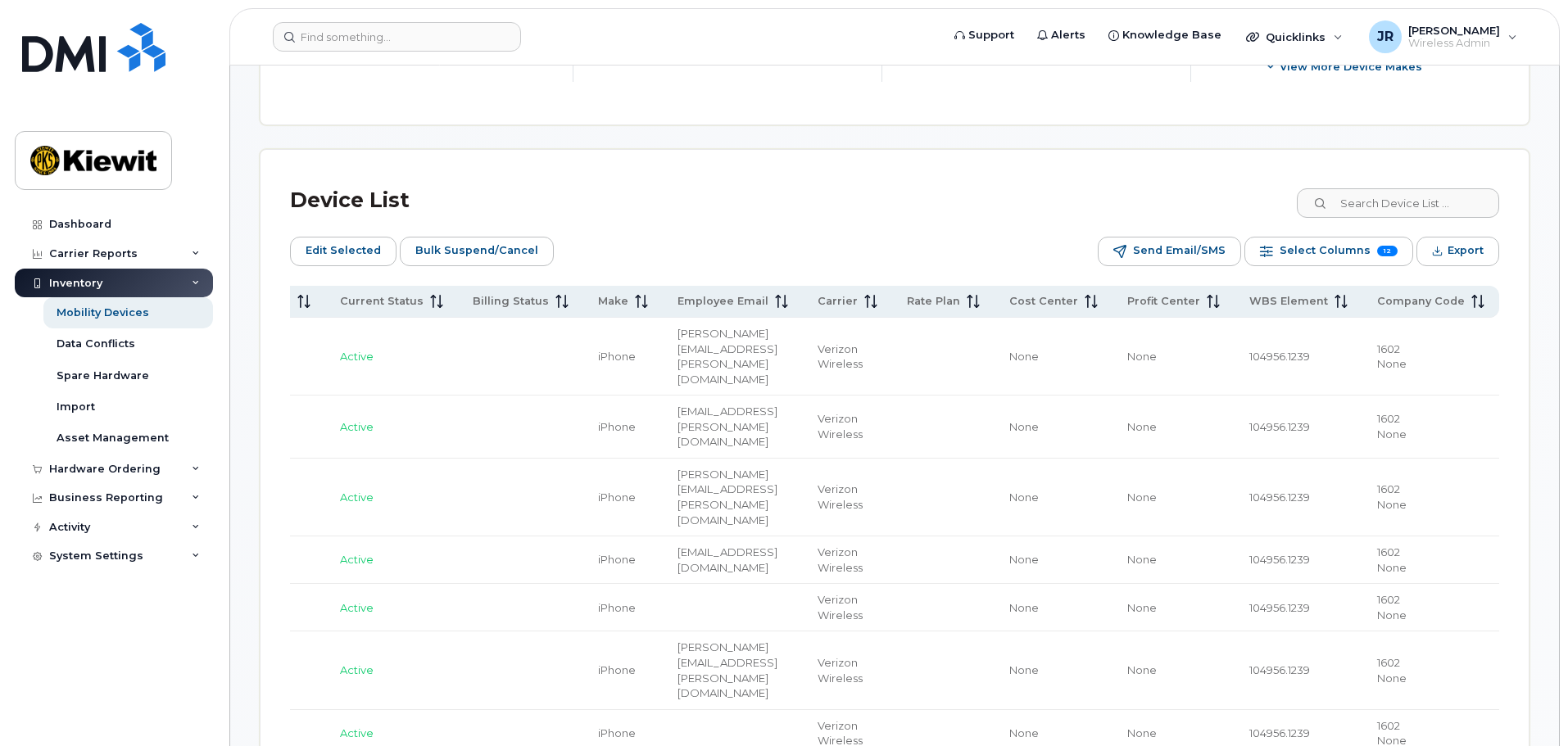
scroll to position [685, 0]
click at [1453, 253] on span "Export" at bounding box center [1466, 249] width 36 height 24
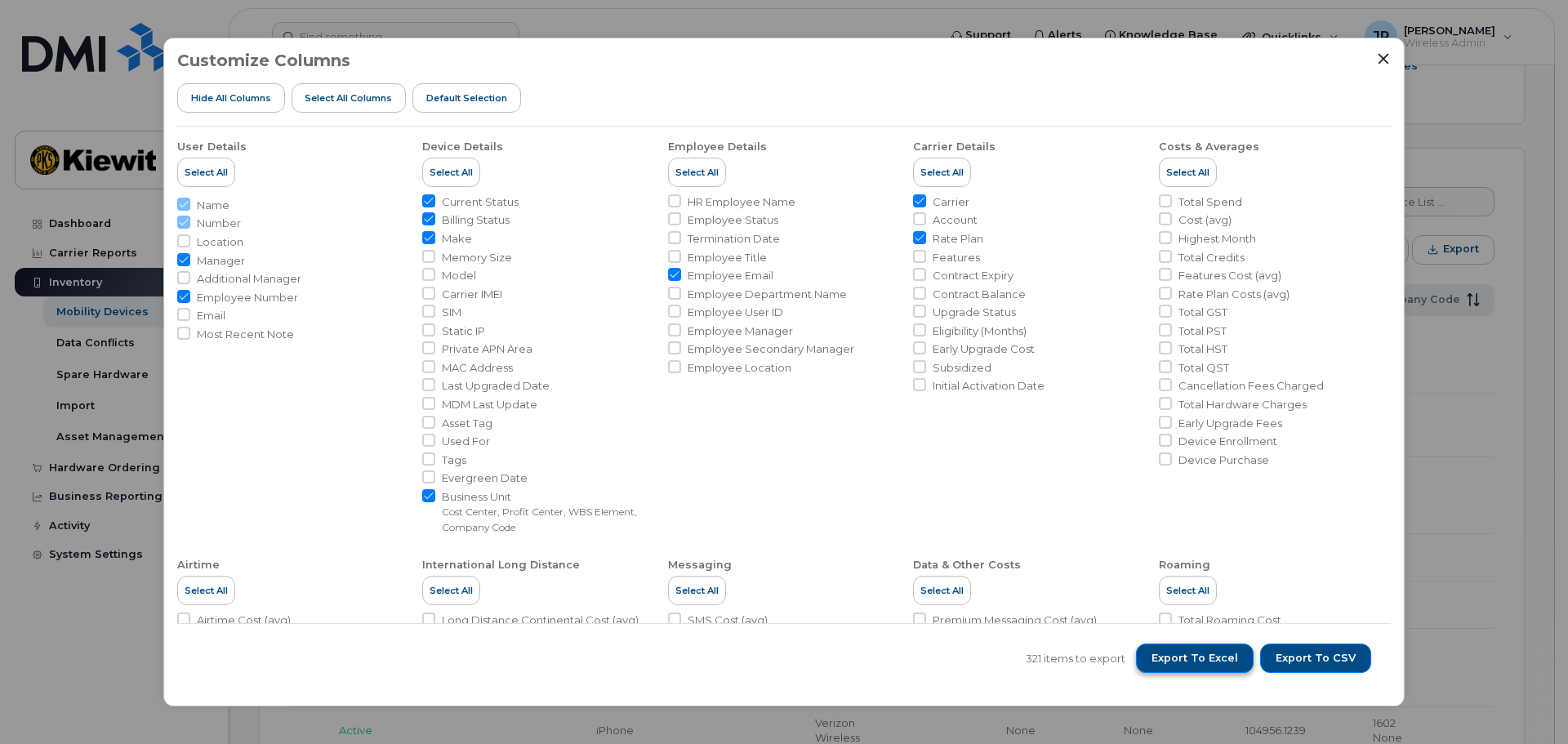
click at [1218, 661] on span "Export to Excel" at bounding box center [1194, 658] width 87 height 14
click at [1388, 60] on icon "Close" at bounding box center [1383, 59] width 13 height 13
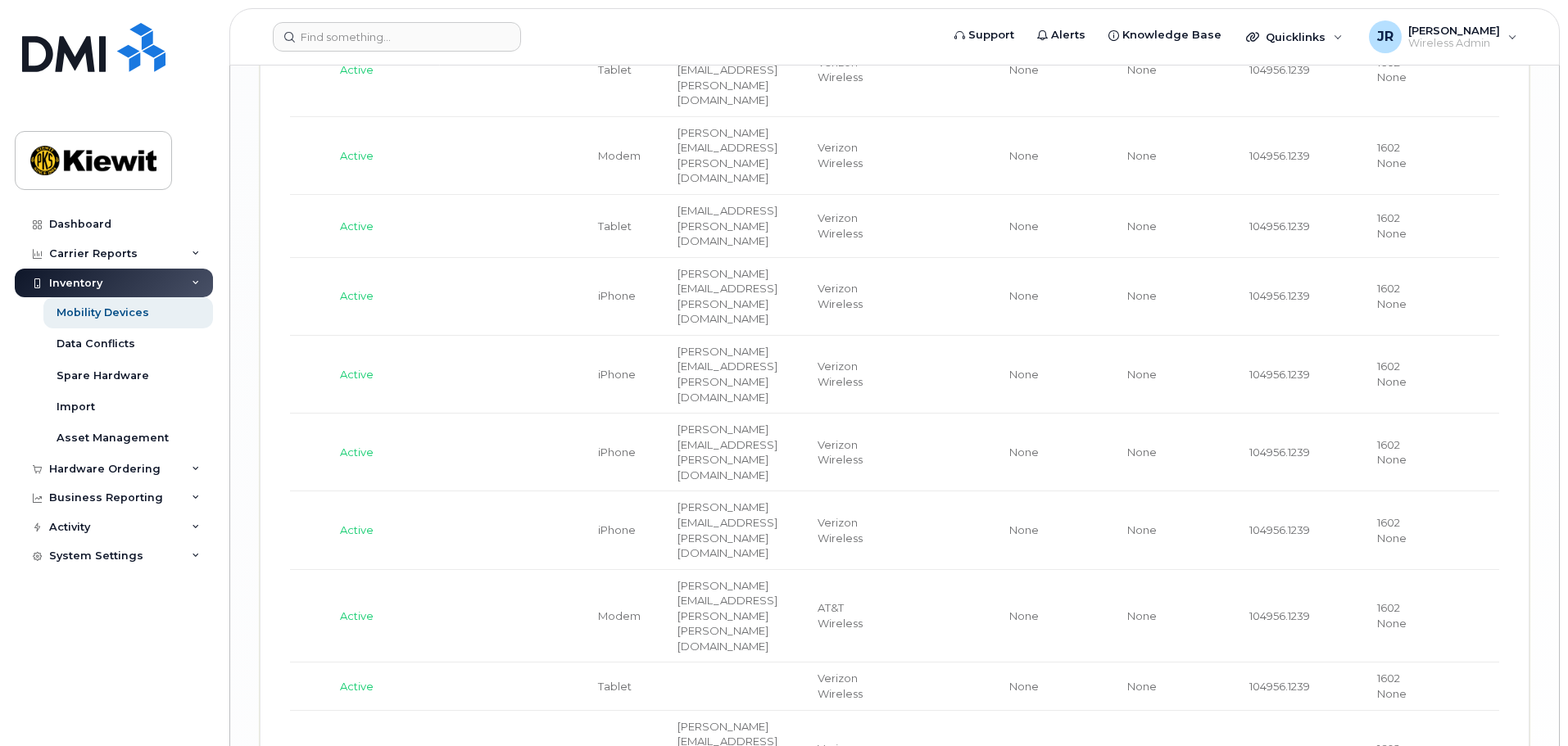
scroll to position [3552, 0]
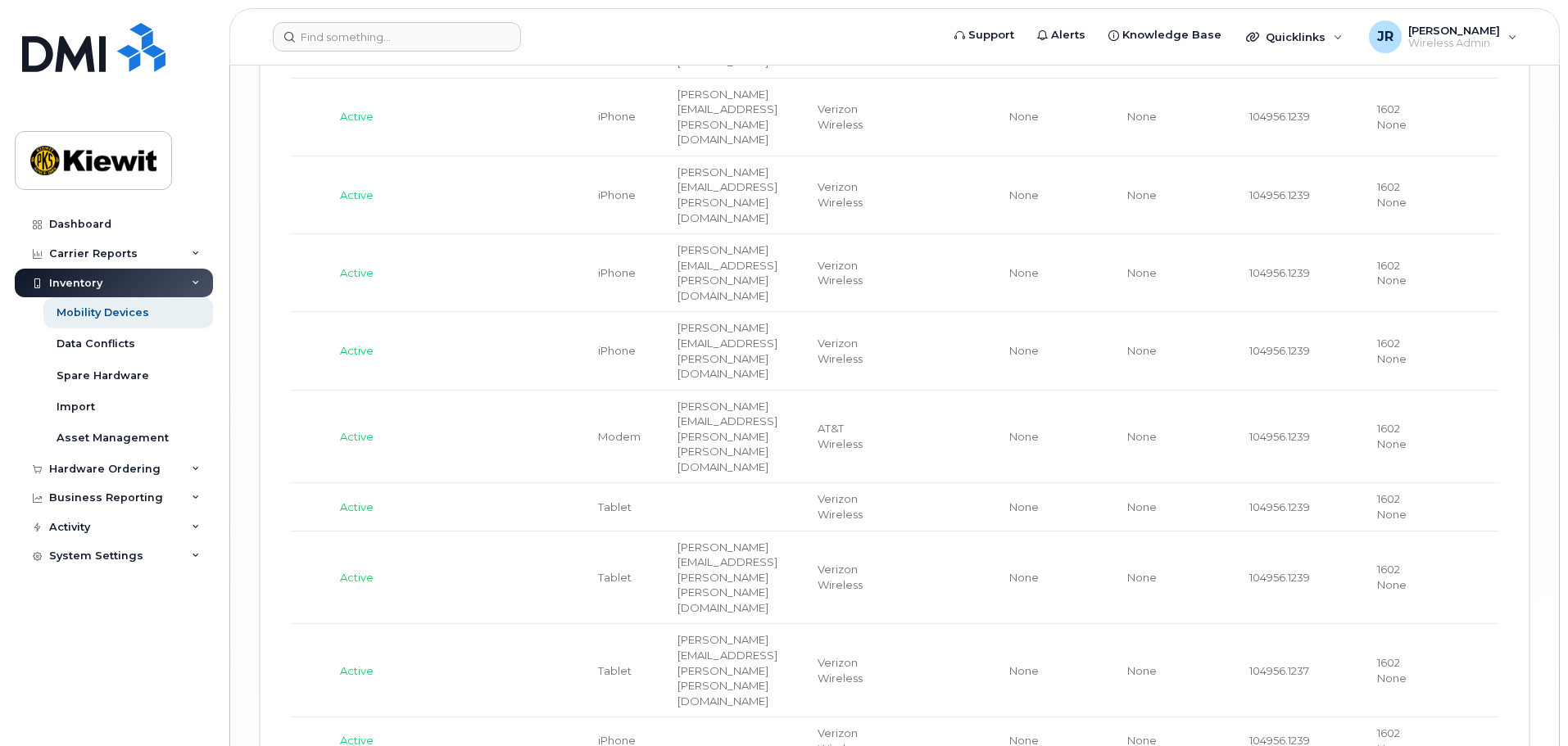
drag, startPoint x: 1351, startPoint y: 589, endPoint x: 1034, endPoint y: 596, distance: 317.1
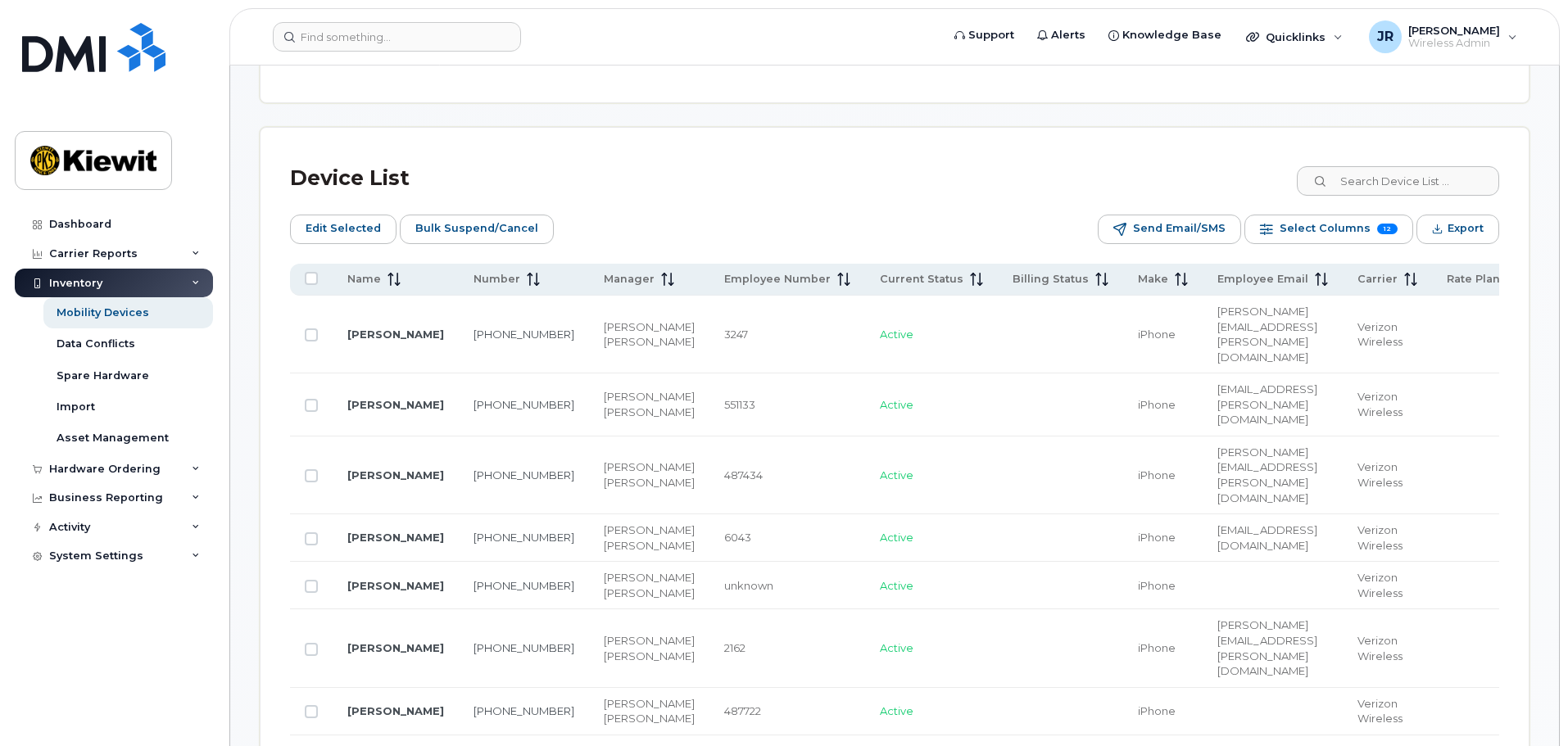
scroll to position [737, 0]
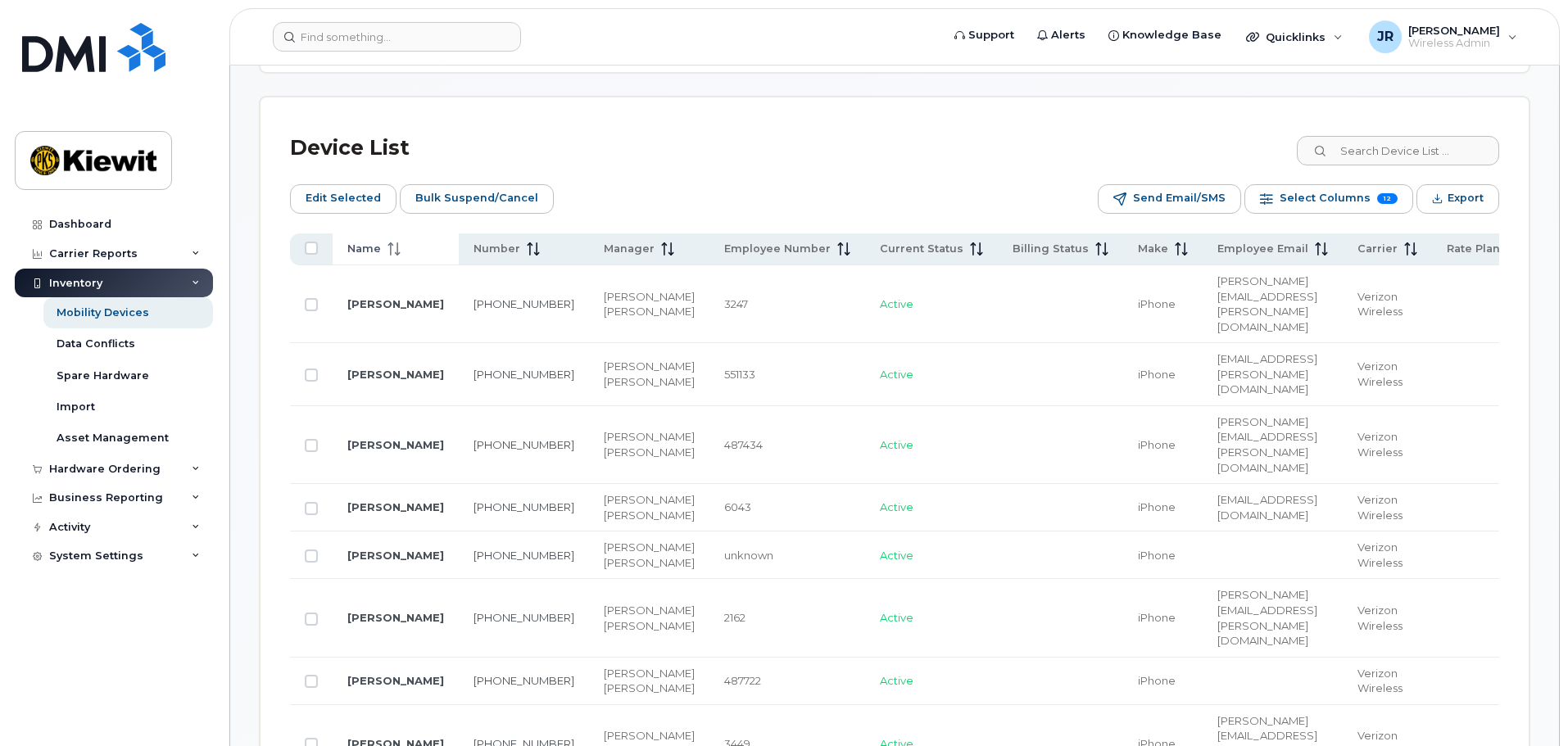
click at [376, 249] on span "Name" at bounding box center [363, 249] width 34 height 14
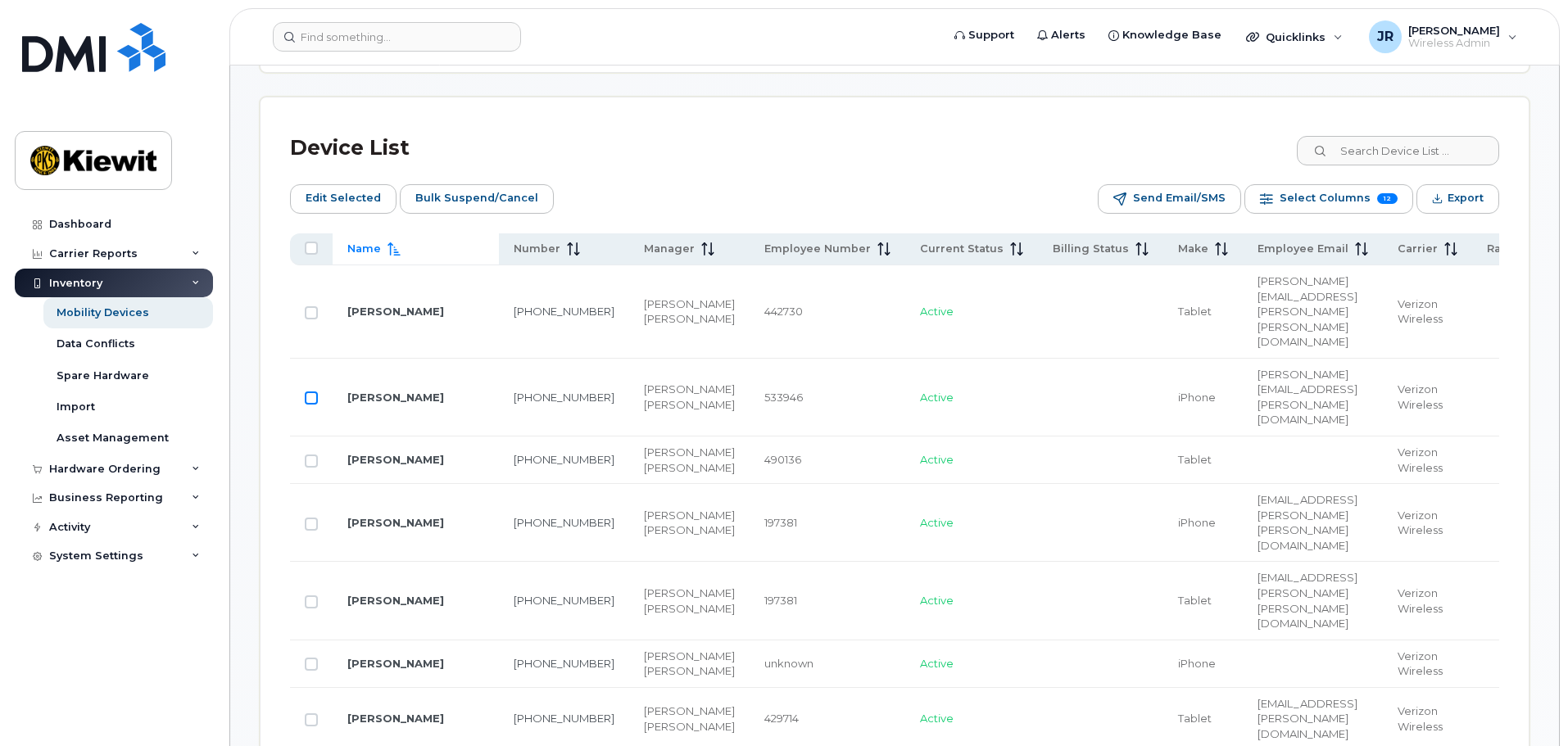
click at [311, 391] on input "Row Unselected" at bounding box center [311, 397] width 13 height 13
checkbox input "true"
drag, startPoint x: 418, startPoint y: 358, endPoint x: 394, endPoint y: 358, distance: 24.0
drag, startPoint x: 394, startPoint y: 358, endPoint x: 338, endPoint y: 348, distance: 56.9
click at [338, 359] on td "[PERSON_NAME]" at bounding box center [416, 397] width 167 height 78
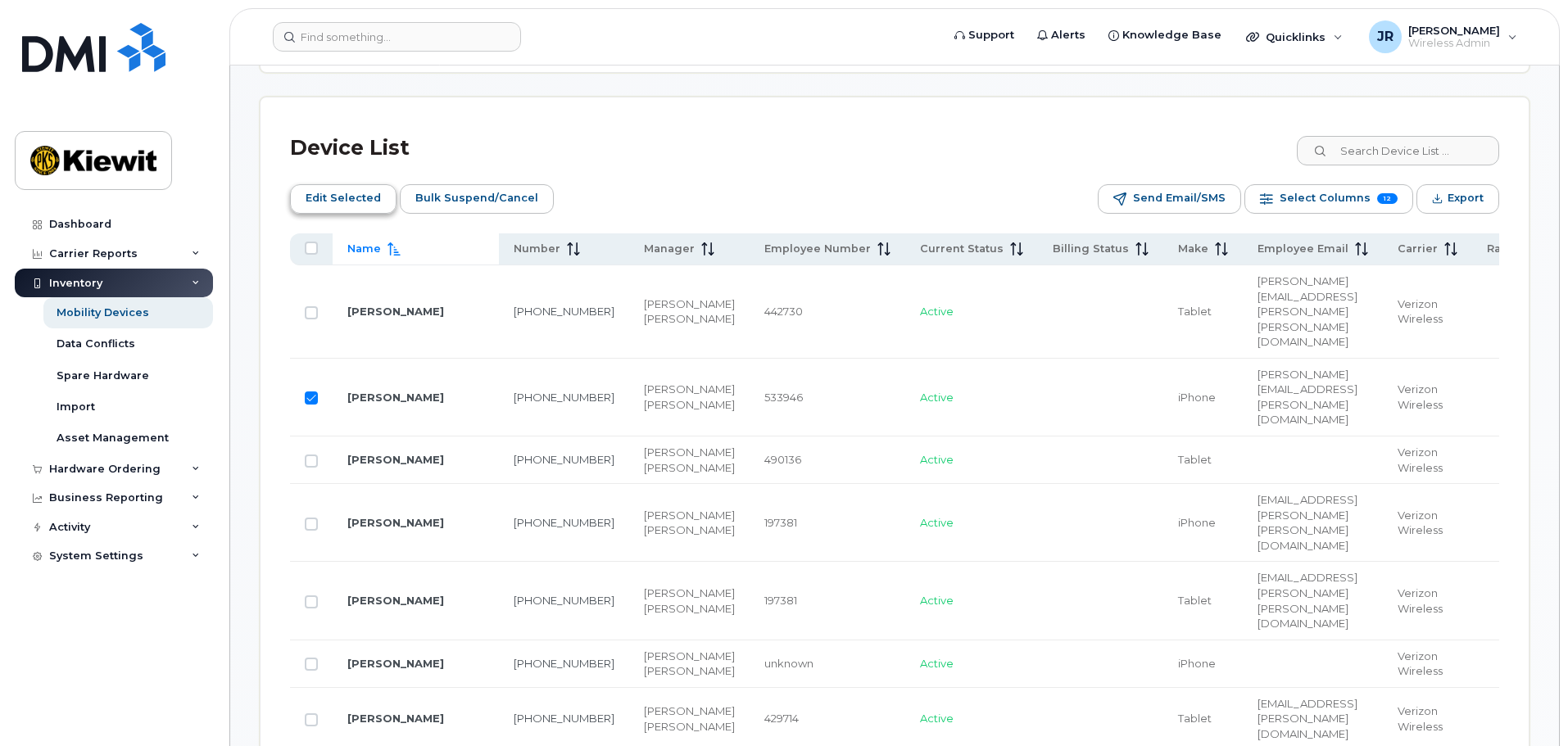
click at [372, 202] on span "Edit Selected" at bounding box center [342, 197] width 75 height 24
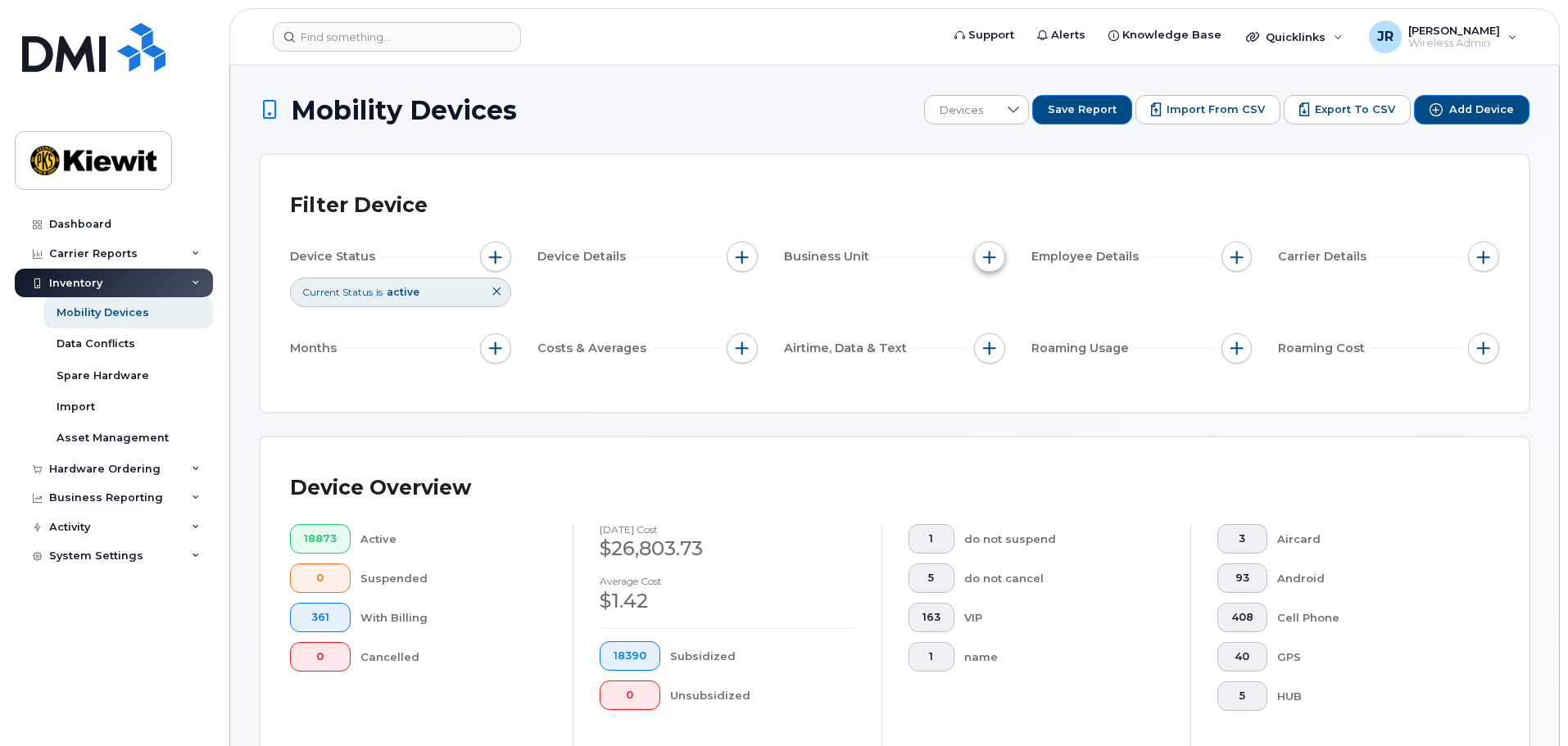
click at [997, 253] on button "button" at bounding box center [989, 257] width 31 height 31
click at [995, 382] on input "WBS Element" at bounding box center [994, 384] width 13 height 13
checkbox input "true"
click at [1083, 410] on span "is" at bounding box center [1082, 415] width 141 height 30
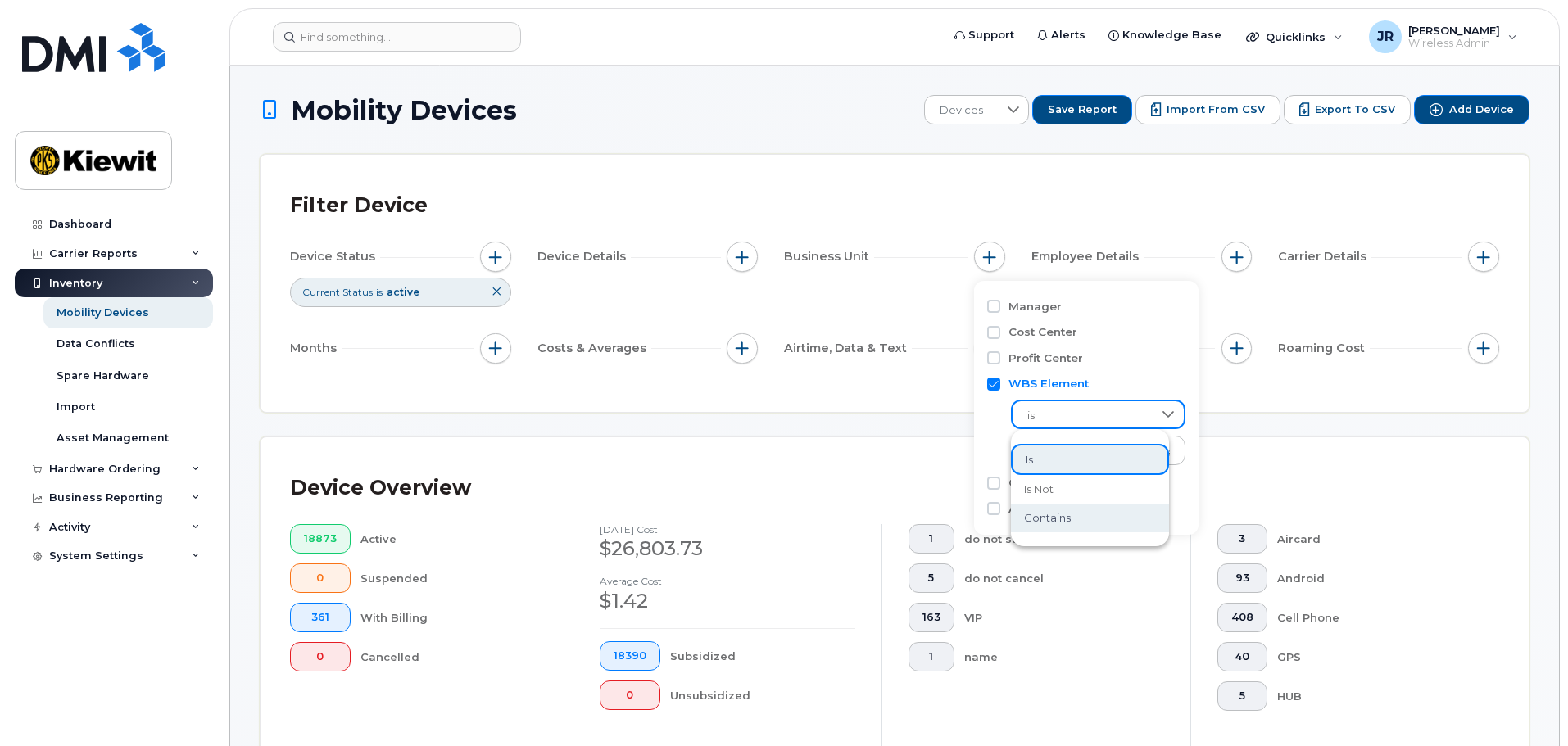
click at [1068, 519] on span "contains" at bounding box center [1048, 517] width 47 height 15
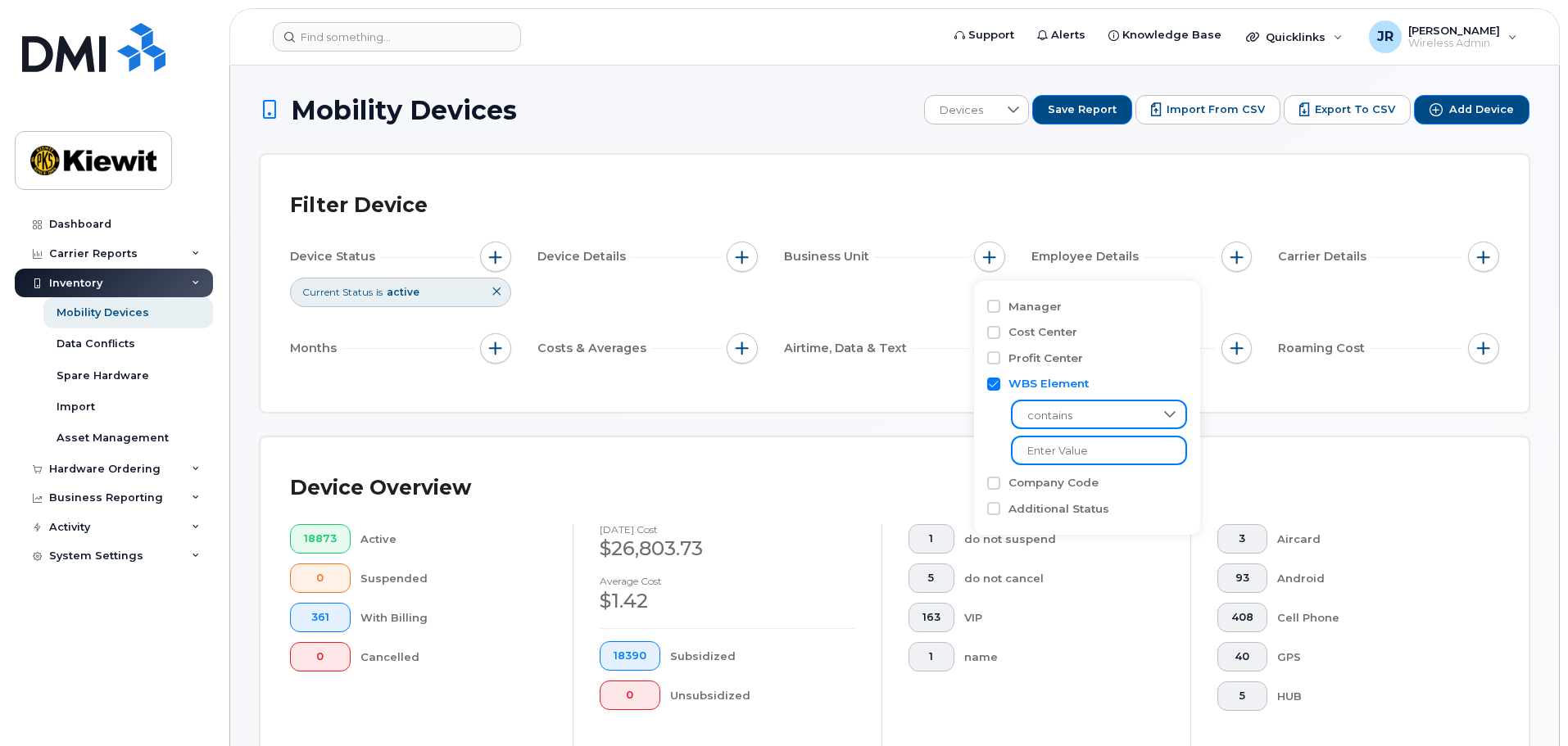
click at [1091, 451] on input "text" at bounding box center [1099, 450] width 176 height 30
type input "104956"
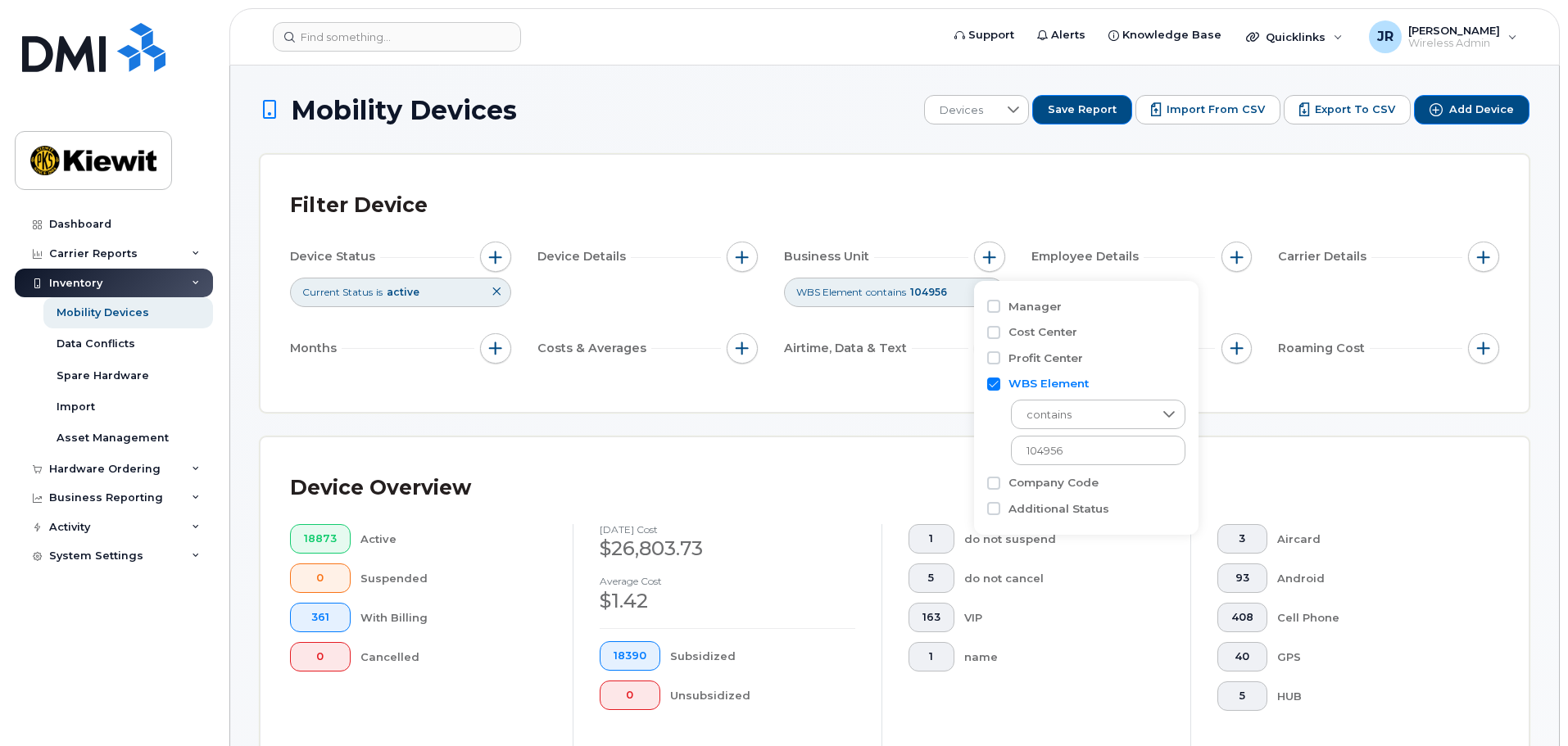
click at [1097, 202] on div "Filter Device" at bounding box center [894, 206] width 1209 height 43
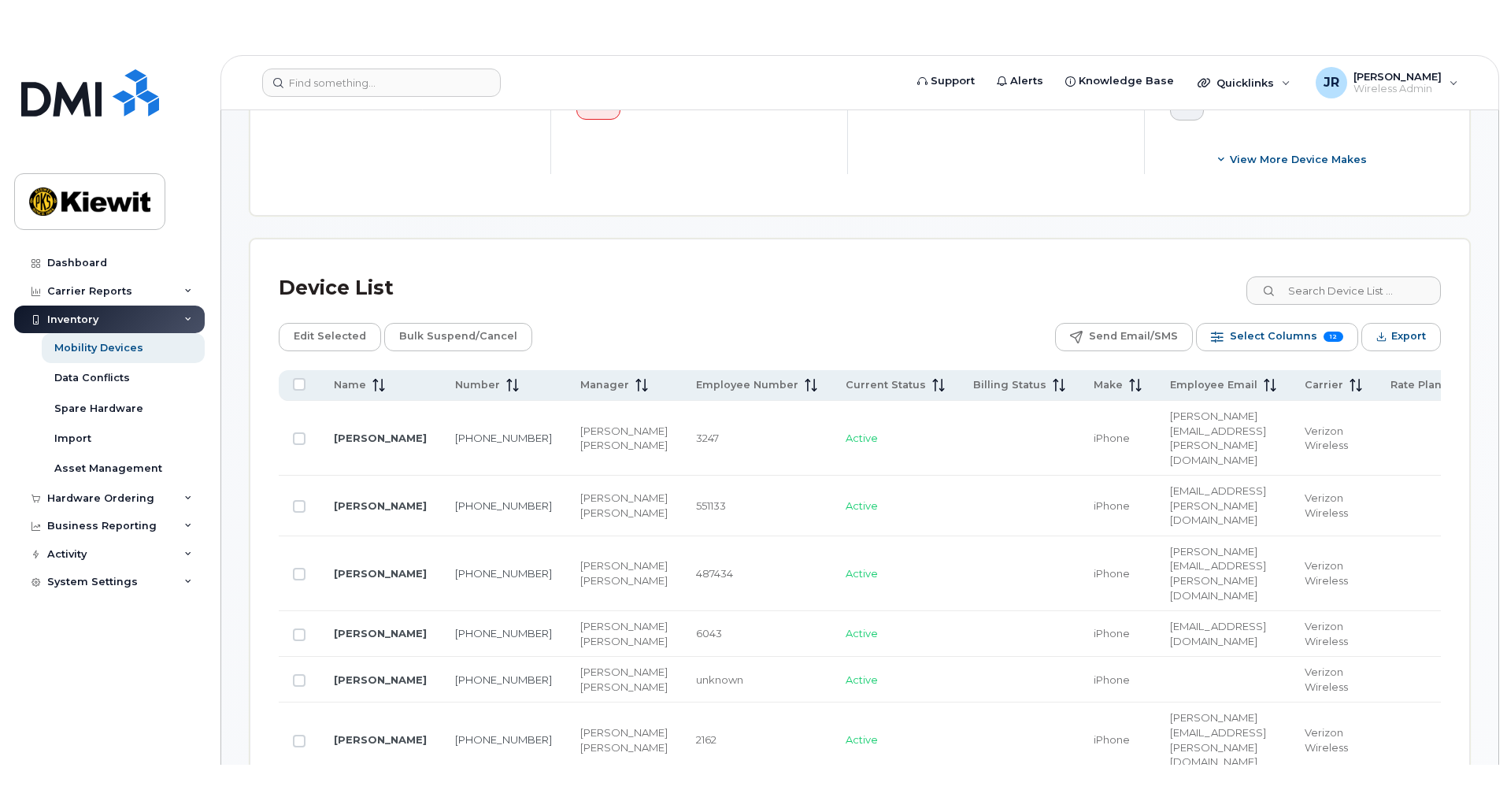
scroll to position [630, 0]
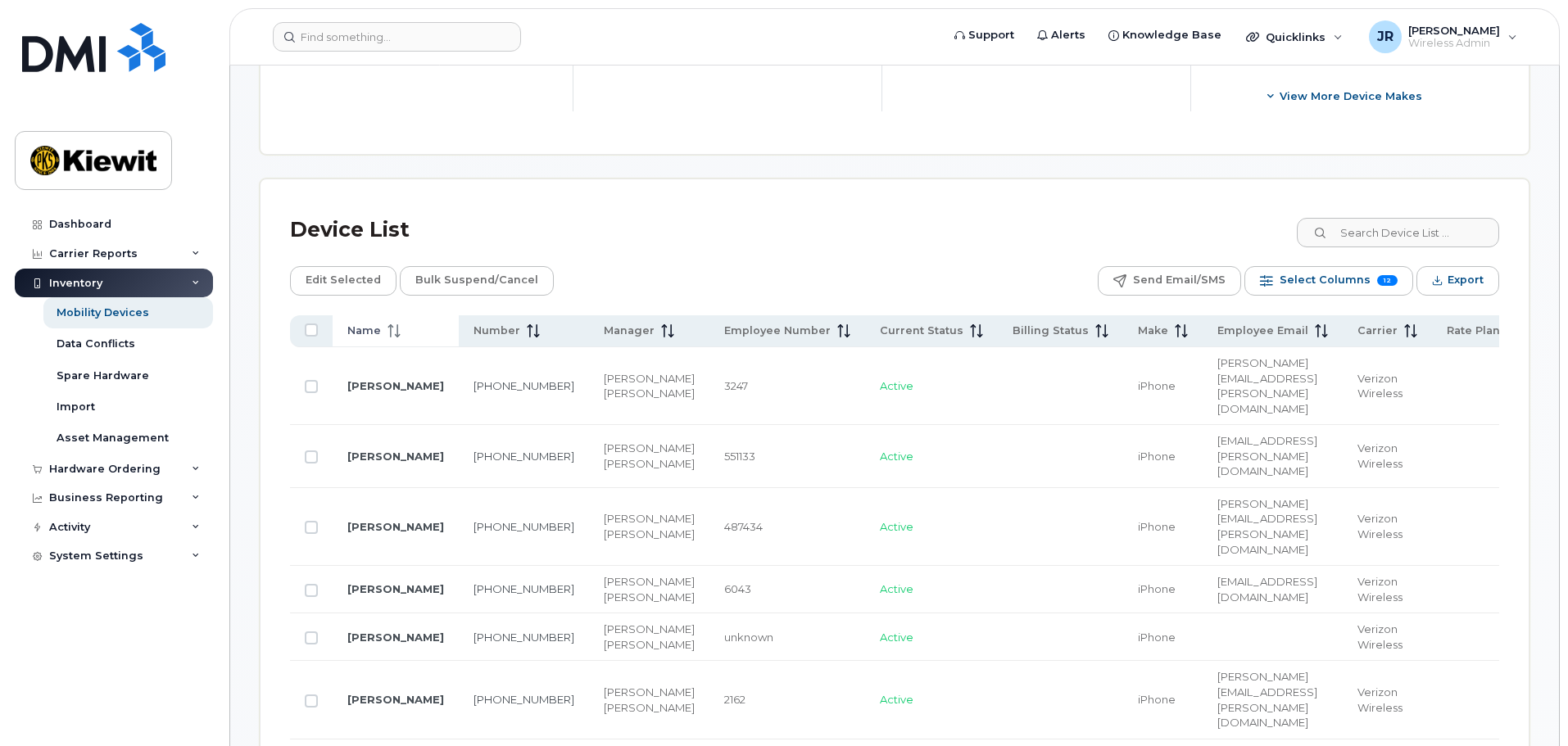
click at [367, 328] on span "Name" at bounding box center [363, 330] width 34 height 14
